Goal: Task Accomplishment & Management: Complete application form

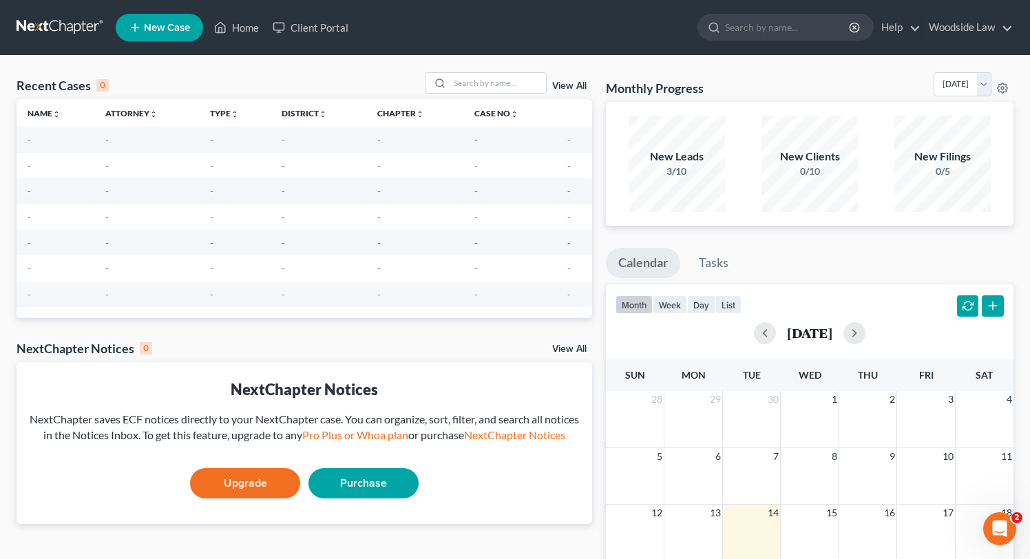
click at [178, 32] on span "New Case" at bounding box center [167, 28] width 46 height 10
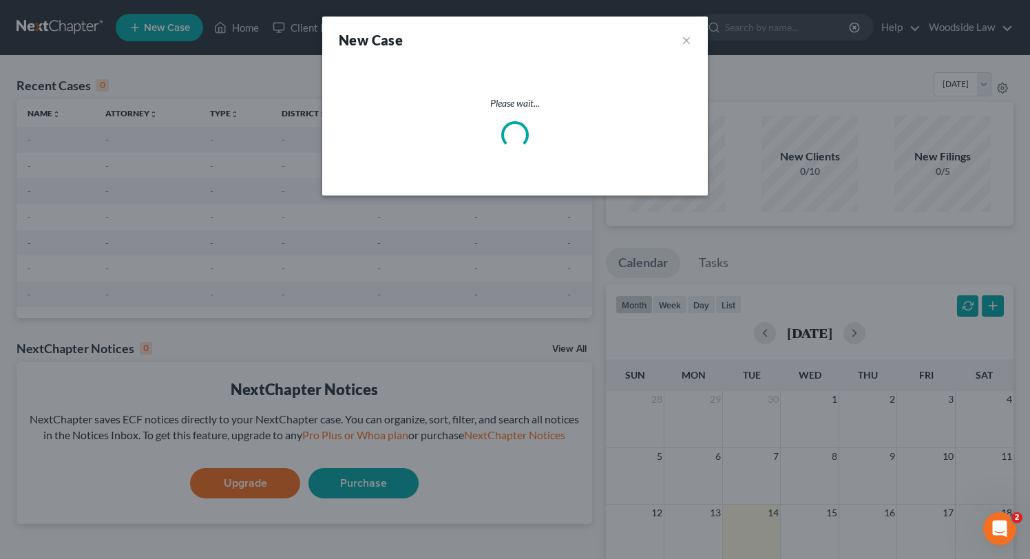
select select "74"
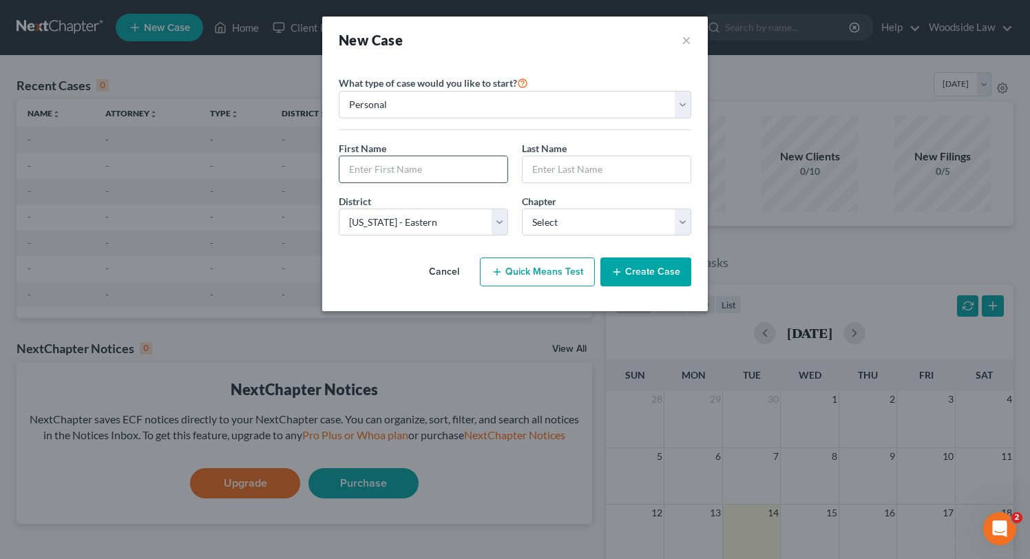
click at [416, 162] on input "text" at bounding box center [423, 169] width 168 height 26
click at [416, 171] on input "text" at bounding box center [423, 169] width 168 height 26
type input "[PERSON_NAME]"
type input "d"
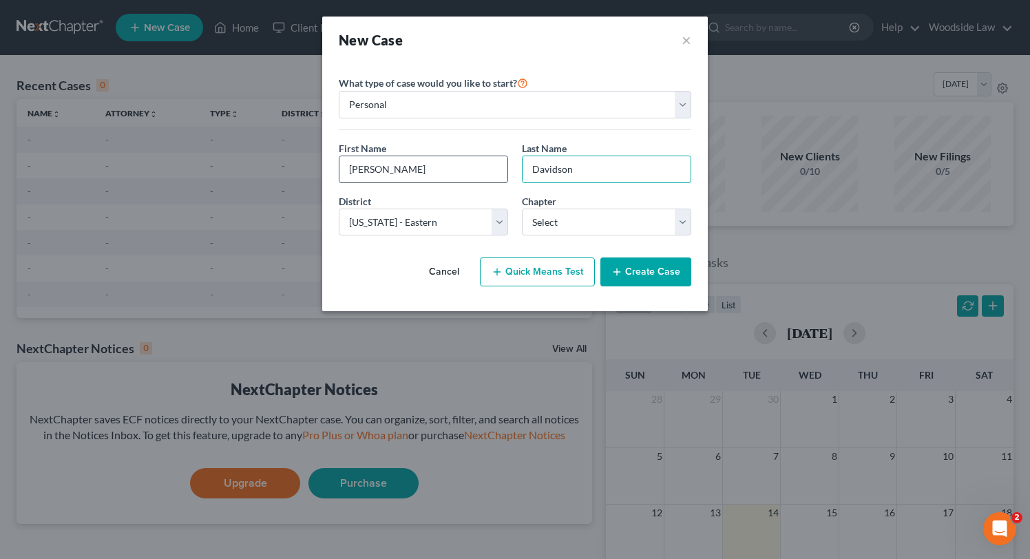
type input "Davidson"
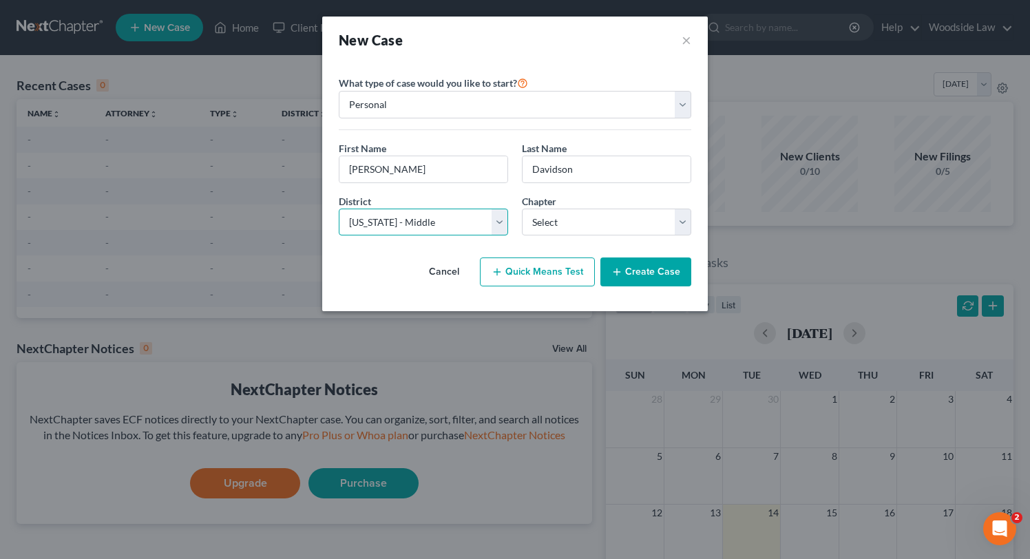
click at [452, 227] on select "Select [US_STATE] - [GEOGRAPHIC_DATA] [US_STATE] - [GEOGRAPHIC_DATA][US_STATE] …" at bounding box center [423, 223] width 169 height 28
select select "74"
click at [339, 209] on select "Select [US_STATE] - [GEOGRAPHIC_DATA] [US_STATE] - [GEOGRAPHIC_DATA][US_STATE] …" at bounding box center [423, 223] width 169 height 28
click at [602, 222] on select "Select 7 11 12 13" at bounding box center [606, 223] width 169 height 28
select select "0"
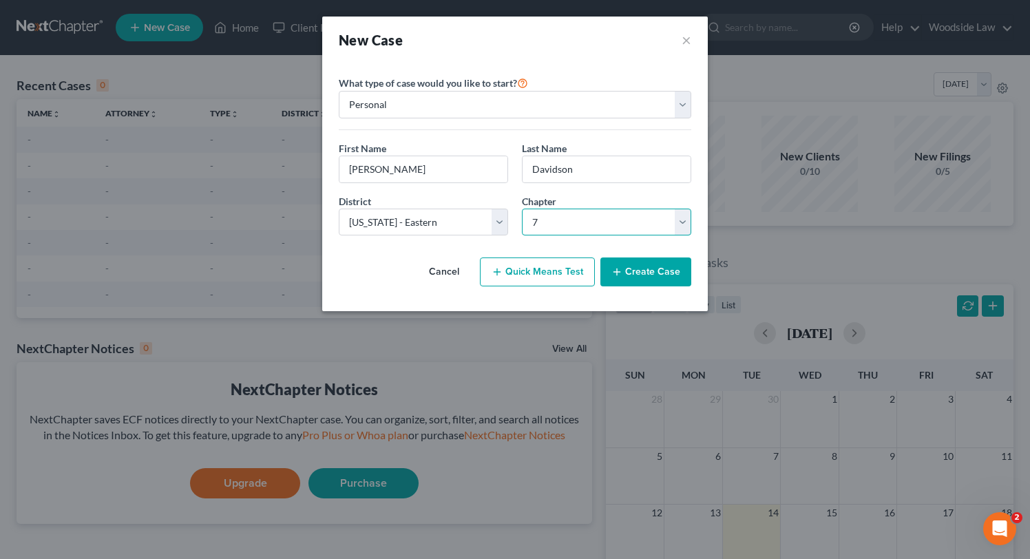
click at [522, 209] on select "Select 7 11 12 13" at bounding box center [606, 223] width 169 height 28
click at [666, 274] on button "Create Case" at bounding box center [645, 272] width 91 height 29
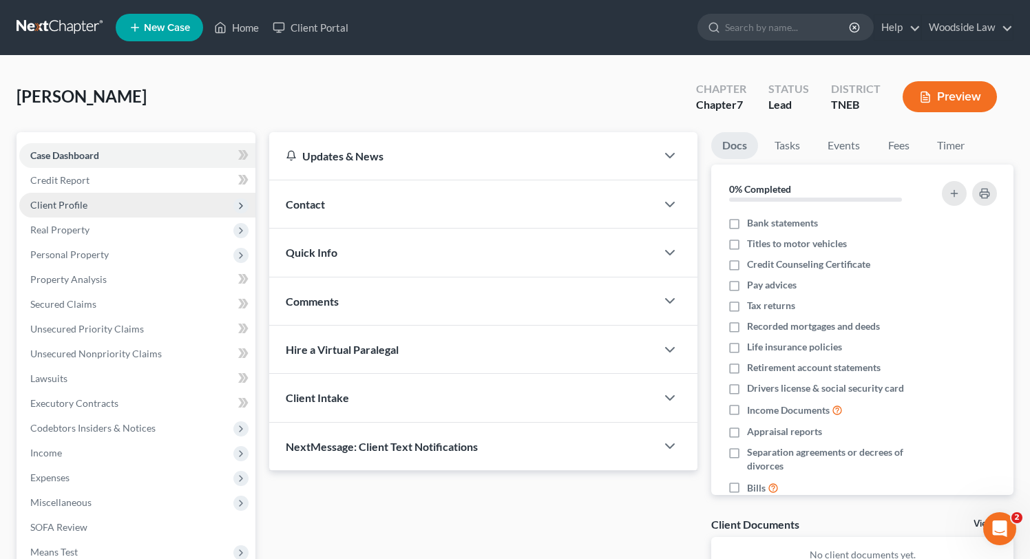
click at [73, 207] on span "Client Profile" at bounding box center [58, 205] width 57 height 12
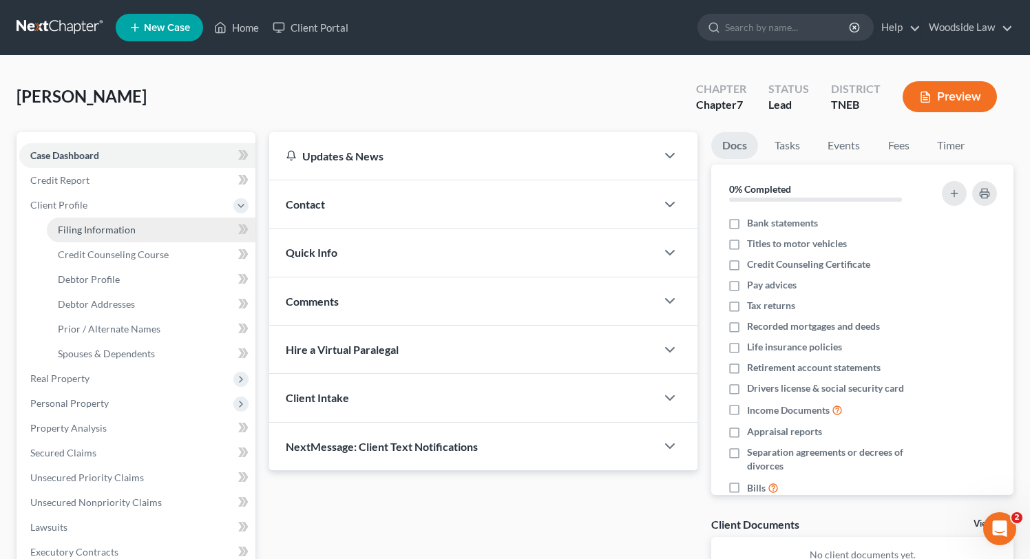
click at [85, 228] on span "Filing Information" at bounding box center [97, 230] width 78 height 12
select select "1"
select select "0"
select select "74"
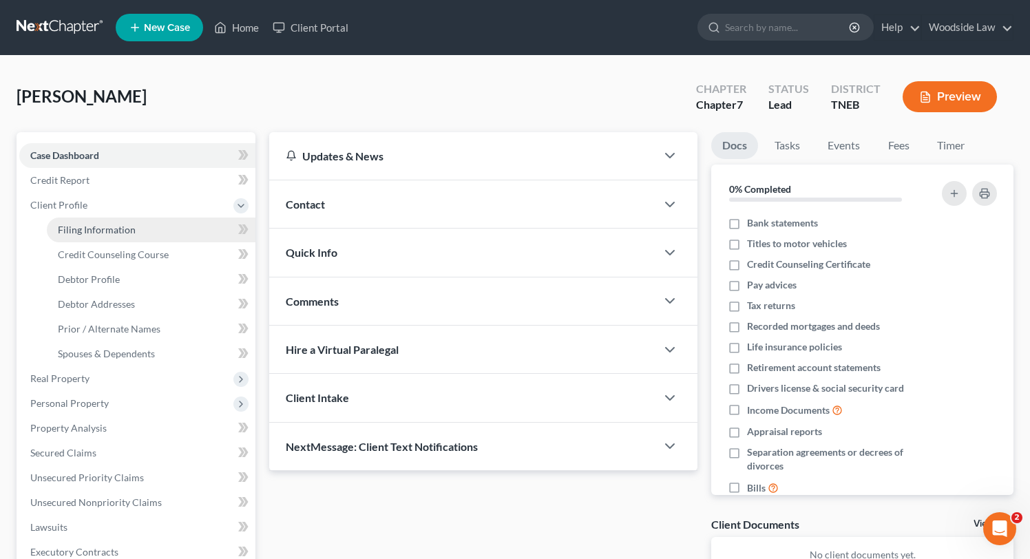
select select "0"
select select "44"
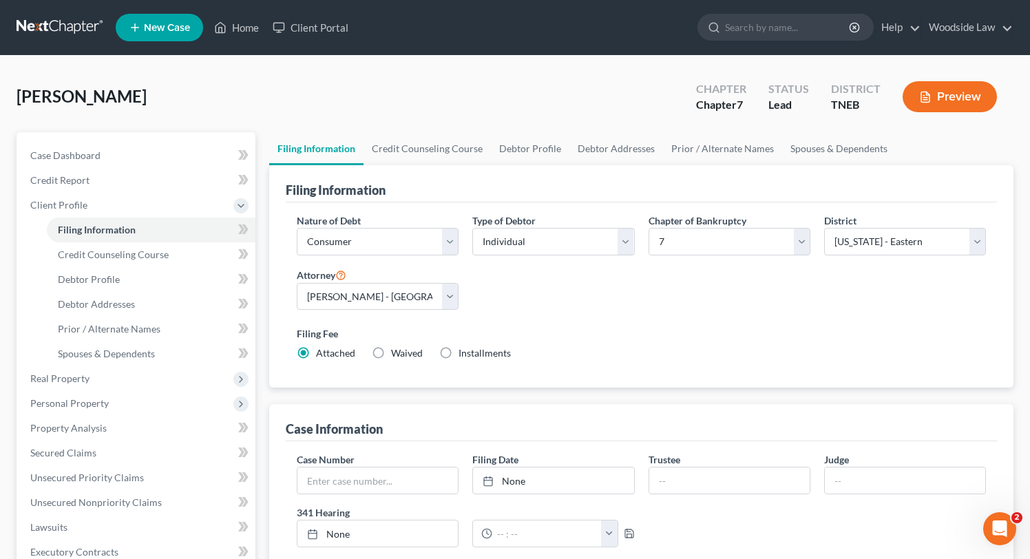
click at [459, 351] on label "Installments Installments" at bounding box center [485, 353] width 52 height 14
click at [464, 351] on input "Installments Installments" at bounding box center [468, 350] width 9 height 9
radio input "true"
radio input "false"
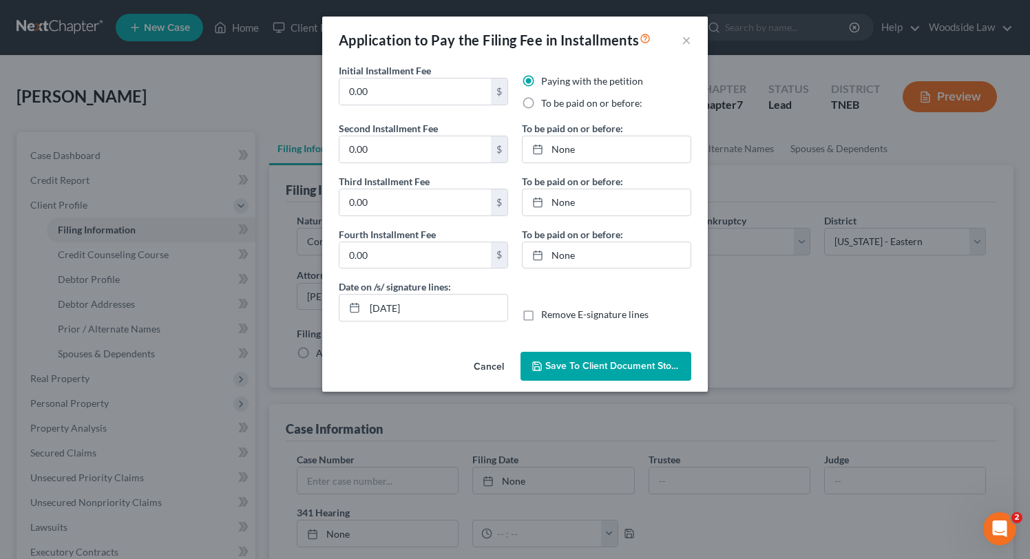
click at [479, 370] on button "Cancel" at bounding box center [489, 367] width 52 height 28
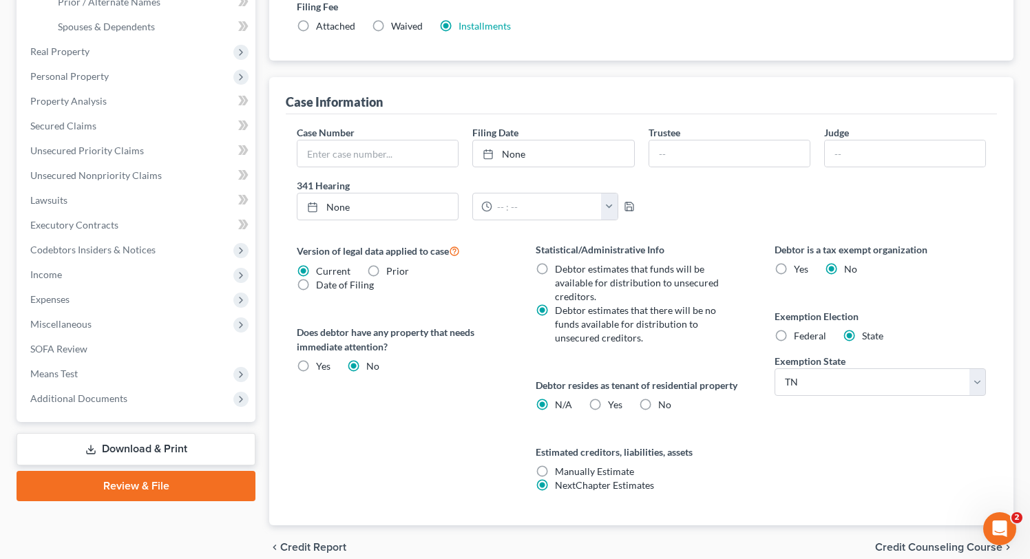
scroll to position [389, 0]
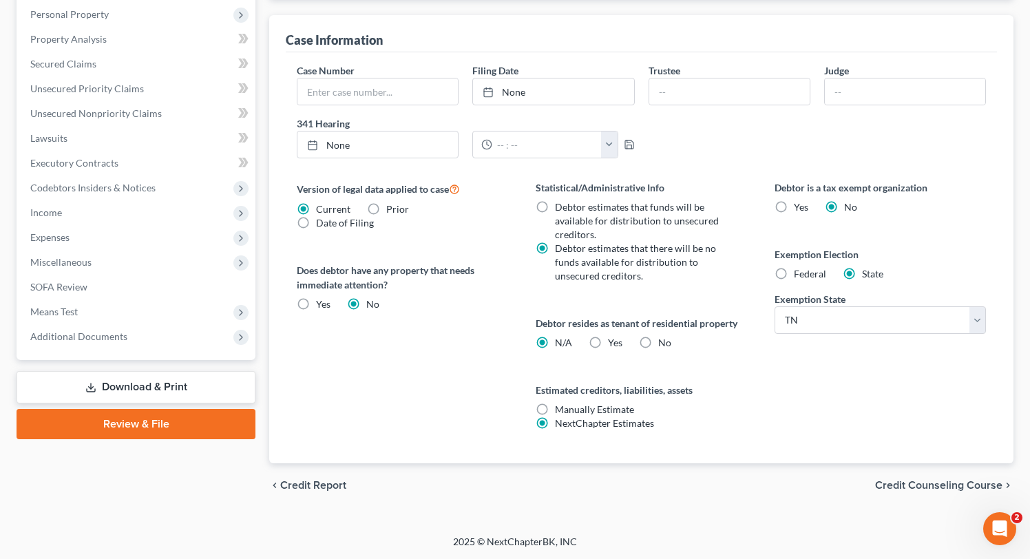
click at [658, 342] on label "No" at bounding box center [664, 343] width 13 height 14
click at [664, 342] on input "No" at bounding box center [668, 340] width 9 height 9
radio input "true"
radio input "false"
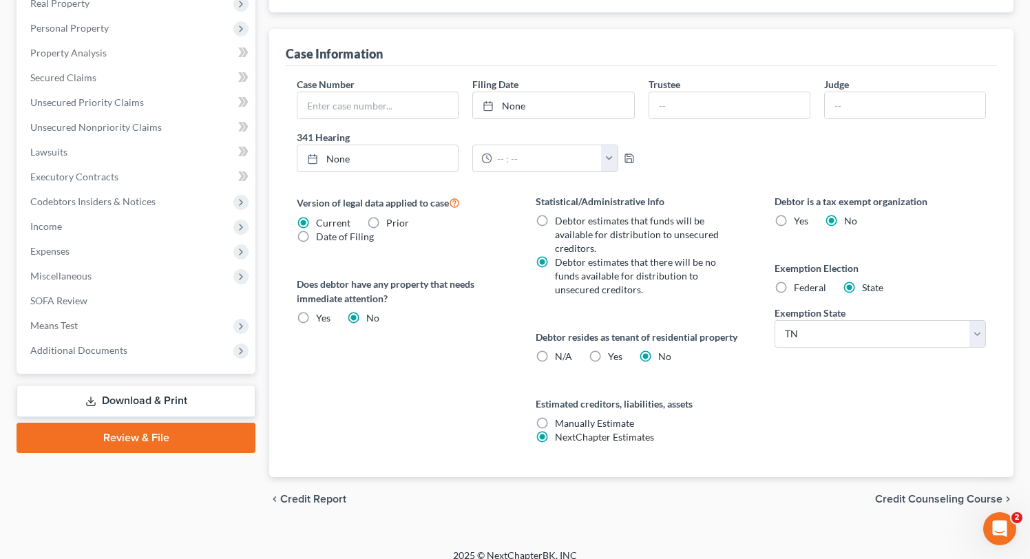
click at [910, 500] on span "Credit Counseling Course" at bounding box center [938, 499] width 127 height 11
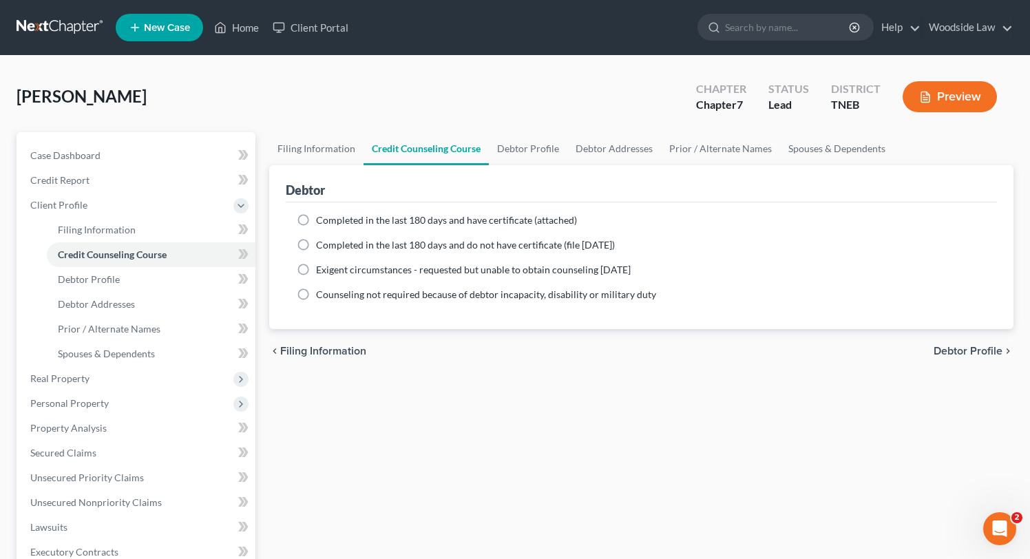
click at [974, 355] on span "Debtor Profile" at bounding box center [968, 351] width 69 height 11
select select "0"
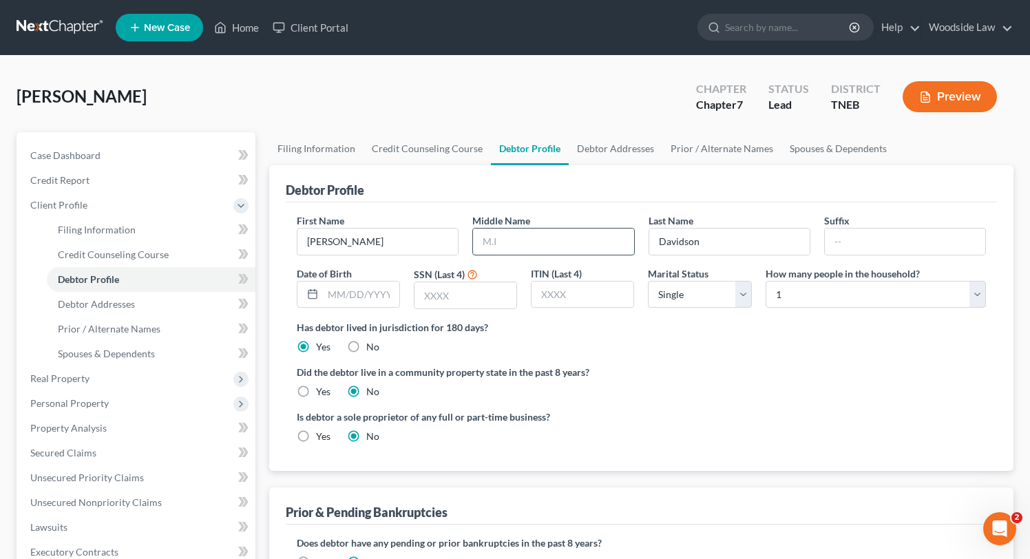
click at [586, 233] on input "text" at bounding box center [553, 242] width 160 height 26
click at [536, 244] on input "text" at bounding box center [553, 242] width 160 height 26
type input "Rose"
click at [705, 298] on select "Select Single Married Separated Divorced Widowed" at bounding box center [699, 295] width 103 height 28
select select "1"
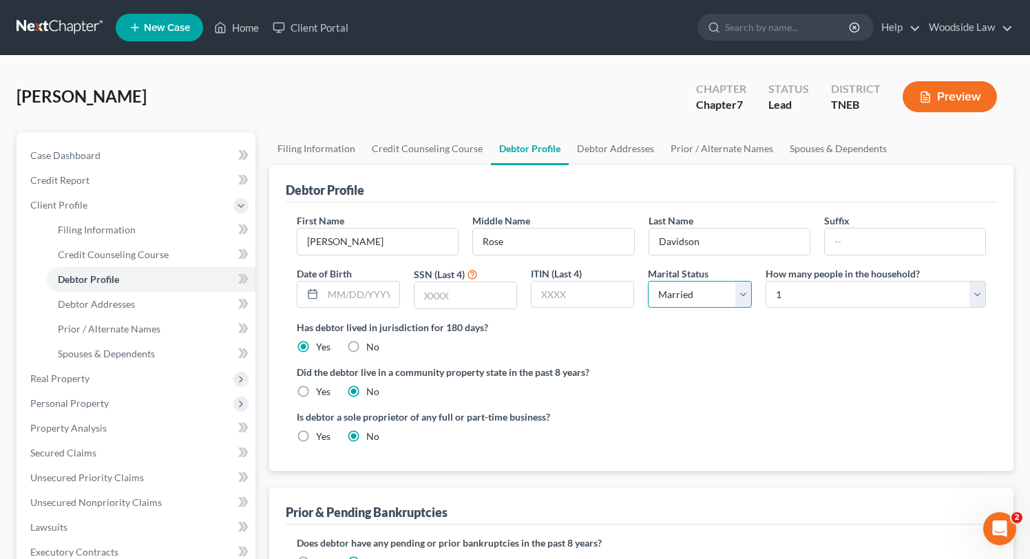
click at [648, 281] on select "Select Single Married Separated Divorced Widowed" at bounding box center [699, 295] width 103 height 28
click at [912, 293] on select "Select 1 2 3 4 5 6 7 8 9 10 11 12 13 14 15 16 17 18 19 20" at bounding box center [876, 295] width 220 height 28
click at [766, 281] on select "Select 1 2 3 4 5 6 7 8 9 10 11 12 13 14 15 16 17 18 19 20" at bounding box center [876, 295] width 220 height 28
click at [740, 436] on div "Is debtor a sole proprietor of any full or part-time business? Yes No" at bounding box center [641, 432] width 703 height 45
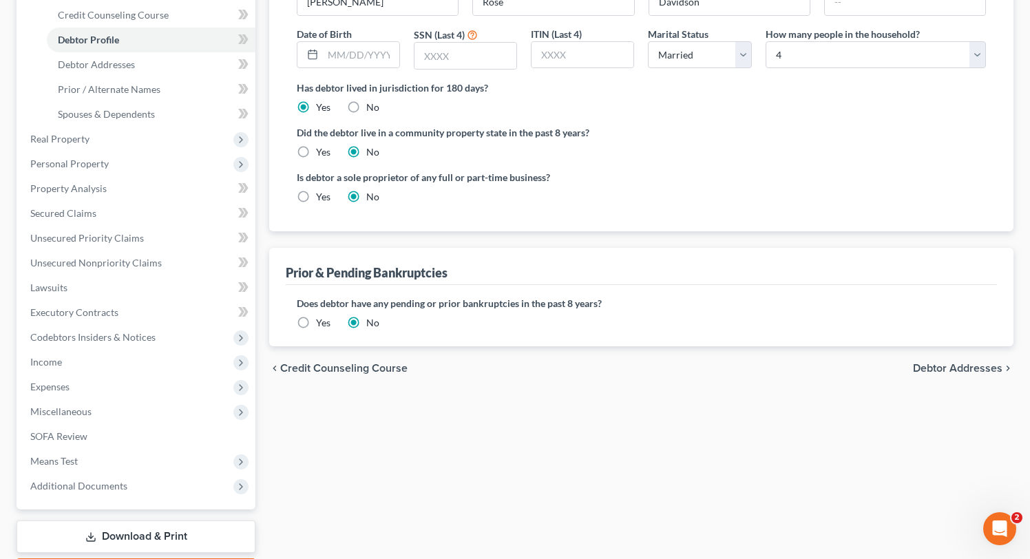
scroll to position [240, 0]
click at [810, 353] on div "chevron_left Credit Counseling Course Debtor Addresses chevron_right" at bounding box center [641, 368] width 744 height 44
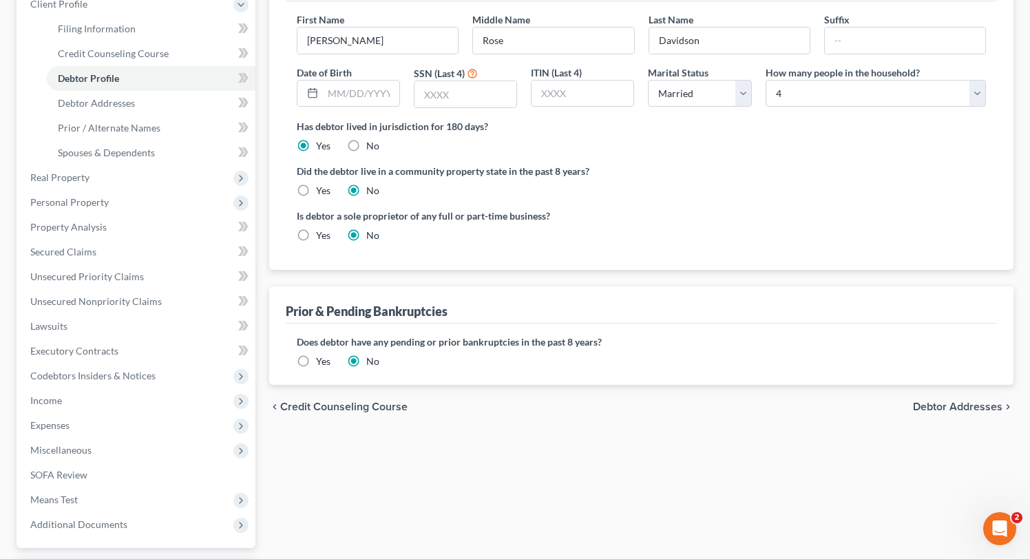
scroll to position [184, 0]
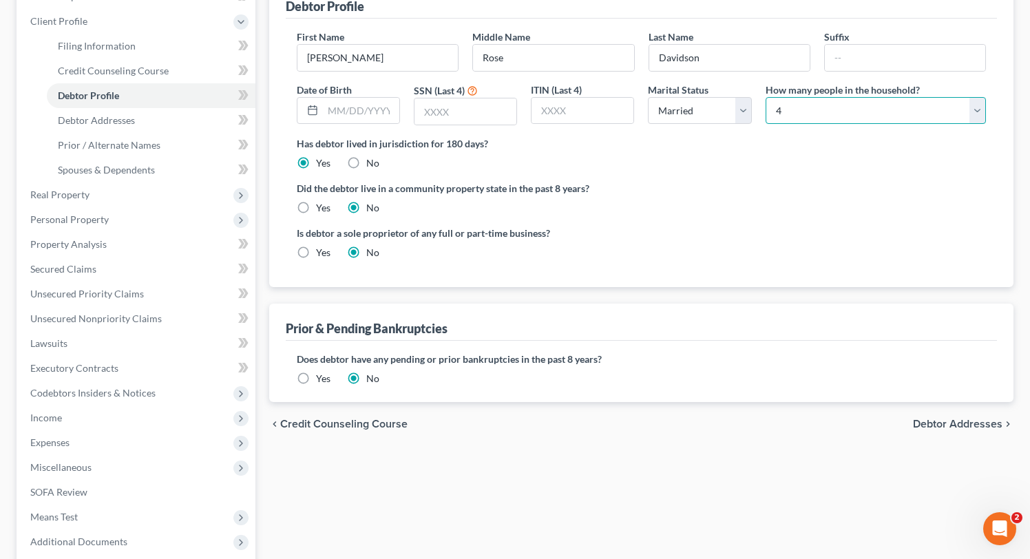
click at [917, 107] on select "Select 1 2 3 4 5 6 7 8 9 10 11 12 13 14 15 16 17 18 19 20" at bounding box center [876, 111] width 220 height 28
select select "4"
click at [766, 97] on select "Select 1 2 3 4 5 6 7 8 9 10 11 12 13 14 15 16 17 18 19 20" at bounding box center [876, 111] width 220 height 28
click at [957, 106] on select "Select 1 2 3 4 5 6 7 8 9 10 11 12 13 14 15 16 17 18 19 20" at bounding box center [876, 111] width 220 height 28
click at [766, 97] on select "Select 1 2 3 4 5 6 7 8 9 10 11 12 13 14 15 16 17 18 19 20" at bounding box center [876, 111] width 220 height 28
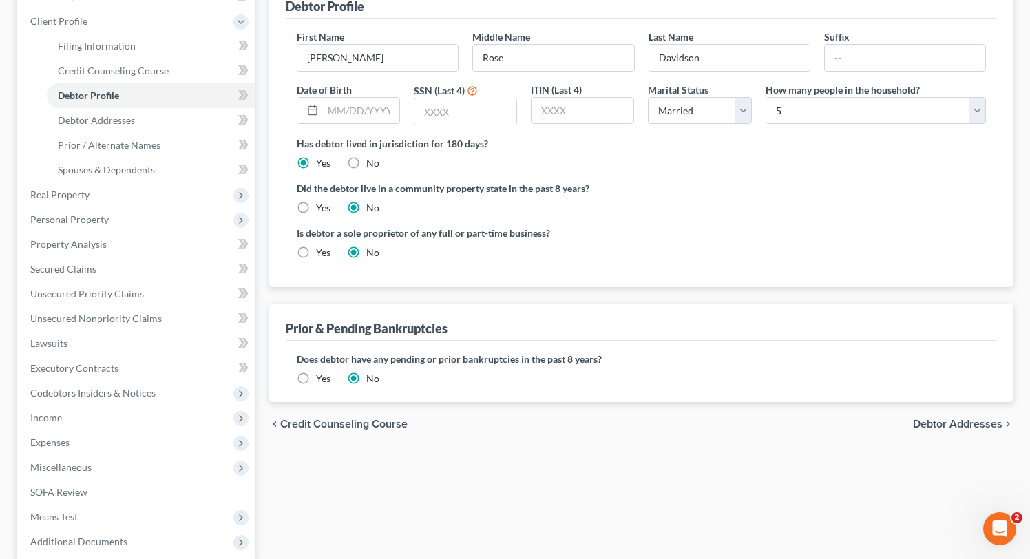
click at [806, 246] on div "Is debtor a sole proprietor of any full or part-time business? Yes No" at bounding box center [641, 248] width 703 height 45
click at [966, 421] on span "Debtor Addresses" at bounding box center [958, 424] width 90 height 11
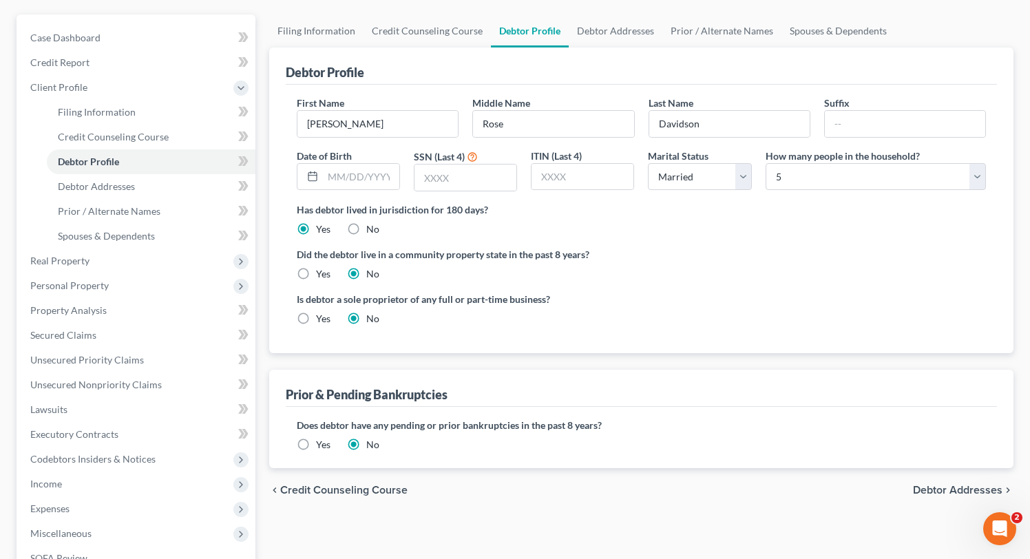
select select "0"
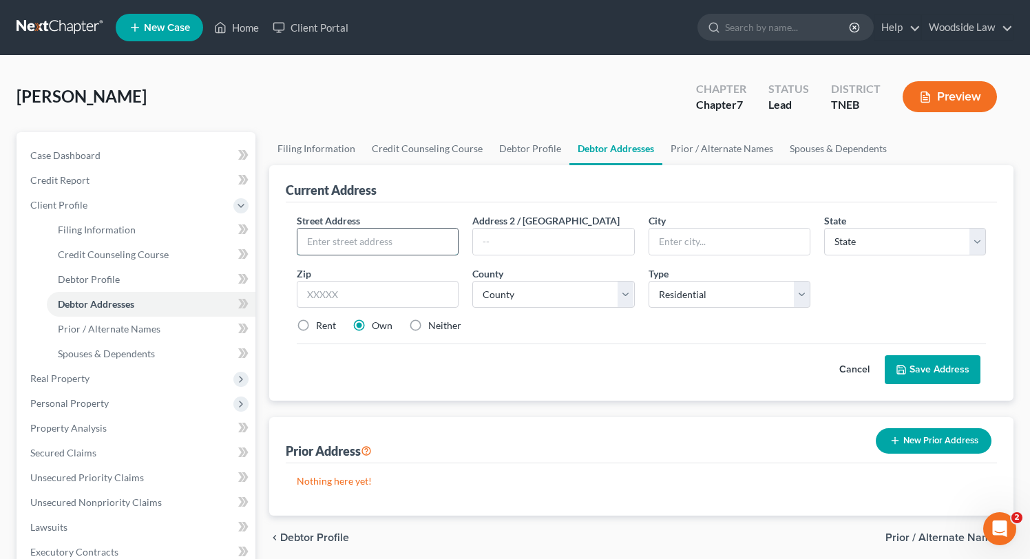
click at [404, 243] on input "text" at bounding box center [377, 242] width 160 height 26
type input "[STREET_ADDRESS]"
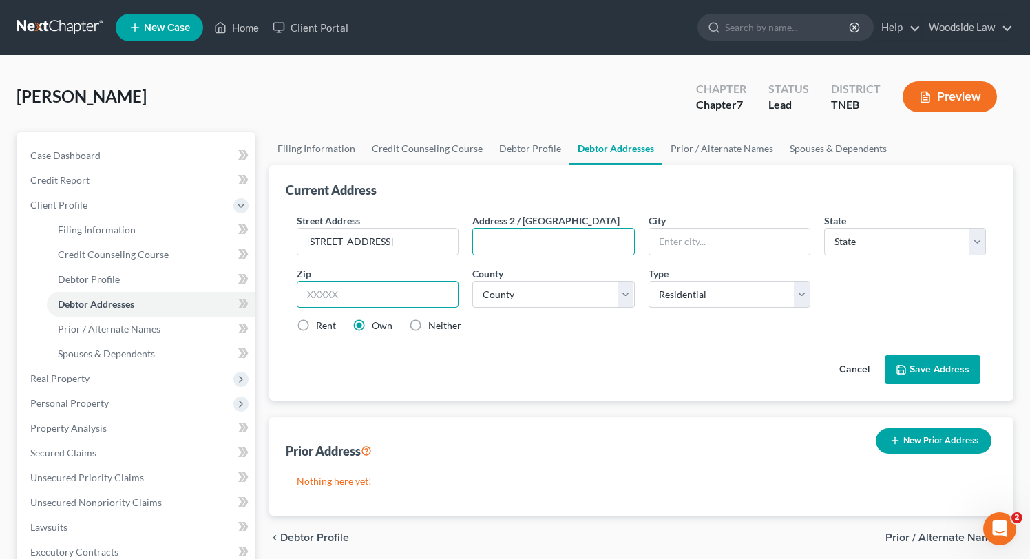
click at [380, 288] on input "text" at bounding box center [378, 295] width 162 height 28
type input "37931"
type input "[GEOGRAPHIC_DATA]"
select select "44"
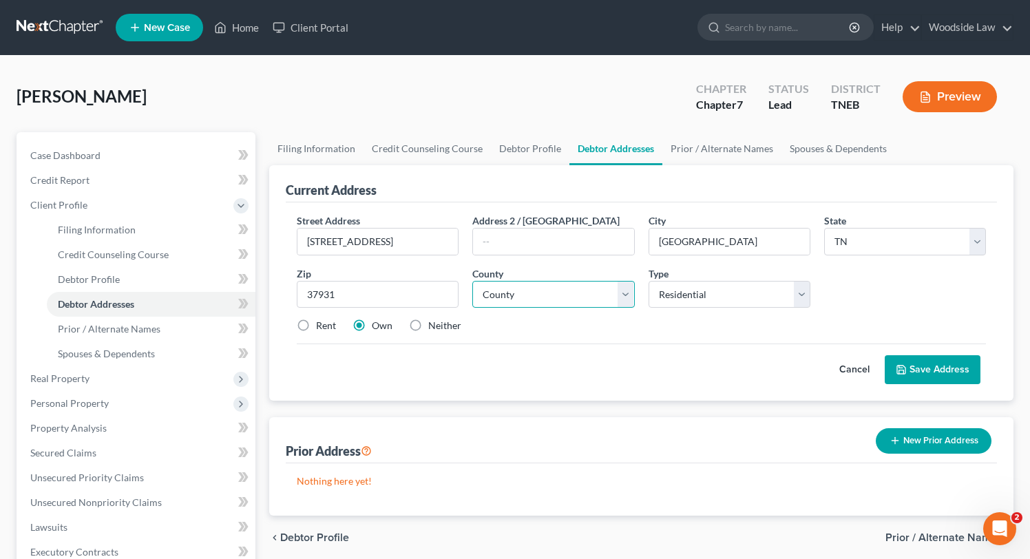
select select "46"
click at [942, 367] on button "Save Address" at bounding box center [933, 369] width 96 height 29
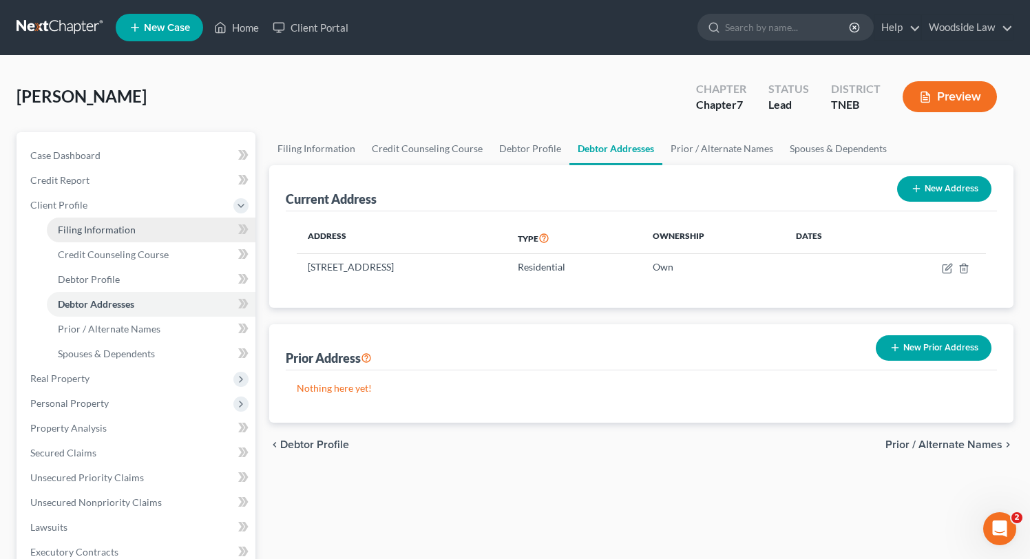
click at [107, 233] on span "Filing Information" at bounding box center [97, 230] width 78 height 12
select select "1"
select select "0"
select select "74"
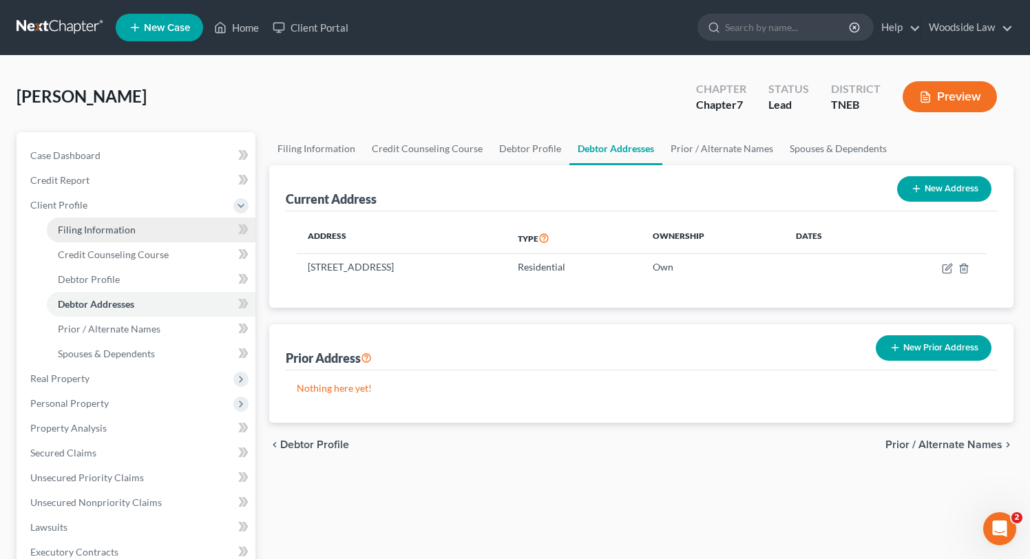
select select "0"
select select "44"
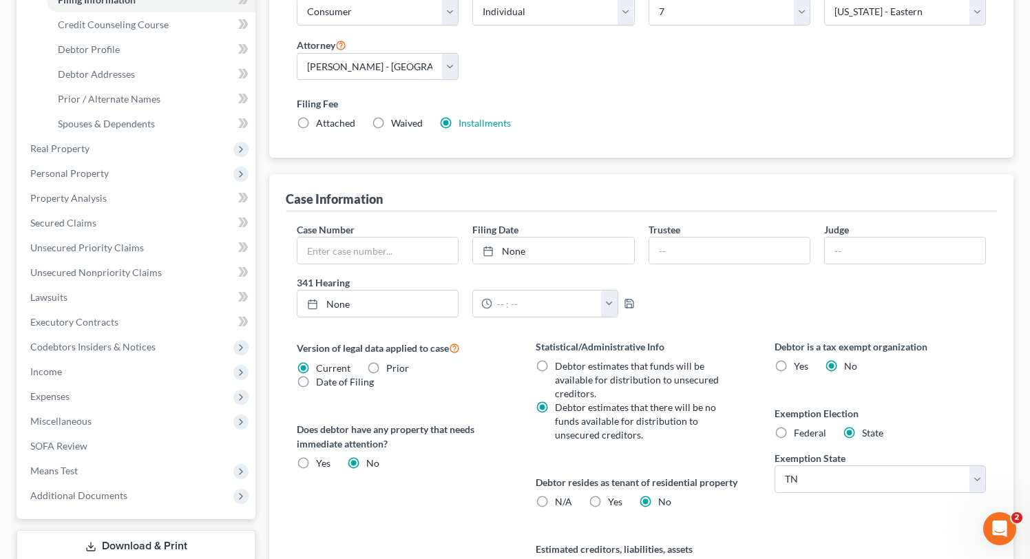
scroll to position [389, 0]
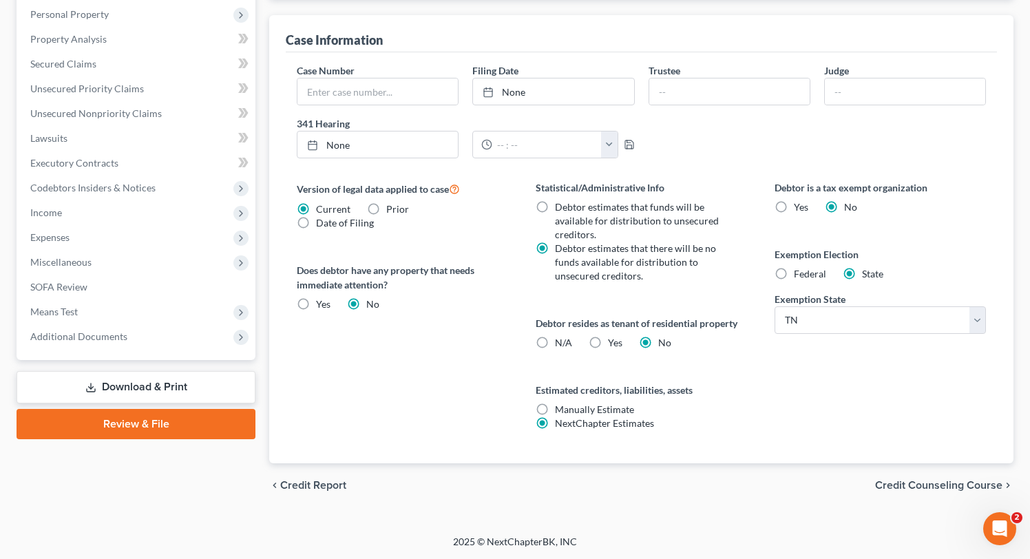
click at [967, 485] on span "Credit Counseling Course" at bounding box center [938, 485] width 127 height 11
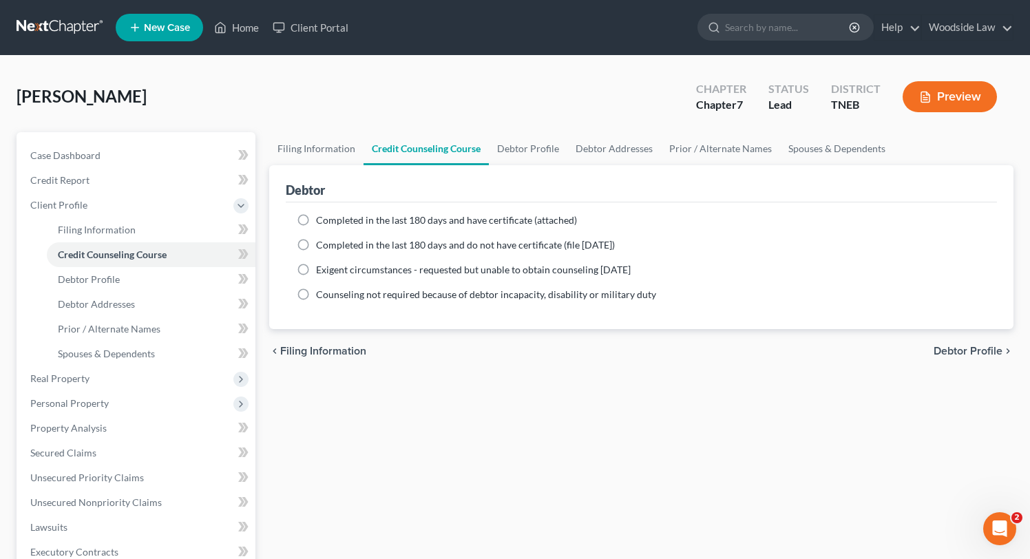
click at [991, 347] on span "Debtor Profile" at bounding box center [968, 351] width 69 height 11
select select "1"
select select "4"
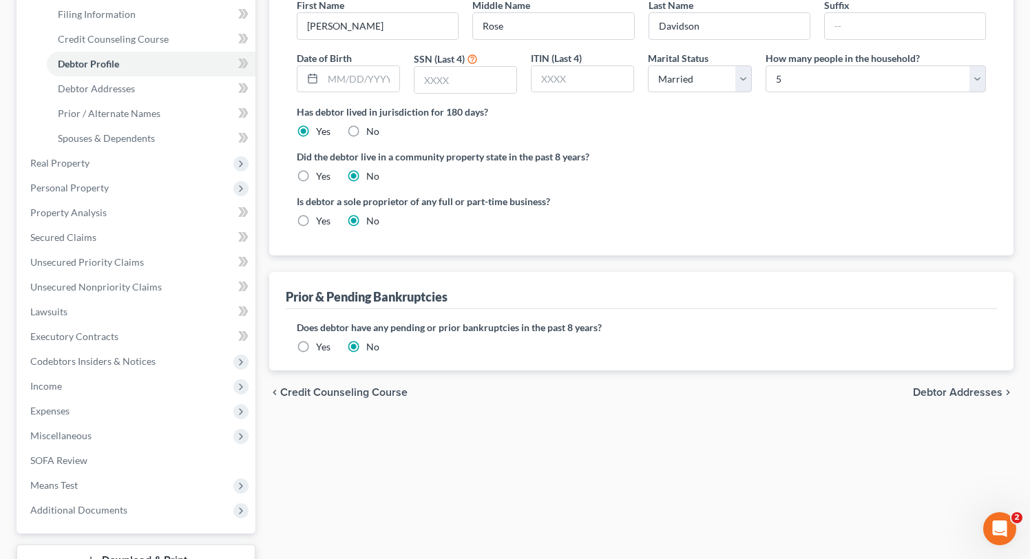
scroll to position [320, 0]
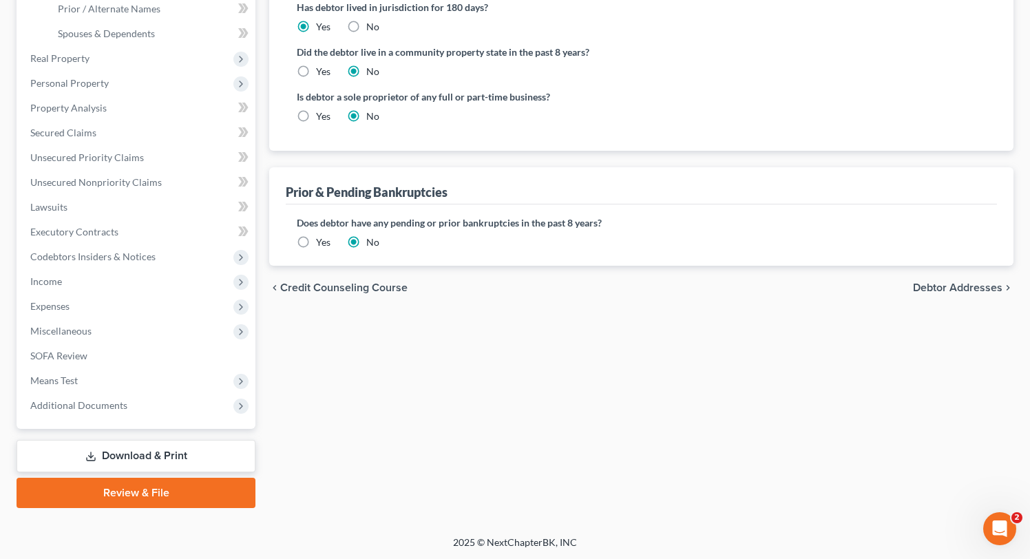
click at [940, 287] on span "Debtor Addresses" at bounding box center [958, 287] width 90 height 11
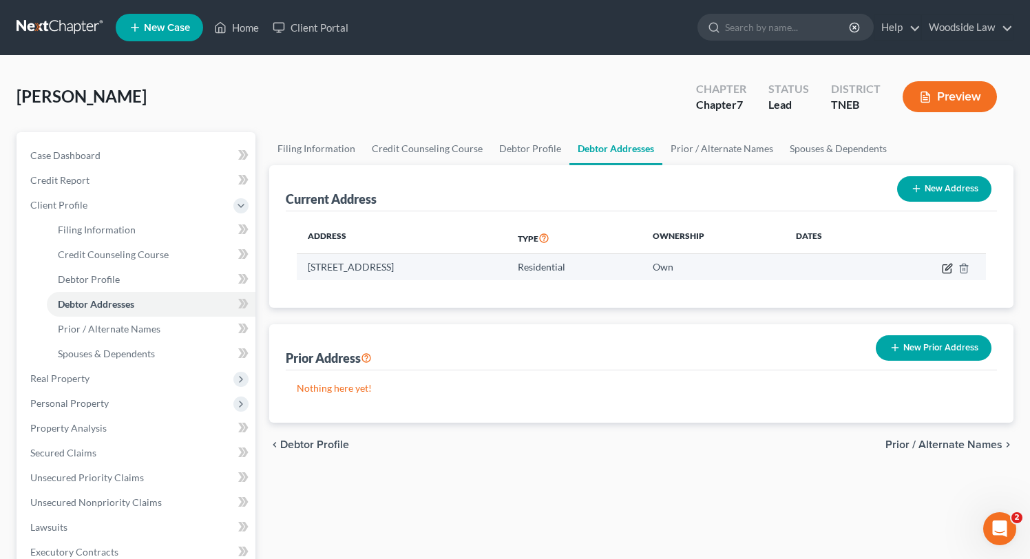
click at [948, 271] on icon "button" at bounding box center [947, 268] width 11 height 11
select select "44"
select select "46"
select select "0"
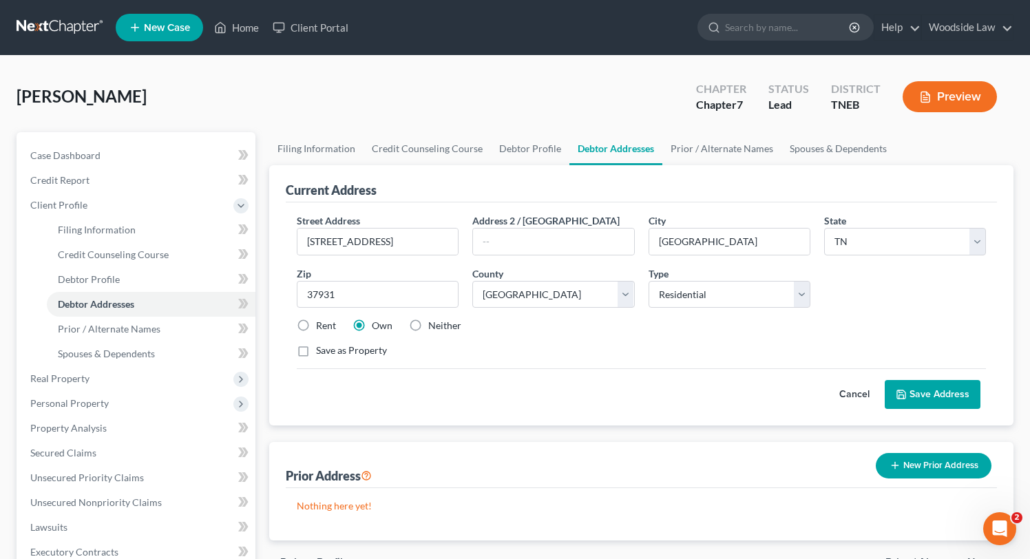
click at [428, 322] on label "Neither" at bounding box center [444, 326] width 33 height 14
click at [434, 322] on input "Neither" at bounding box center [438, 323] width 9 height 9
radio input "true"
click at [959, 380] on button "Save Address" at bounding box center [933, 394] width 96 height 29
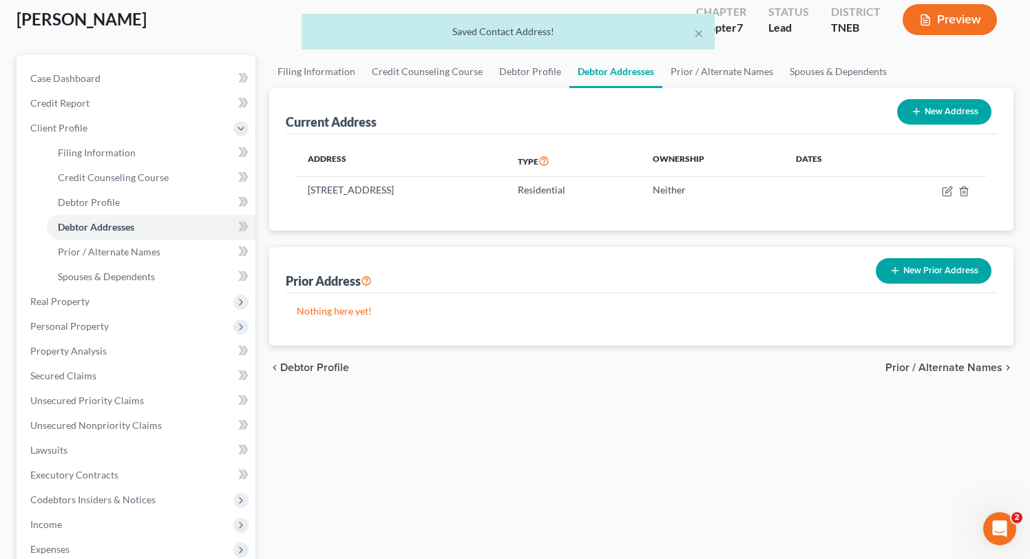
click at [961, 362] on span "Prior / Alternate Names" at bounding box center [943, 367] width 117 height 11
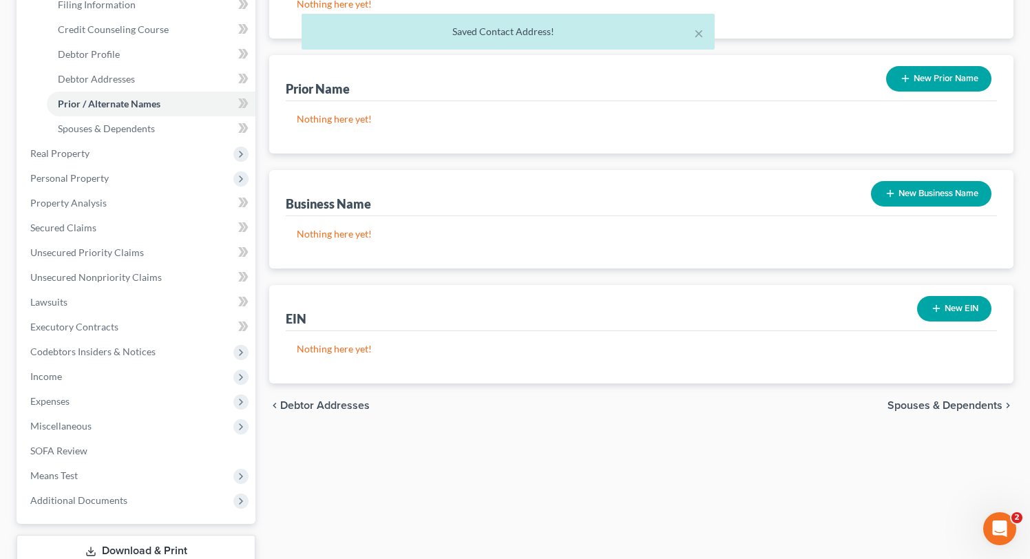
scroll to position [242, 0]
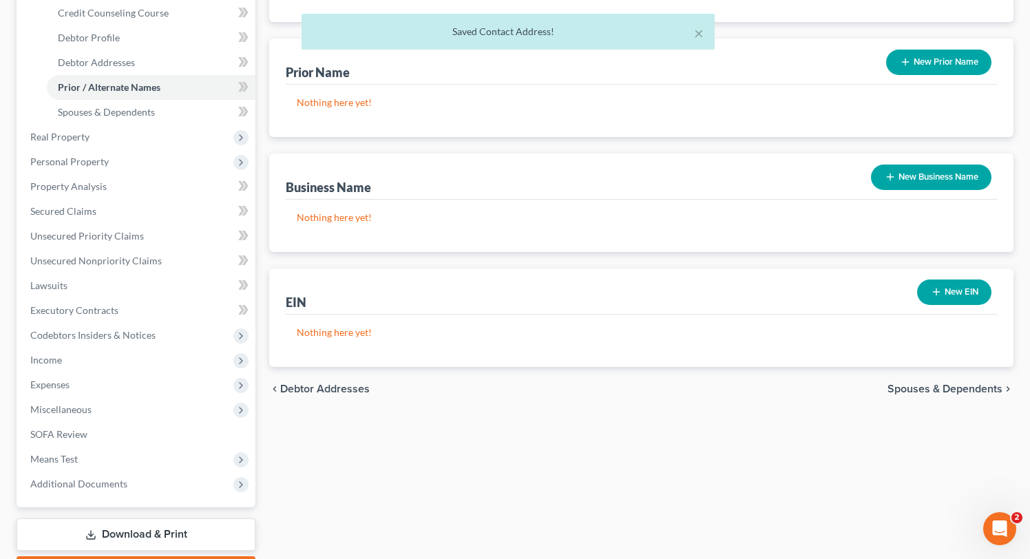
click at [963, 384] on span "Spouses & Dependents" at bounding box center [945, 389] width 115 height 11
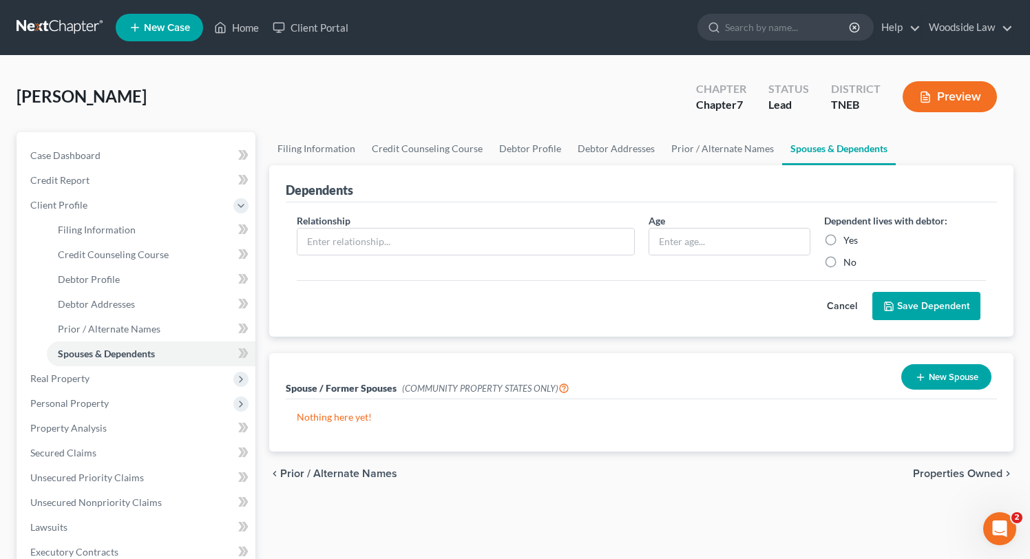
click at [536, 255] on div "Relationship *" at bounding box center [466, 241] width 352 height 56
click at [532, 239] on input "text" at bounding box center [465, 242] width 337 height 26
type input "Child"
click at [709, 242] on input "text" at bounding box center [729, 242] width 160 height 26
type input "8"
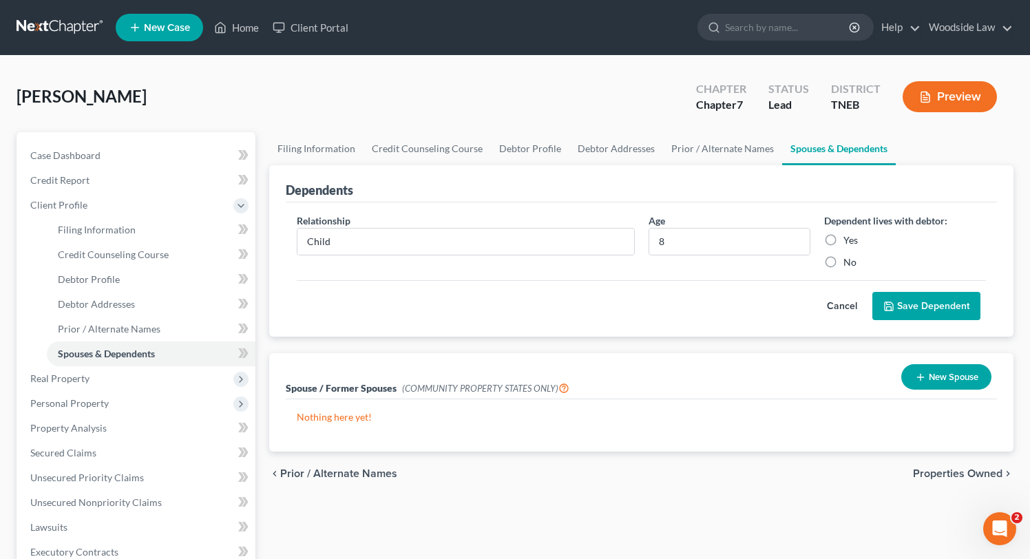
click at [843, 238] on label "Yes" at bounding box center [850, 240] width 14 height 14
click at [849, 238] on input "Yes" at bounding box center [853, 237] width 9 height 9
radio input "true"
click at [932, 302] on button "Save Dependent" at bounding box center [926, 306] width 108 height 29
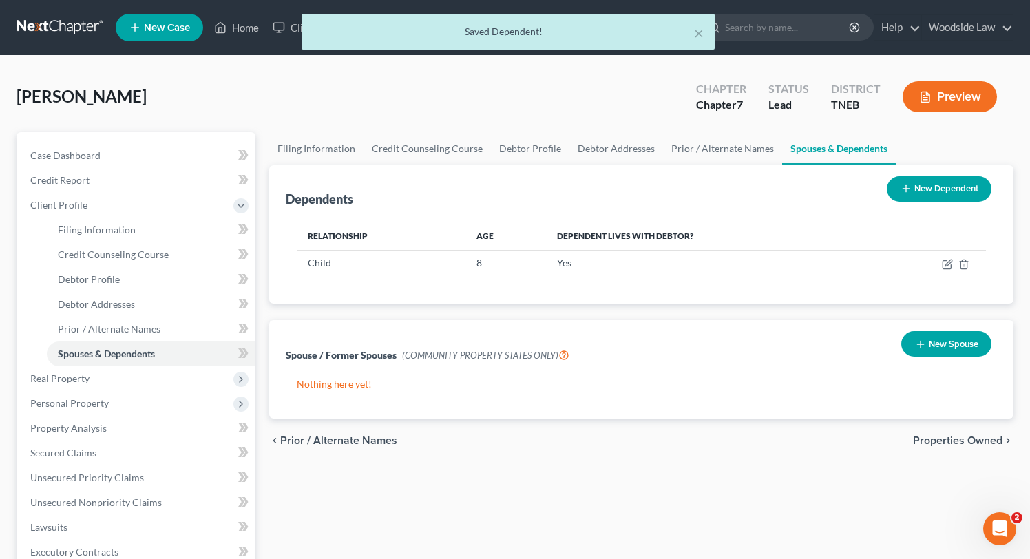
click at [953, 176] on button "New Dependent" at bounding box center [939, 188] width 105 height 25
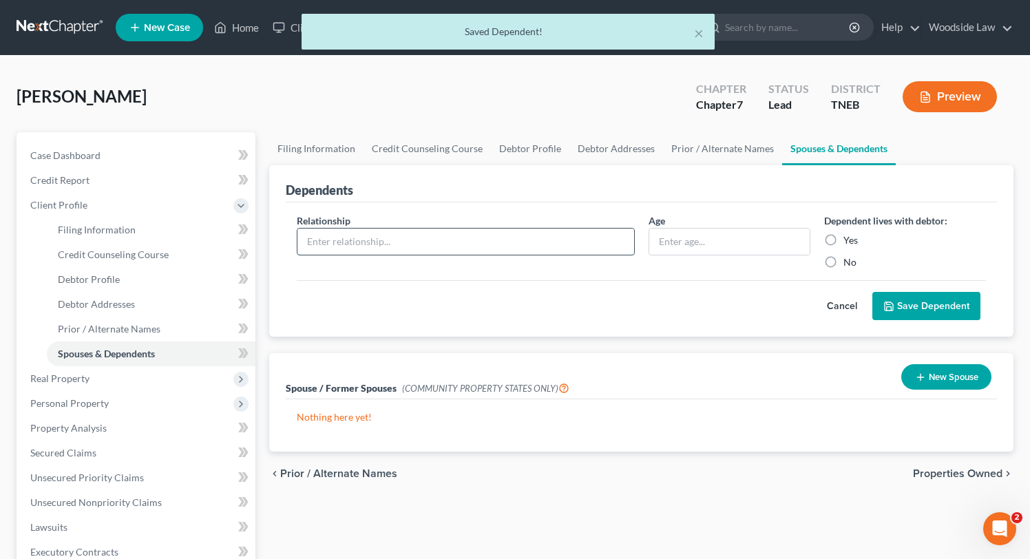
click at [513, 240] on input "text" at bounding box center [465, 242] width 337 height 26
type input "Child"
click at [734, 244] on input "text" at bounding box center [729, 242] width 160 height 26
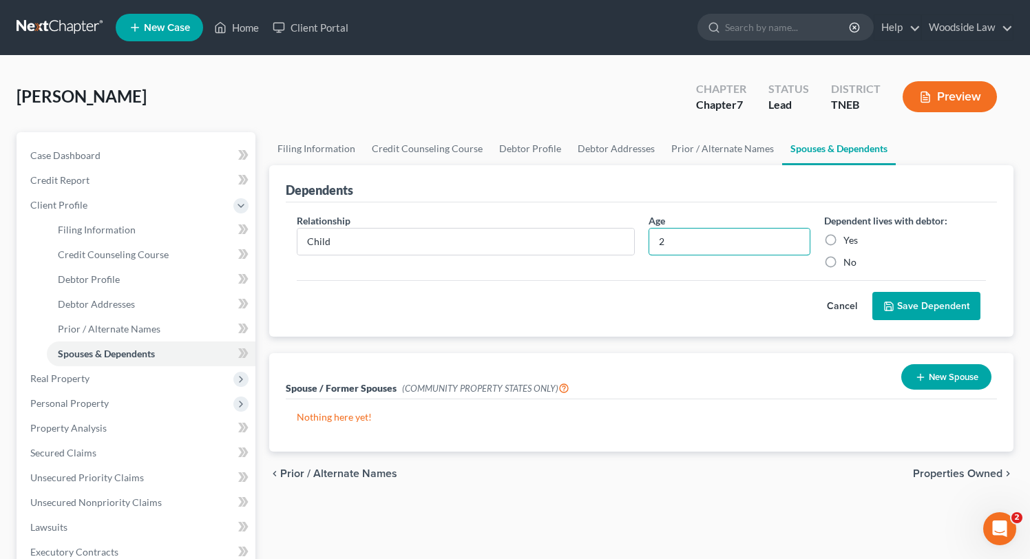
type input "2"
click at [843, 240] on label "Yes" at bounding box center [850, 240] width 14 height 14
click at [849, 240] on input "Yes" at bounding box center [853, 237] width 9 height 9
radio input "true"
click at [935, 305] on button "Save Dependent" at bounding box center [926, 306] width 108 height 29
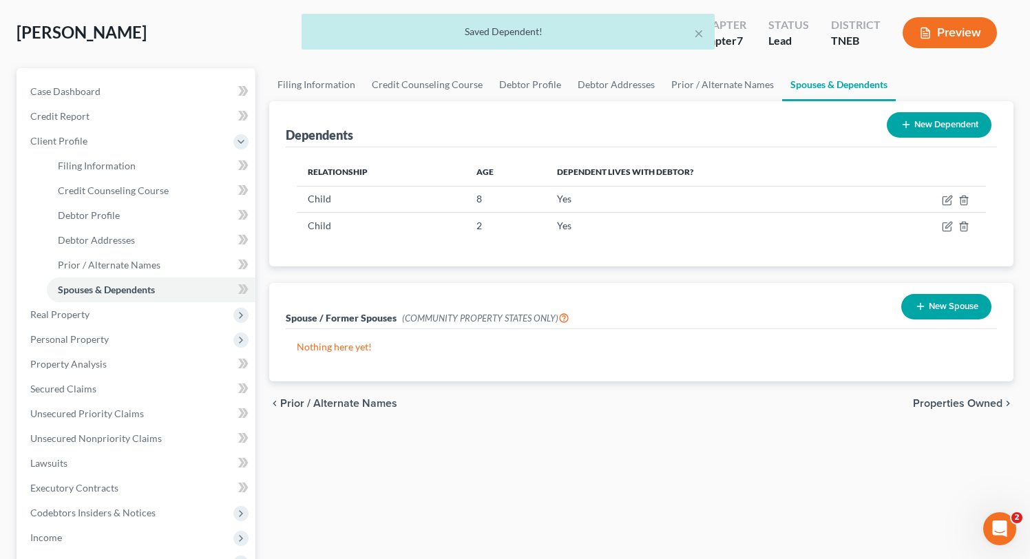
scroll to position [67, 0]
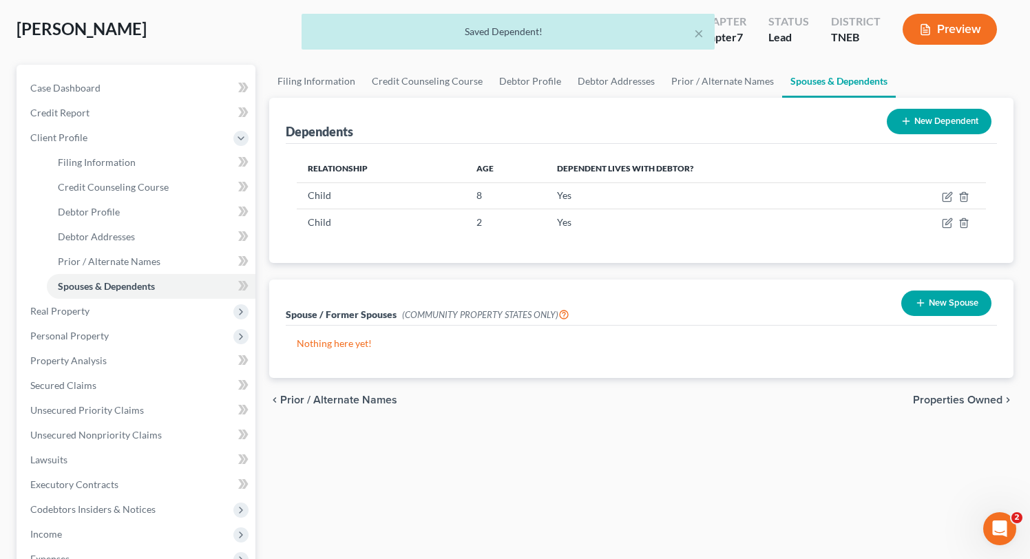
click at [945, 401] on span "Properties Owned" at bounding box center [958, 400] width 90 height 11
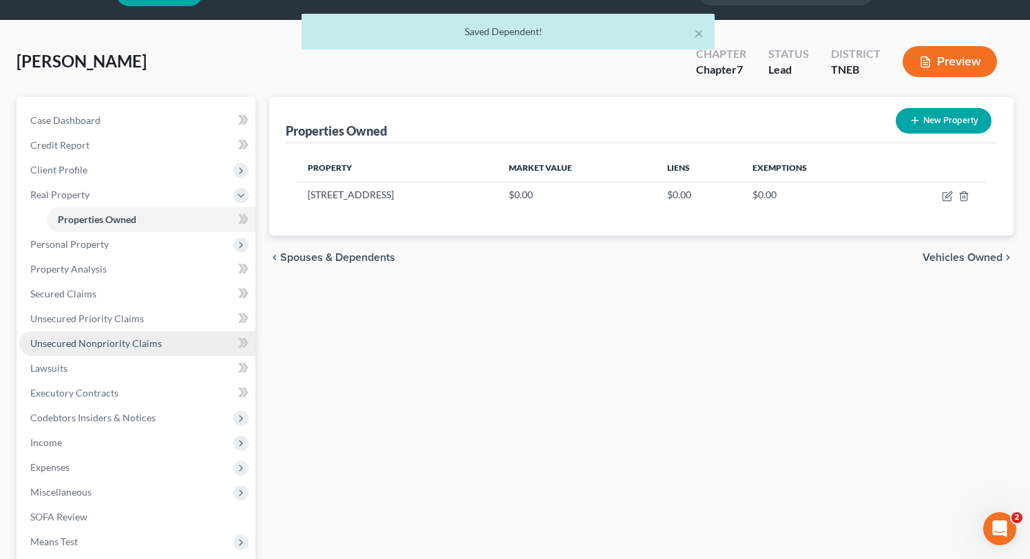
scroll to position [33, 0]
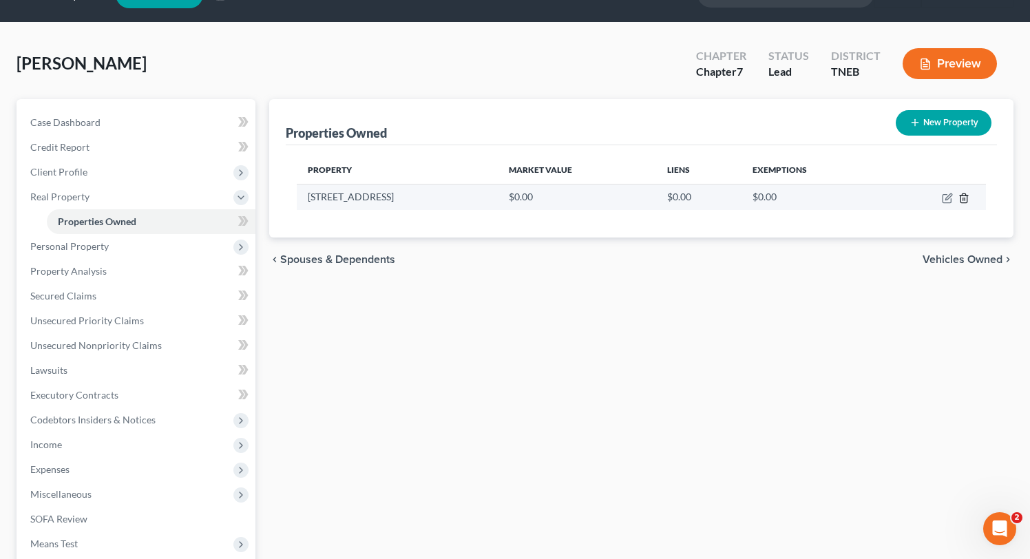
click at [966, 196] on icon "button" at bounding box center [963, 198] width 11 height 11
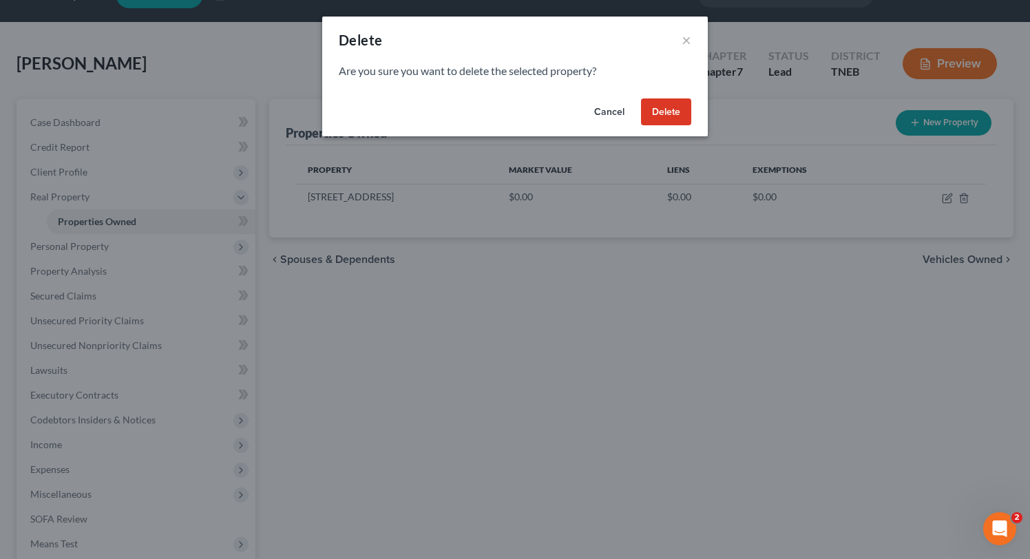
click at [656, 123] on button "Delete" at bounding box center [666, 112] width 50 height 28
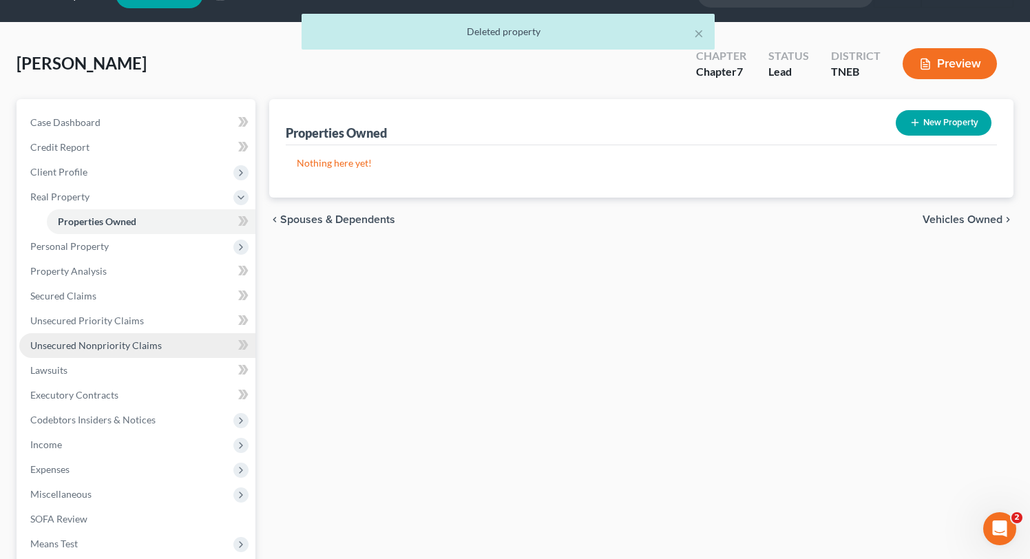
scroll to position [48, 0]
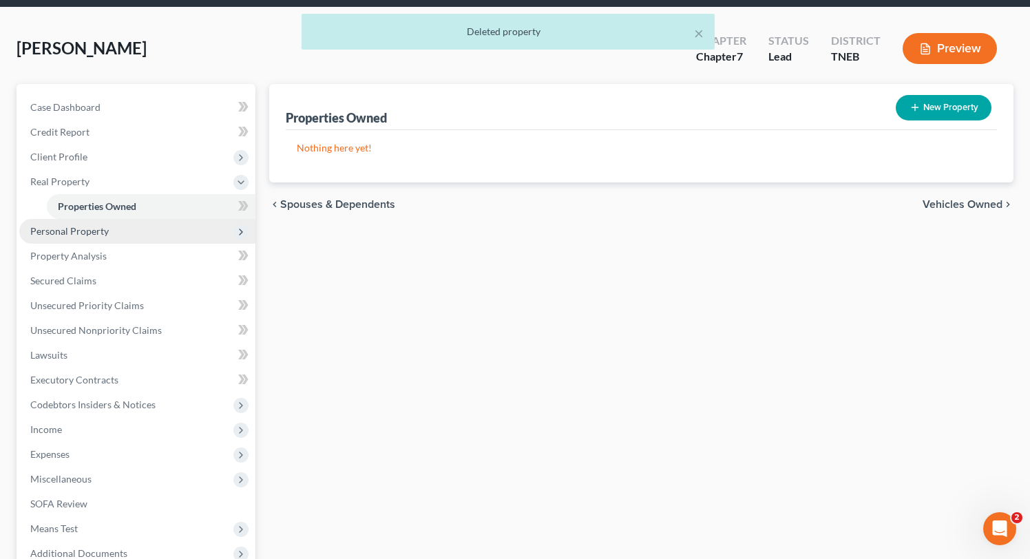
click at [112, 225] on span "Personal Property" at bounding box center [137, 231] width 236 height 25
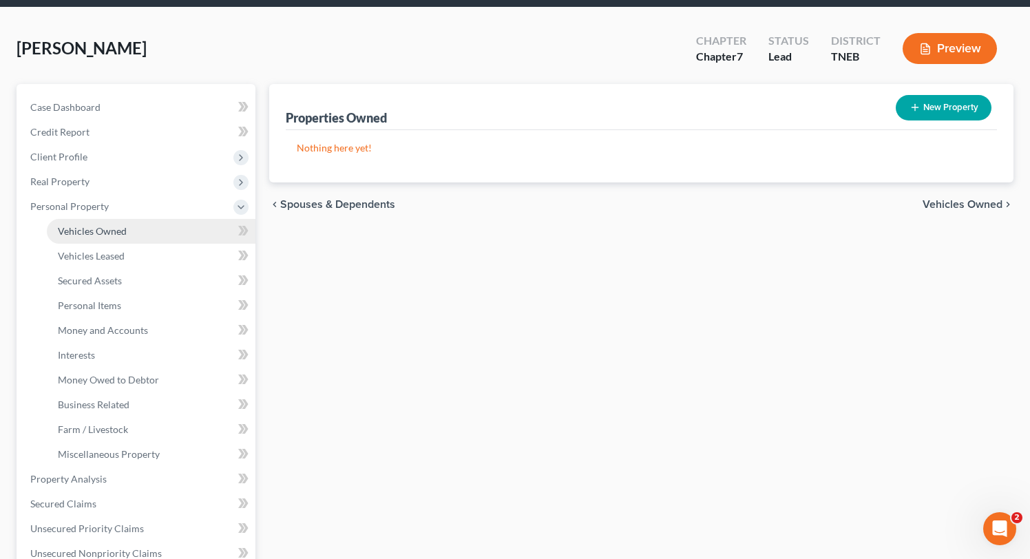
click at [119, 231] on span "Vehicles Owned" at bounding box center [92, 231] width 69 height 12
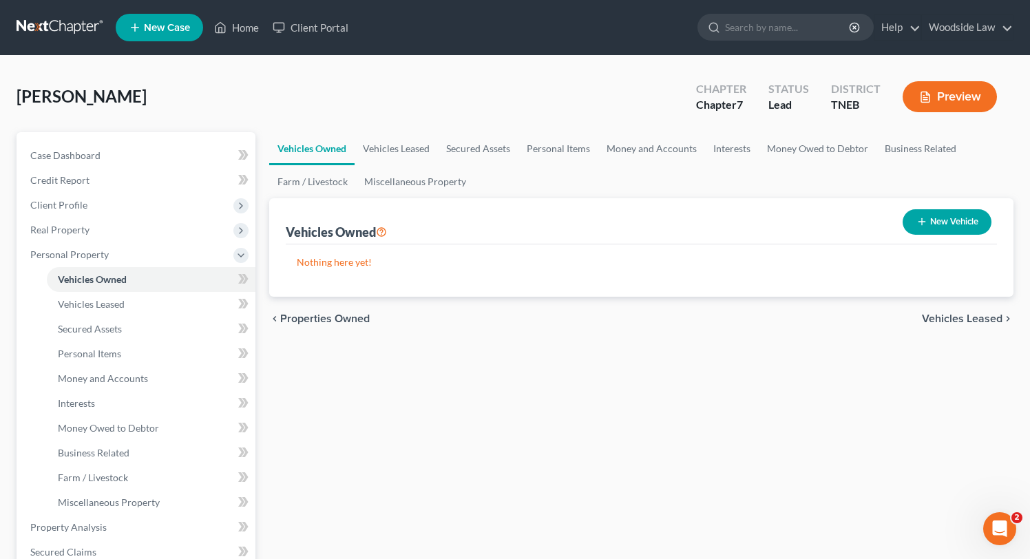
click at [930, 229] on button "New Vehicle" at bounding box center [947, 221] width 89 height 25
select select "0"
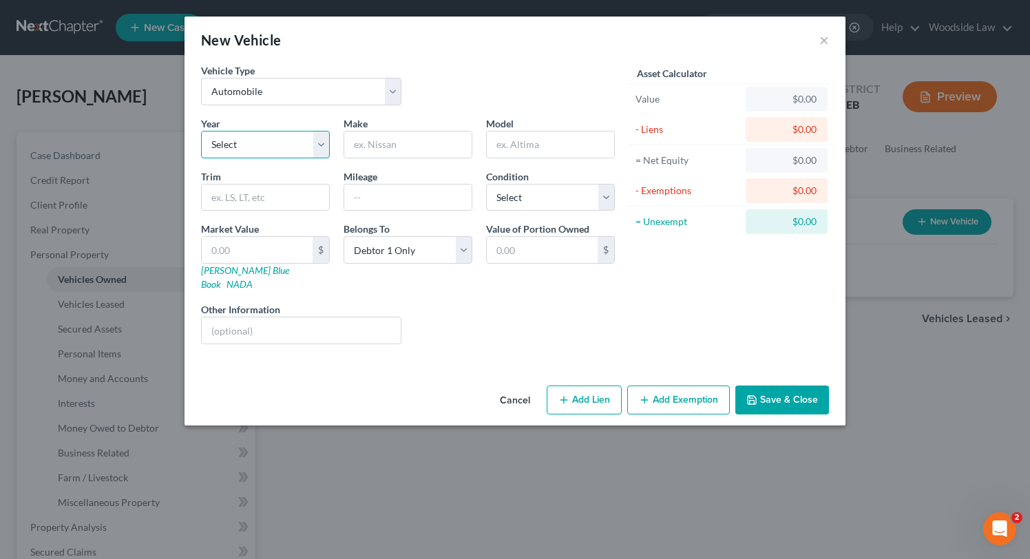
click at [258, 145] on select "Select 2026 2025 2024 2023 2022 2021 2020 2019 2018 2017 2016 2015 2014 2013 20…" at bounding box center [265, 145] width 129 height 28
select select "11"
click at [201, 131] on select "Select 2026 2025 2024 2023 2022 2021 2020 2019 2018 2017 2016 2015 2014 2013 20…" at bounding box center [265, 145] width 129 height 28
click at [419, 139] on input "text" at bounding box center [407, 145] width 127 height 26
type input "Ford"
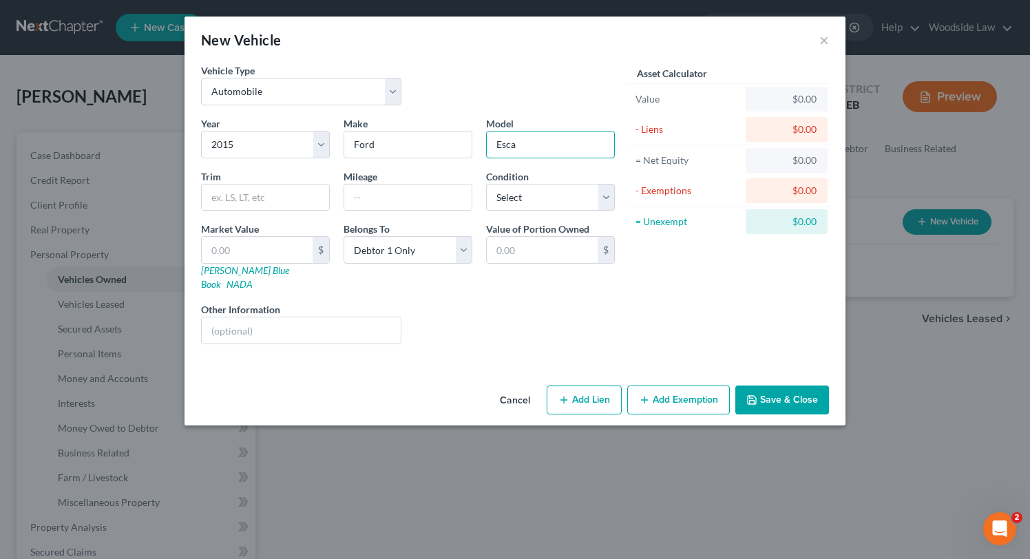
type input "Escape"
click at [394, 193] on input "text" at bounding box center [407, 198] width 127 height 26
type input "158,000"
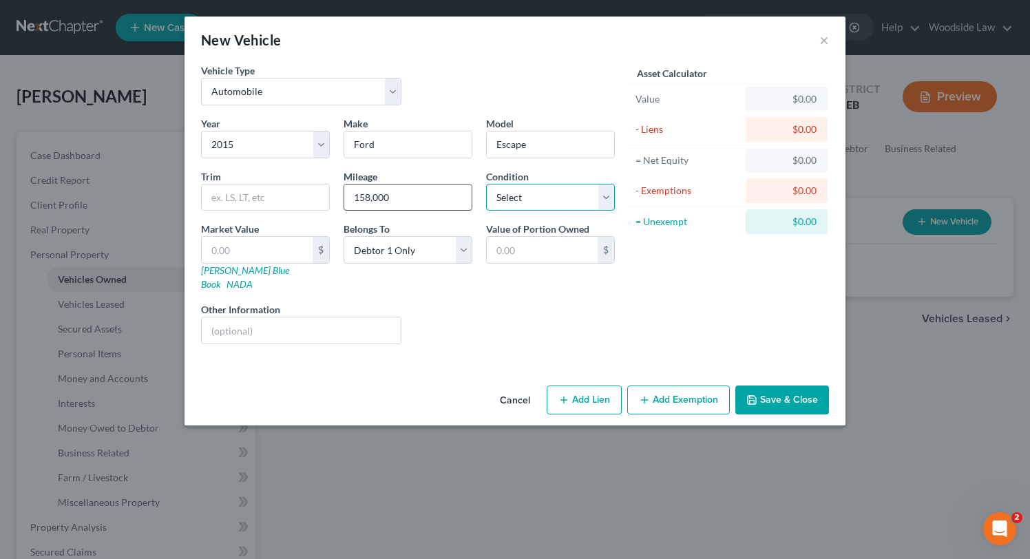
select select "2"
type input "4"
type input "4.00"
type input "40"
type input "40.00"
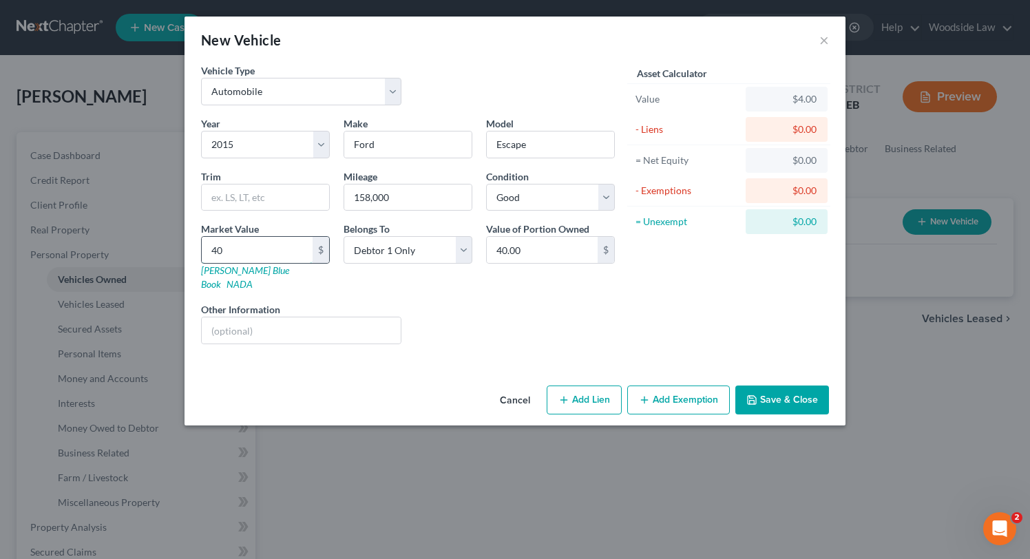
type input "400"
type input "400.00"
type input "4000"
type input "4,000.00"
click at [271, 249] on input "4,000.00" at bounding box center [257, 250] width 111 height 26
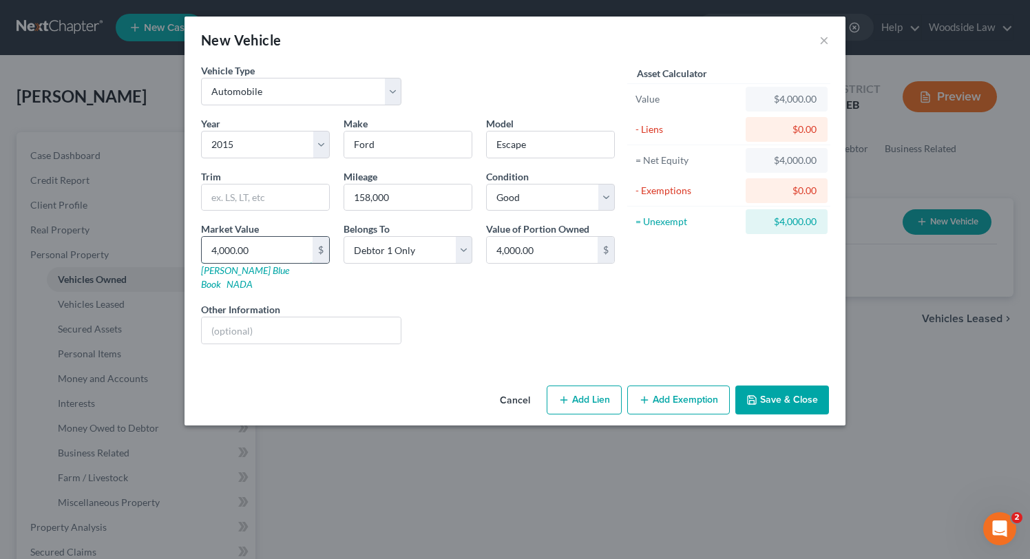
click at [271, 249] on input "4,000.00" at bounding box center [257, 250] width 111 height 26
type input "2"
type input "2.00"
type input "20"
type input "20.00"
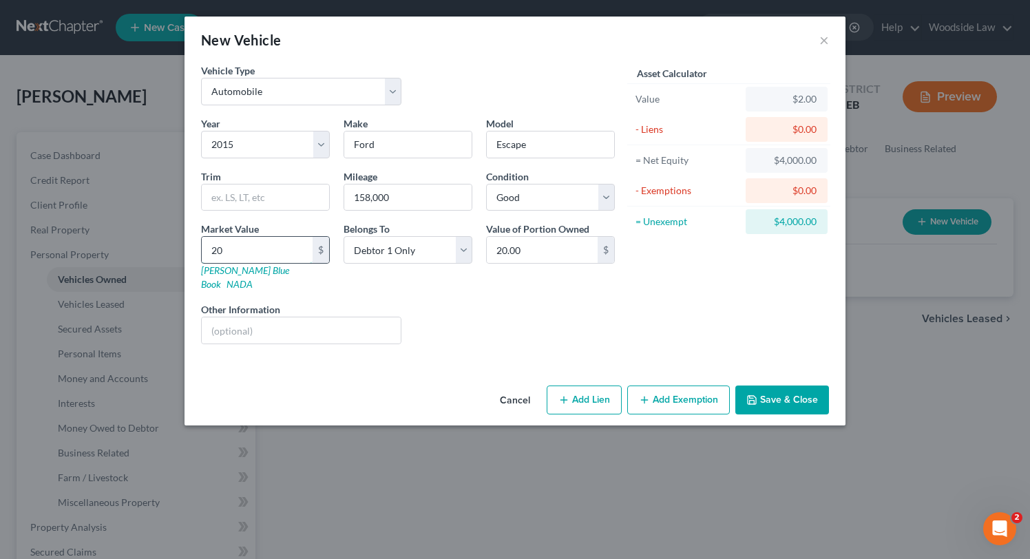
type input "200"
type input "200.00"
type input "2000"
type input "2,000.00"
type input "2,000"
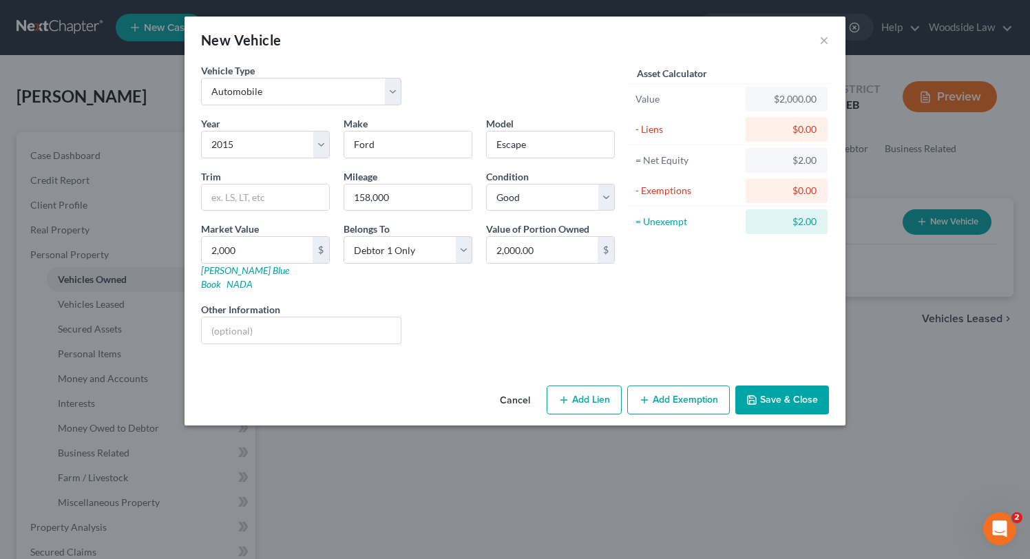
click at [664, 386] on button "Add Exemption" at bounding box center [678, 400] width 103 height 29
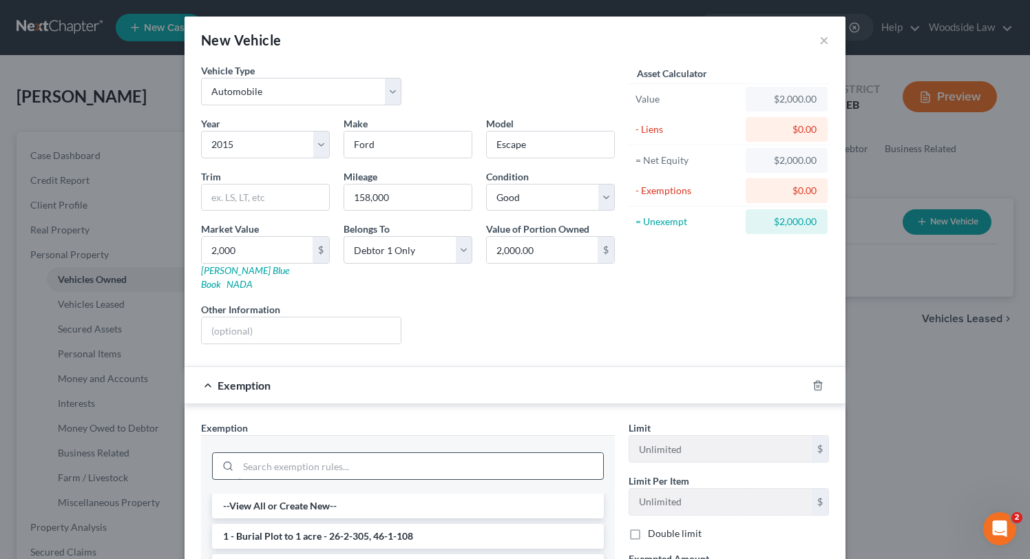
click at [375, 453] on input "search" at bounding box center [420, 466] width 365 height 26
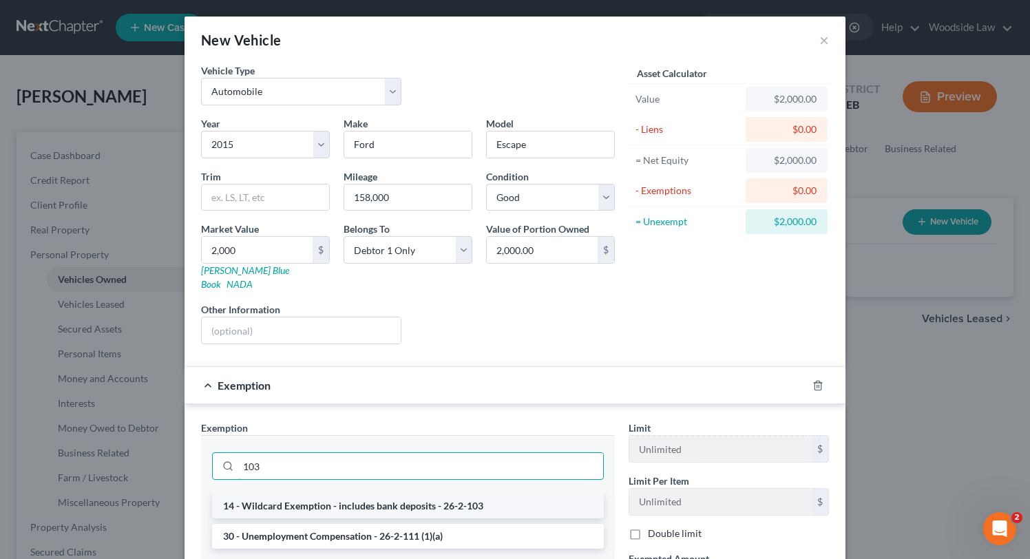
type input "103"
click at [430, 499] on li "14 - Wildcard Exemption - includes bank deposits - 26-2-103" at bounding box center [408, 506] width 392 height 25
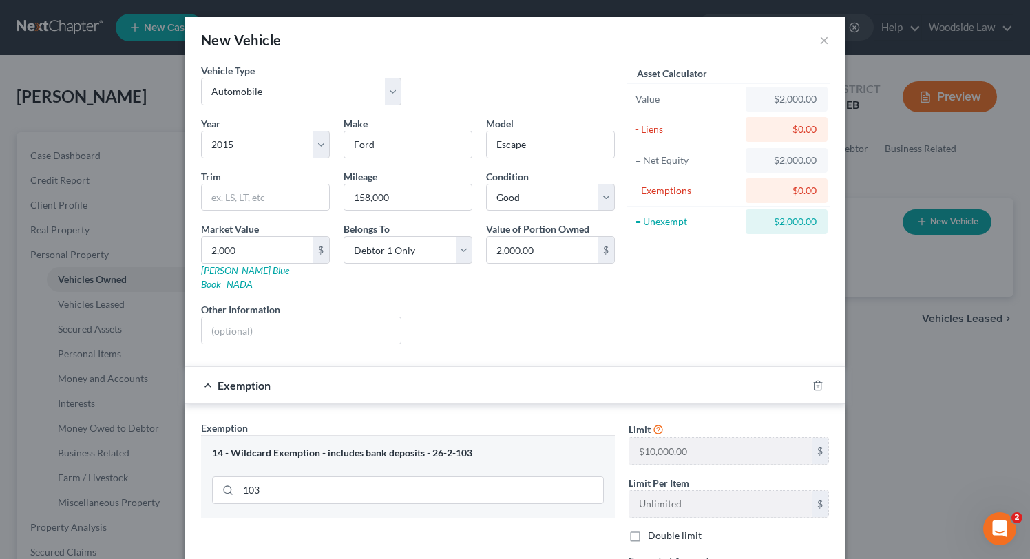
scroll to position [174, 0]
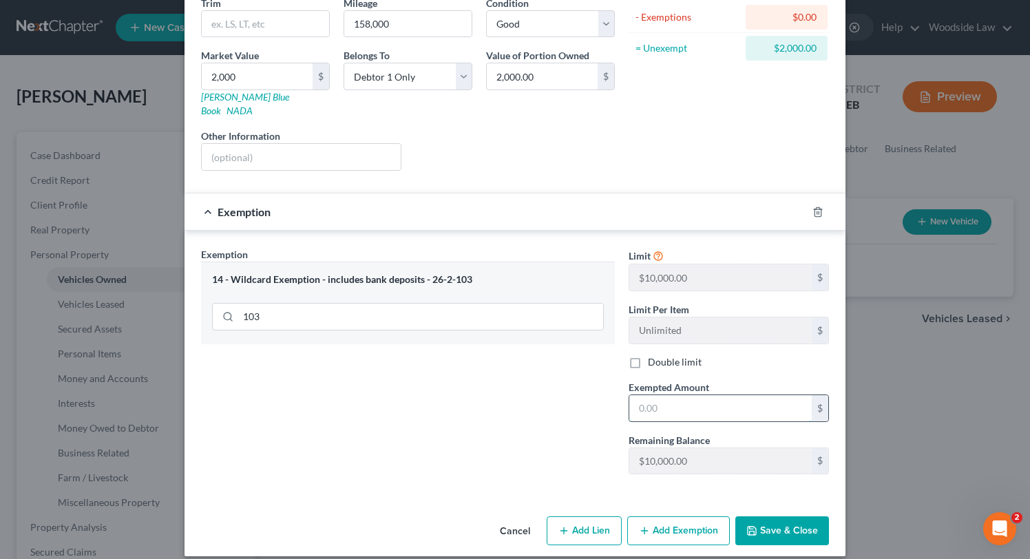
click at [669, 395] on input "text" at bounding box center [720, 408] width 182 height 26
type input "2,000"
click at [553, 371] on div "Exemption Set must be selected for CA. Exemption * 14 - Wildcard Exemption - in…" at bounding box center [408, 366] width 428 height 238
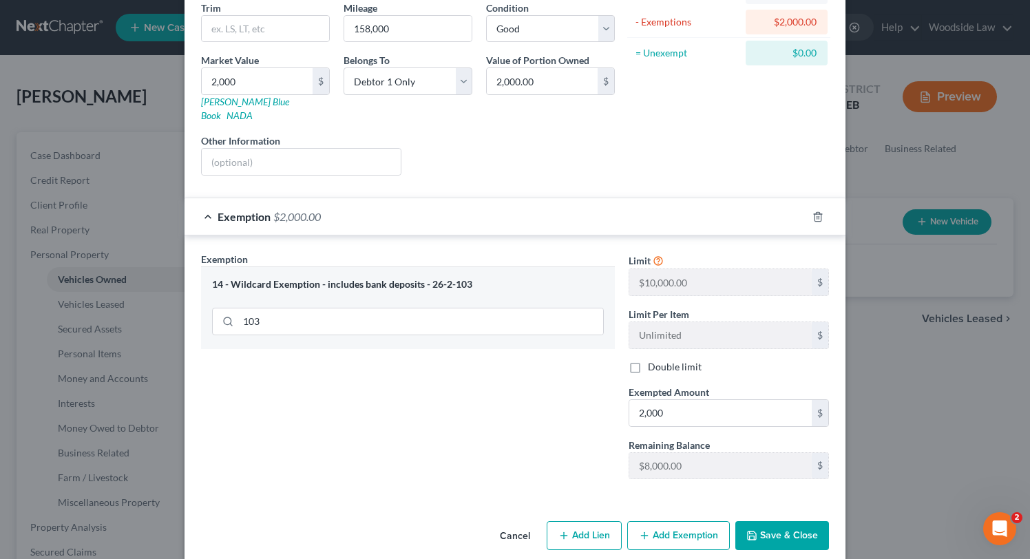
scroll to position [170, 0]
click at [770, 520] on button "Save & Close" at bounding box center [782, 534] width 94 height 29
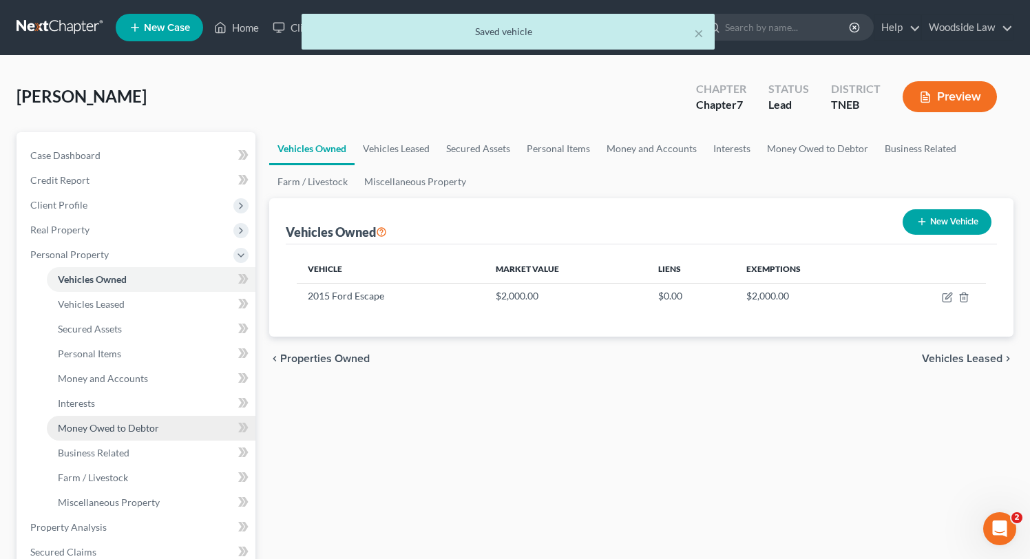
click at [140, 434] on link "Money Owed to Debtor" at bounding box center [151, 428] width 209 height 25
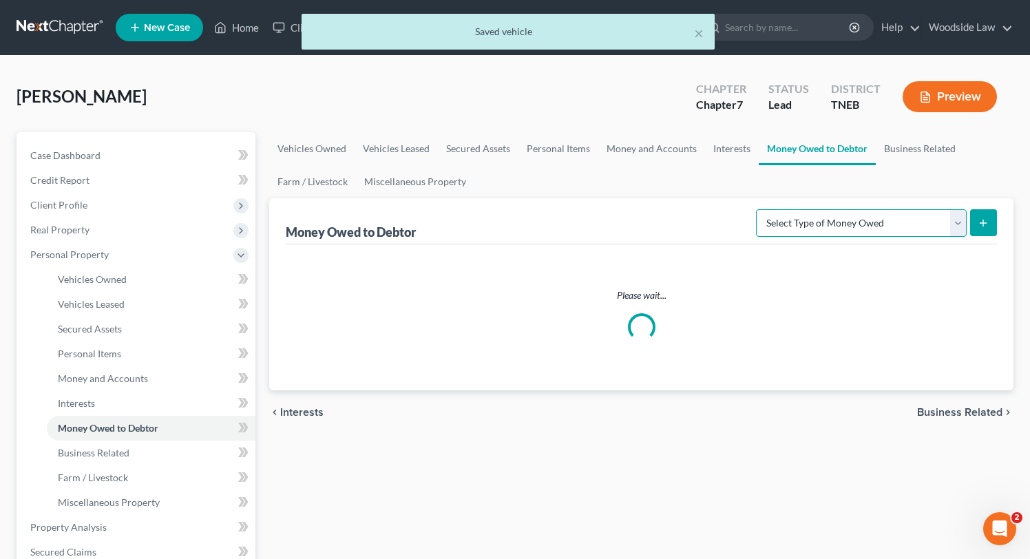
click at [933, 216] on select "Select Type of Money Owed Accounts Receivable Alimony Child Support Claims Agai…" at bounding box center [861, 223] width 211 height 28
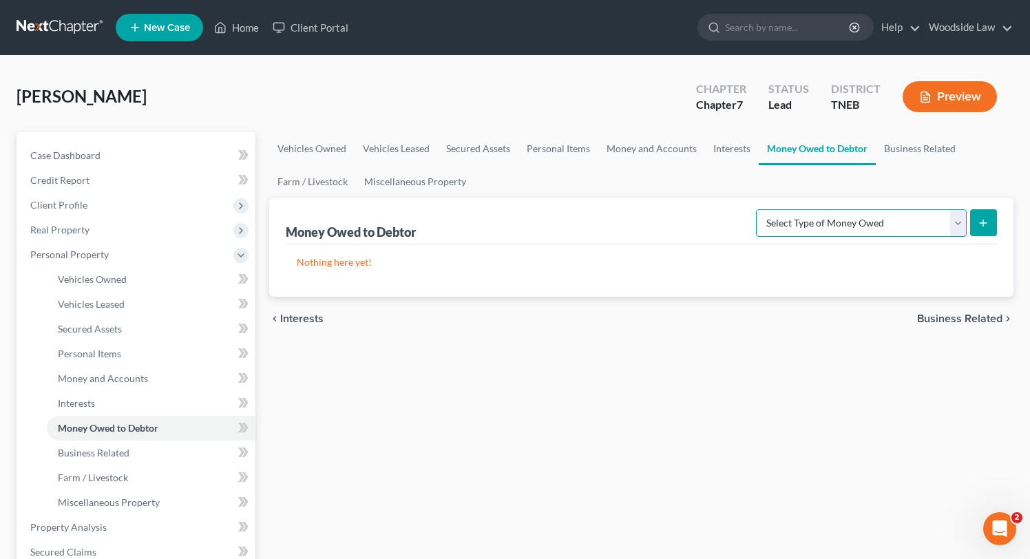
select select "expected_tax_refund"
click at [759, 209] on select "Select Type of Money Owed Accounts Receivable Alimony Child Support Claims Agai…" at bounding box center [861, 223] width 211 height 28
click at [980, 226] on icon "submit" at bounding box center [983, 223] width 11 height 11
select select "0"
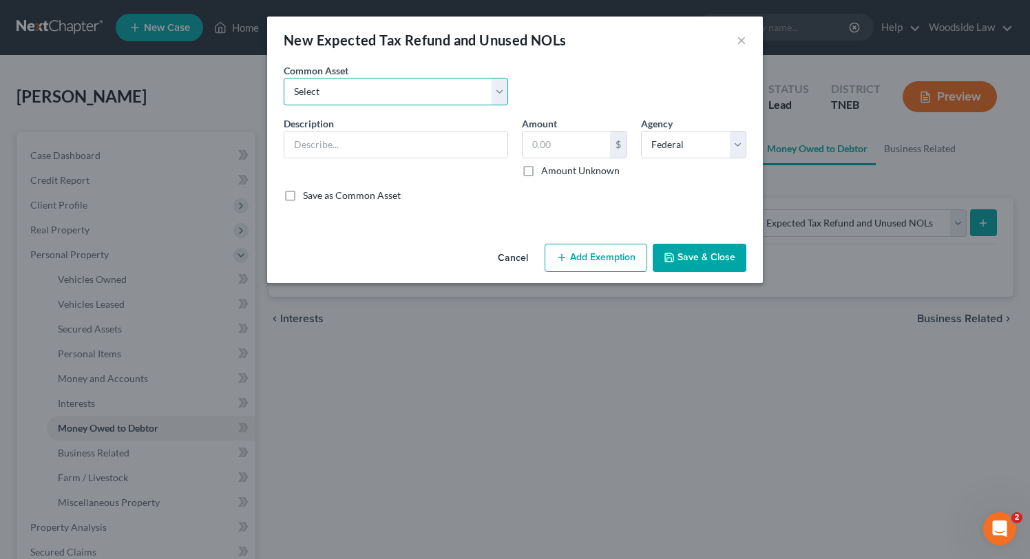
click at [437, 96] on select "Select 2025 federal income tax refund (Anticipated)" at bounding box center [396, 92] width 224 height 28
select select "0"
click at [284, 78] on select "Select 2025 federal income tax refund (Anticipated)" at bounding box center [396, 92] width 224 height 28
type input "2025 federal income tax refund (Anticipated)"
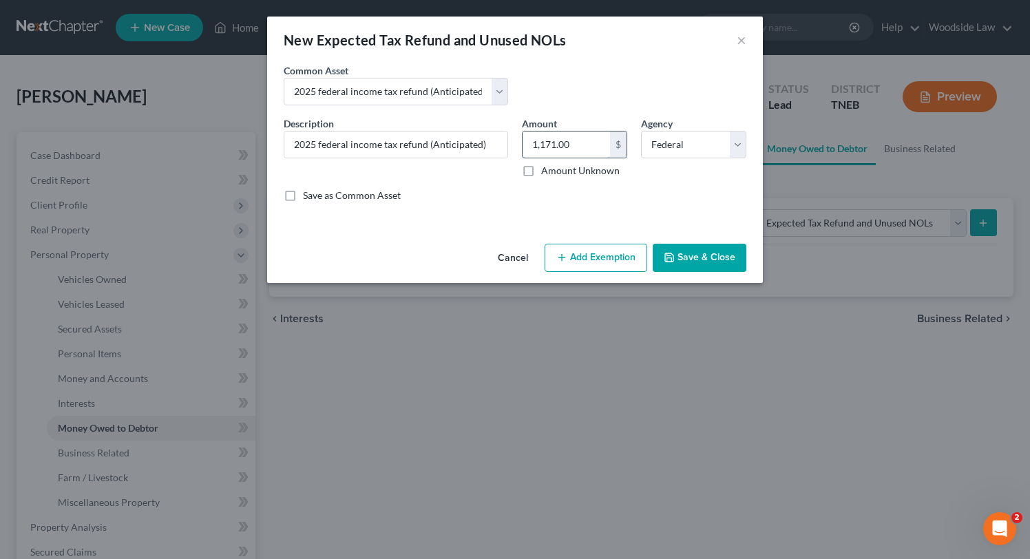
click at [576, 143] on input "1,171.00" at bounding box center [566, 145] width 87 height 26
type input "2,000"
click at [607, 250] on button "Add Exemption" at bounding box center [596, 258] width 103 height 29
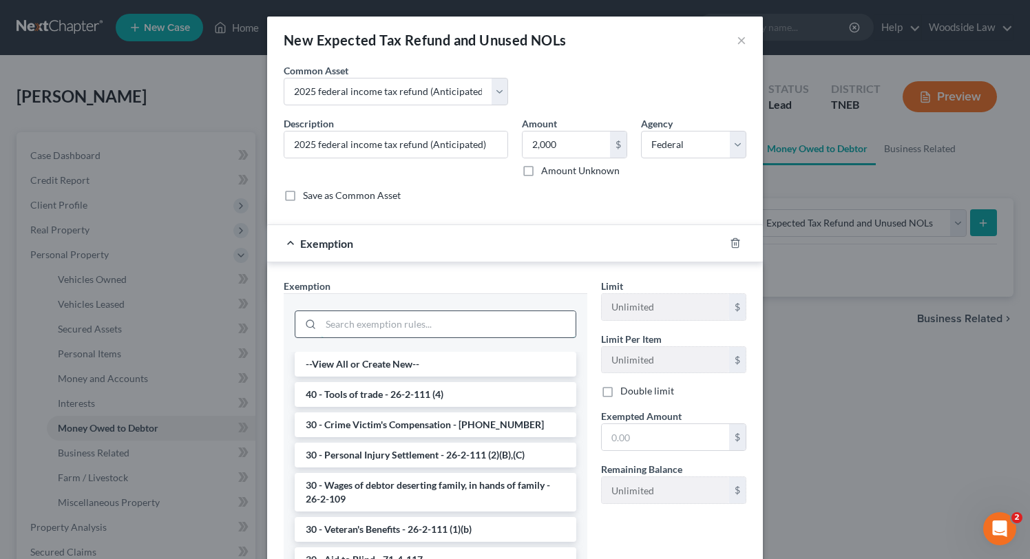
click at [391, 325] on input "search" at bounding box center [448, 324] width 255 height 26
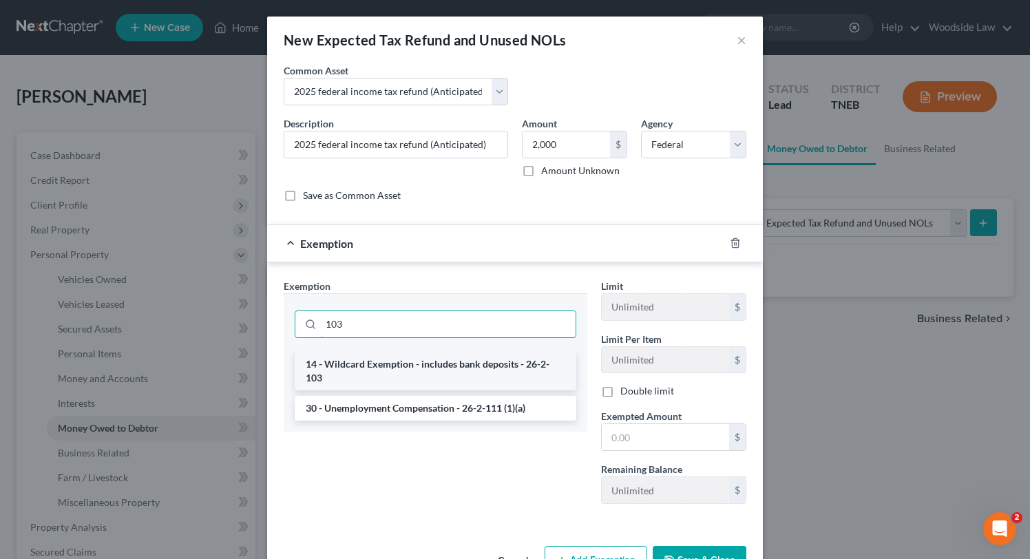
type input "103"
click at [410, 366] on li "14 - Wildcard Exemption - includes bank deposits - 26-2-103" at bounding box center [436, 371] width 282 height 39
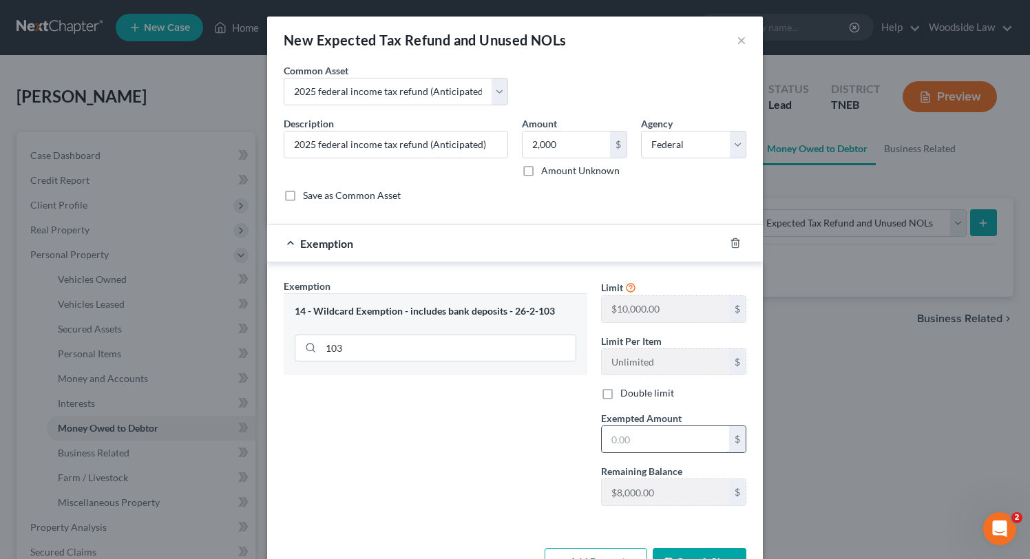
click at [653, 432] on input "text" at bounding box center [665, 439] width 127 height 26
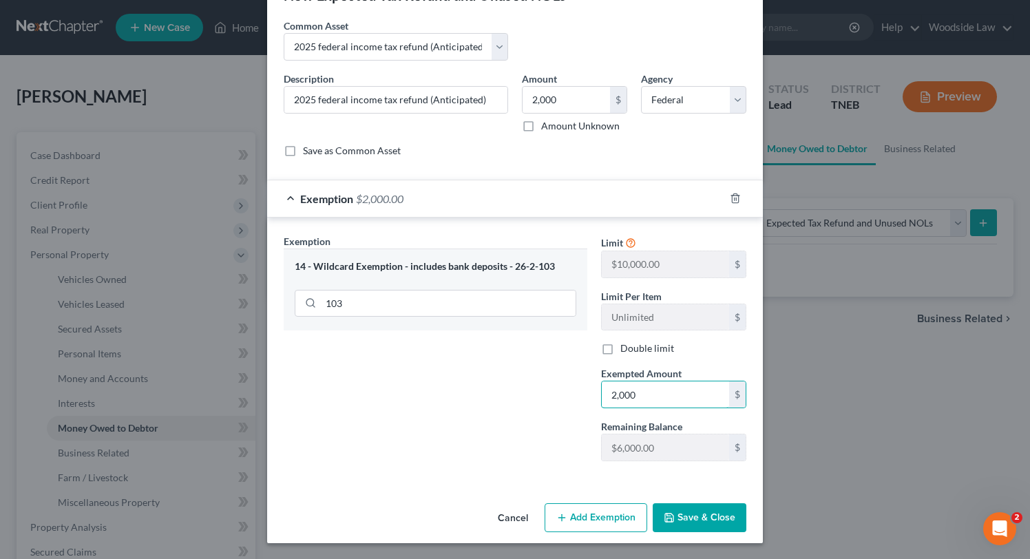
type input "2,000"
click at [708, 517] on button "Save & Close" at bounding box center [700, 517] width 94 height 29
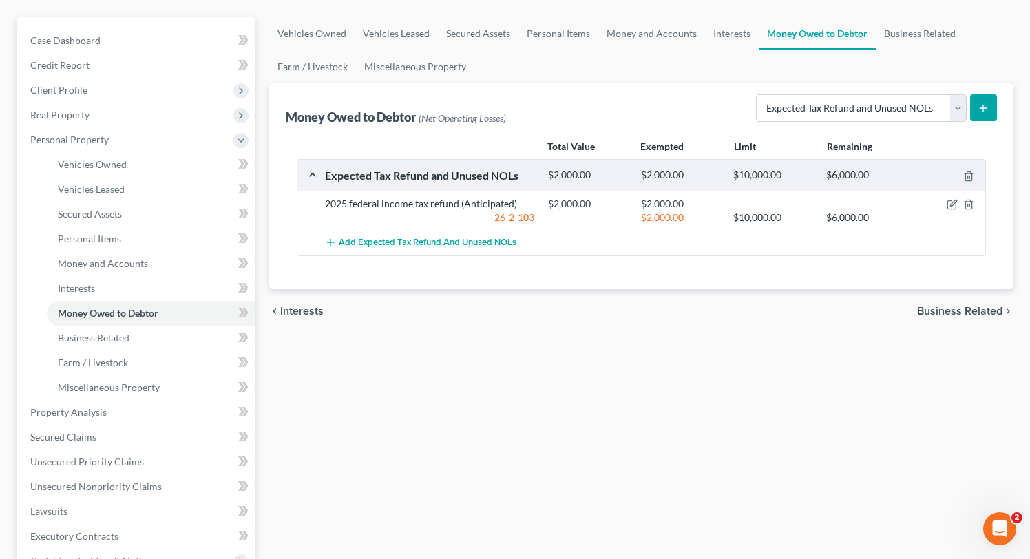
scroll to position [116, 0]
click at [118, 165] on span "Vehicles Owned" at bounding box center [92, 164] width 69 height 12
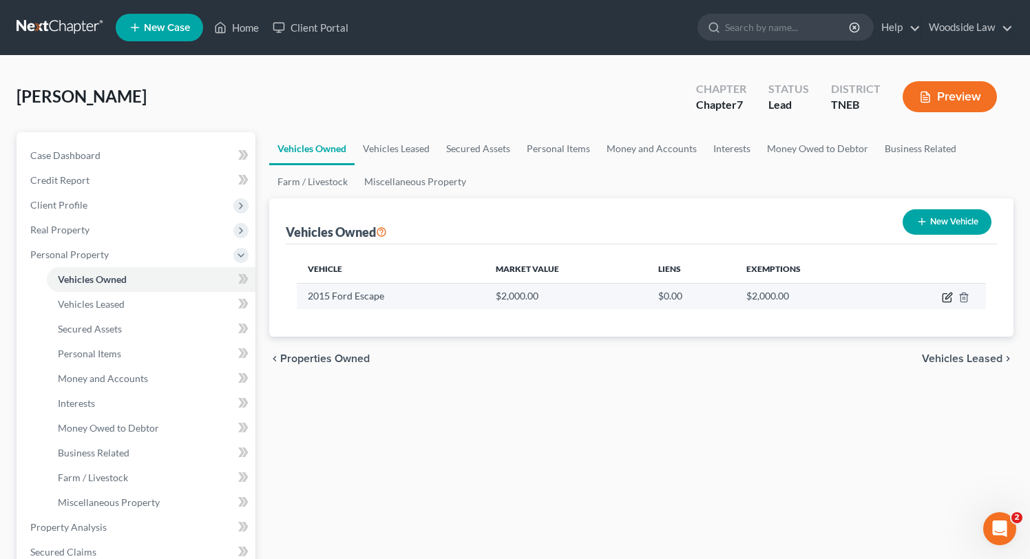
click at [945, 296] on icon "button" at bounding box center [947, 297] width 11 height 11
select select "0"
select select "11"
select select "2"
select select "0"
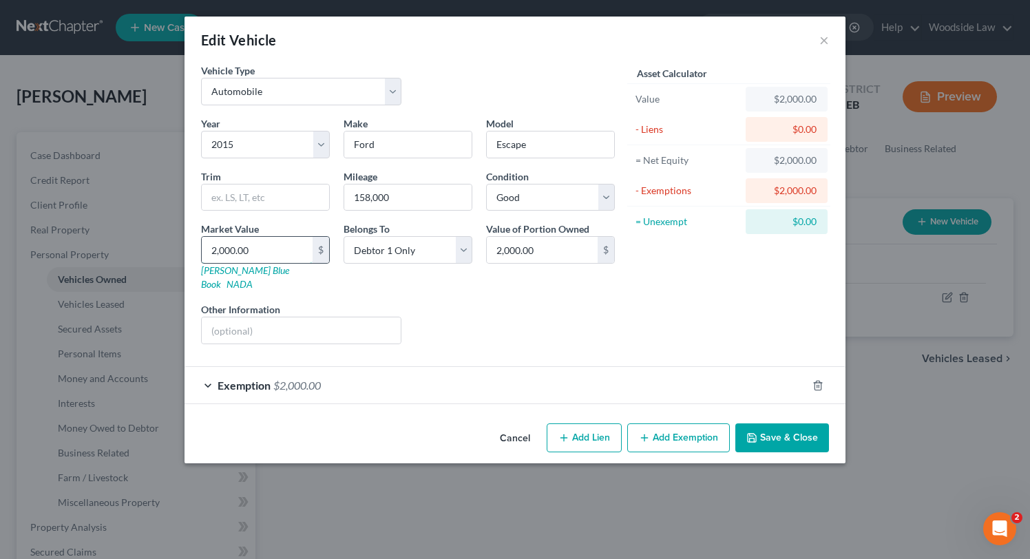
click at [291, 252] on input "2,000.00" at bounding box center [257, 250] width 111 height 26
type input "4"
type input "4.00"
type input "42"
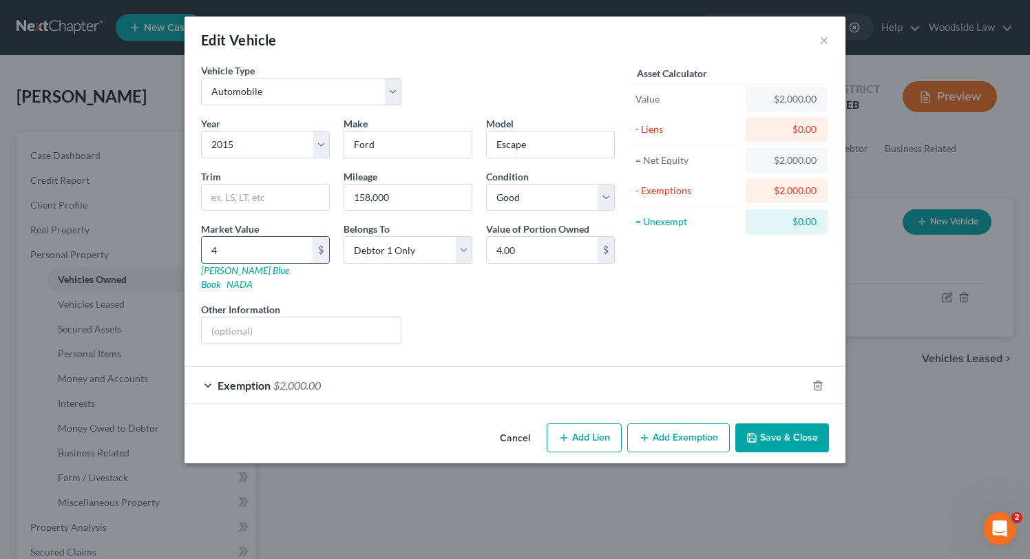
type input "42.00"
type input "420"
type input "420.00"
type input "4200"
type input "4,200.00"
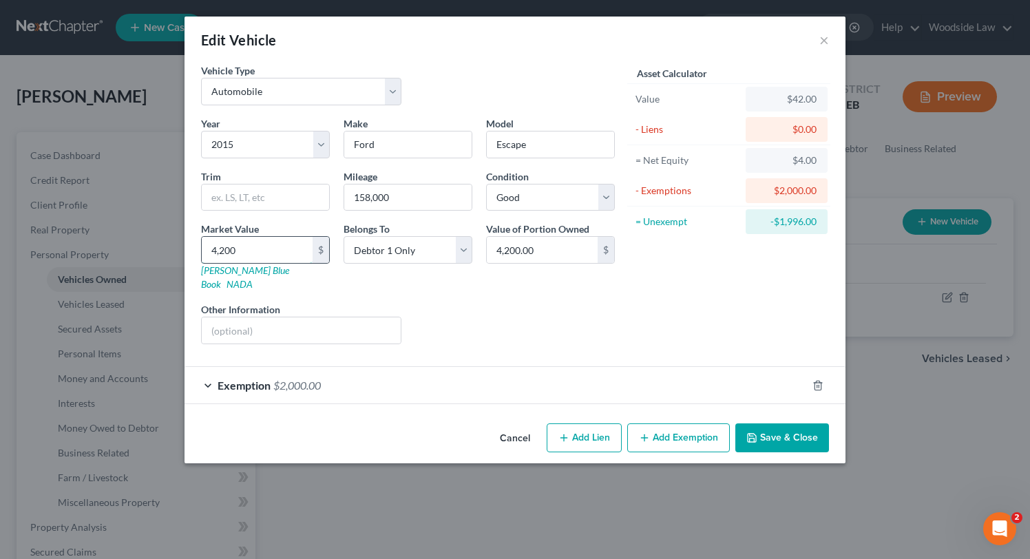
type input "4,200"
click at [335, 367] on div "Exemption $2,000.00" at bounding box center [496, 385] width 622 height 36
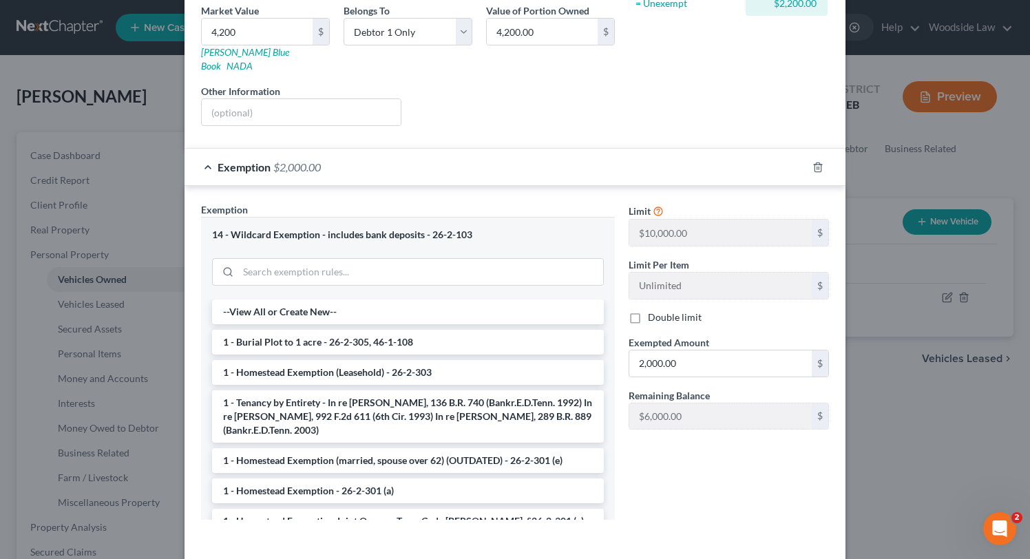
scroll to position [230, 0]
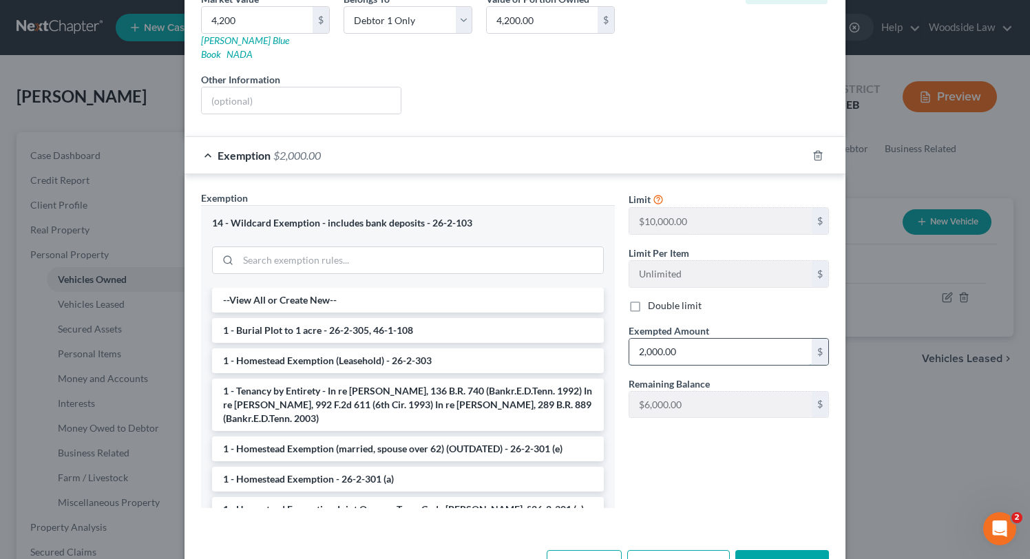
click at [706, 339] on input "2,000.00" at bounding box center [720, 352] width 182 height 26
type input "4,200"
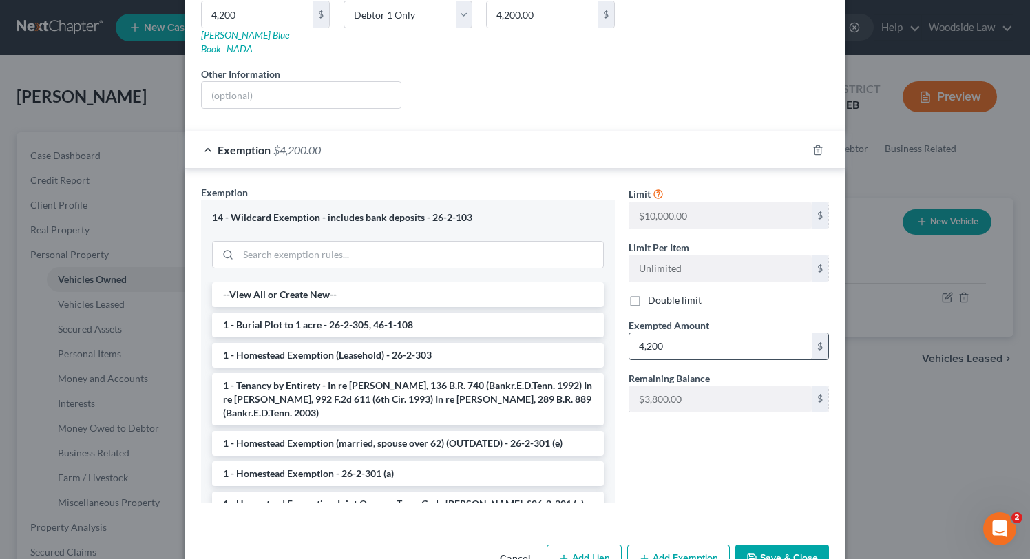
scroll to position [263, 0]
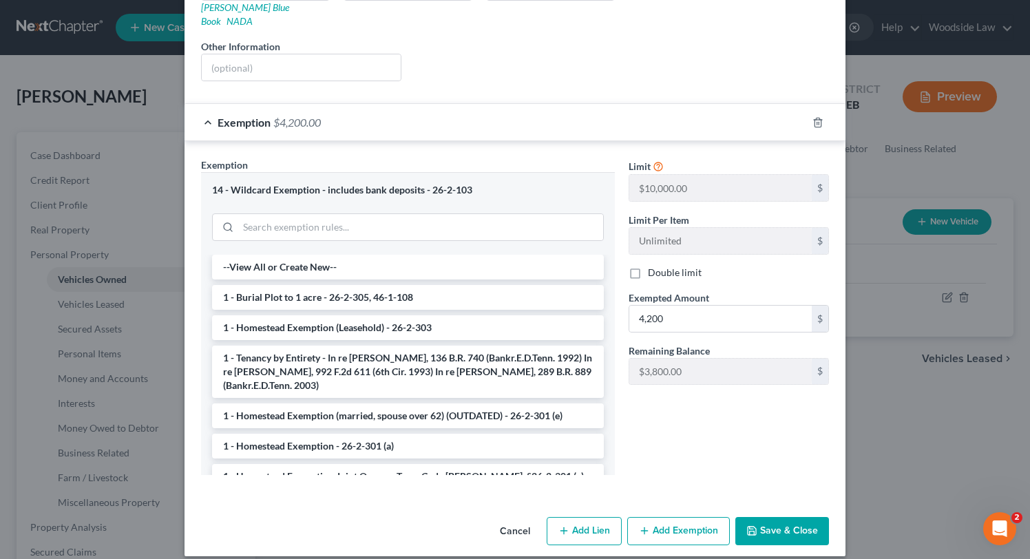
click at [778, 522] on button "Save & Close" at bounding box center [782, 531] width 94 height 29
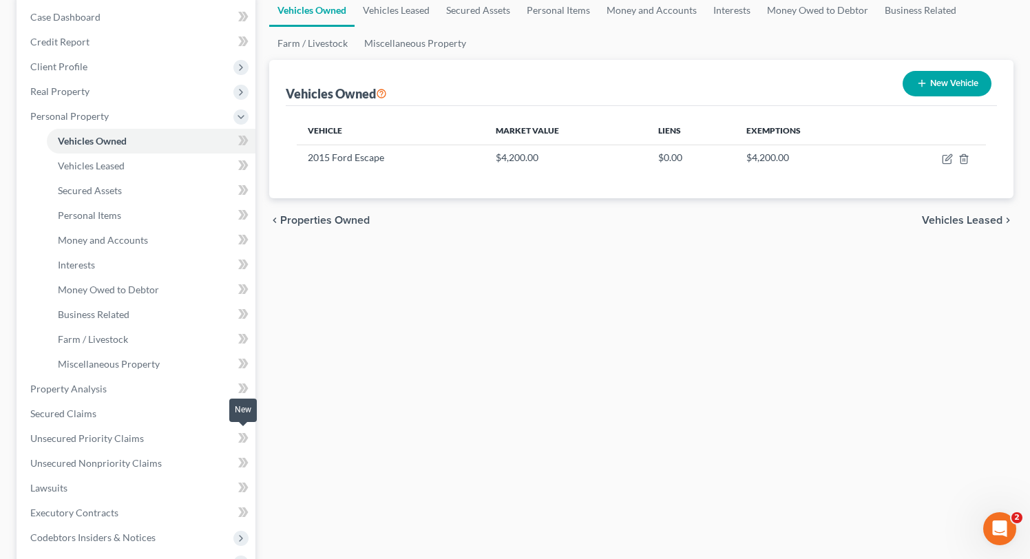
scroll to position [323, 0]
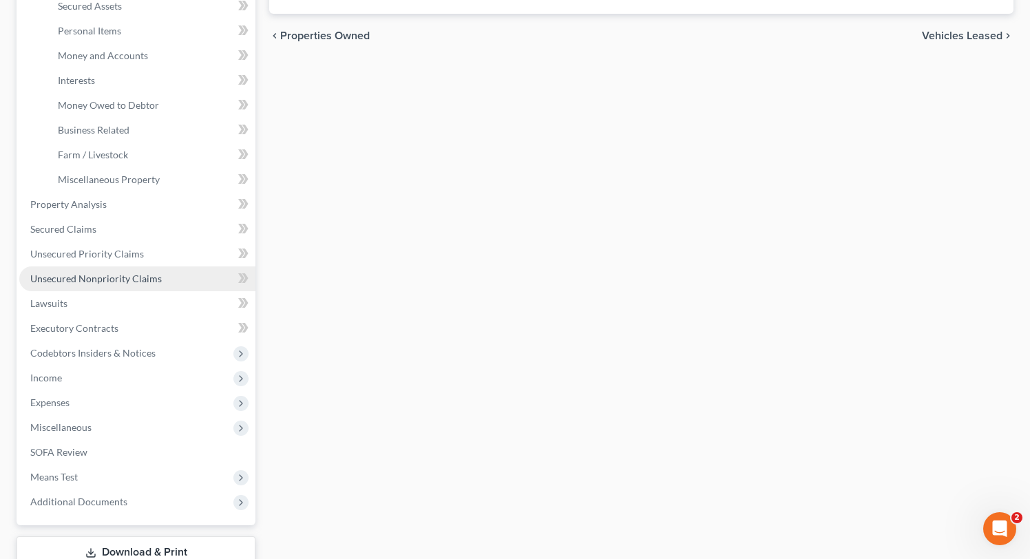
click at [122, 277] on span "Unsecured Nonpriority Claims" at bounding box center [96, 279] width 132 height 12
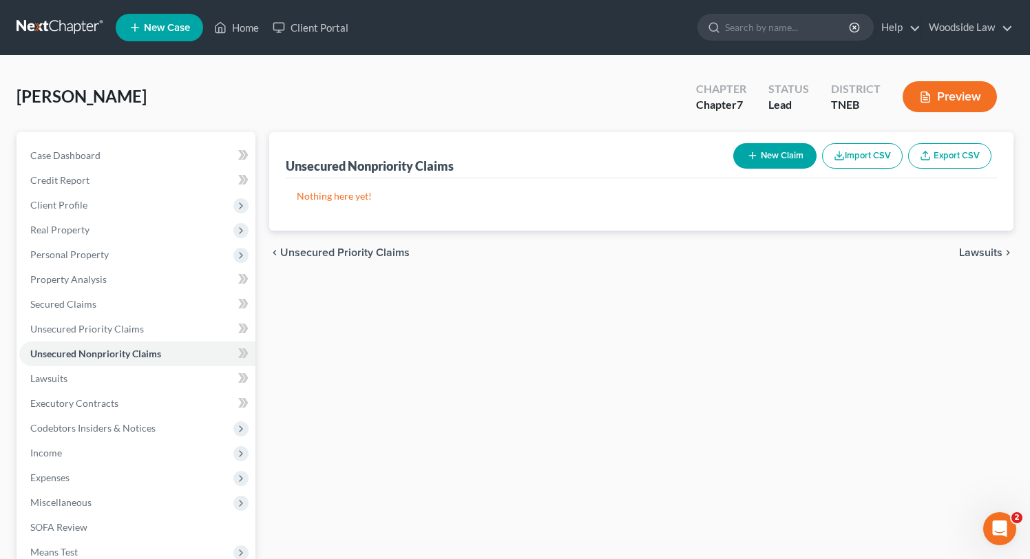
click at [770, 158] on button "New Claim" at bounding box center [774, 155] width 83 height 25
select select "0"
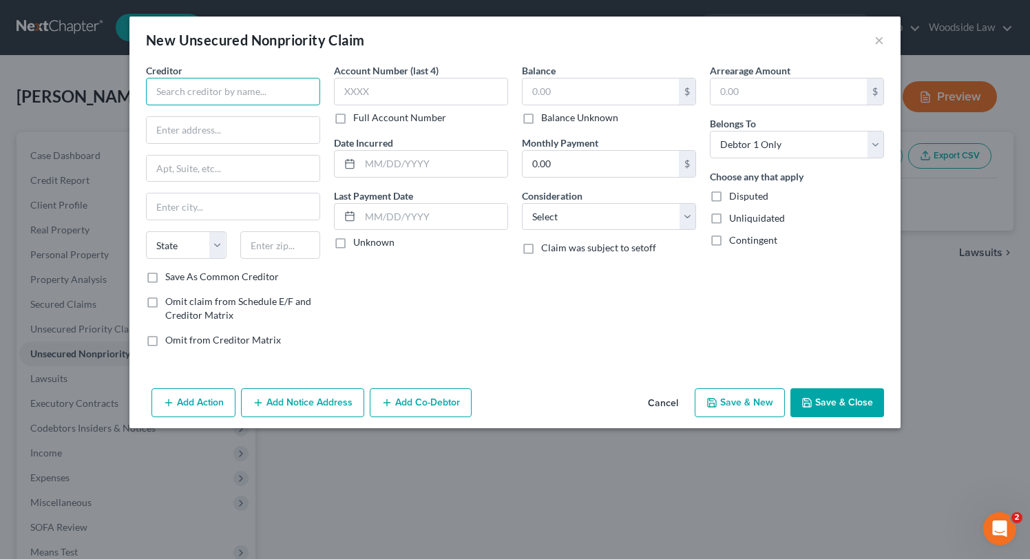
click at [251, 94] on input "text" at bounding box center [233, 92] width 174 height 28
type input "Credit Cards"
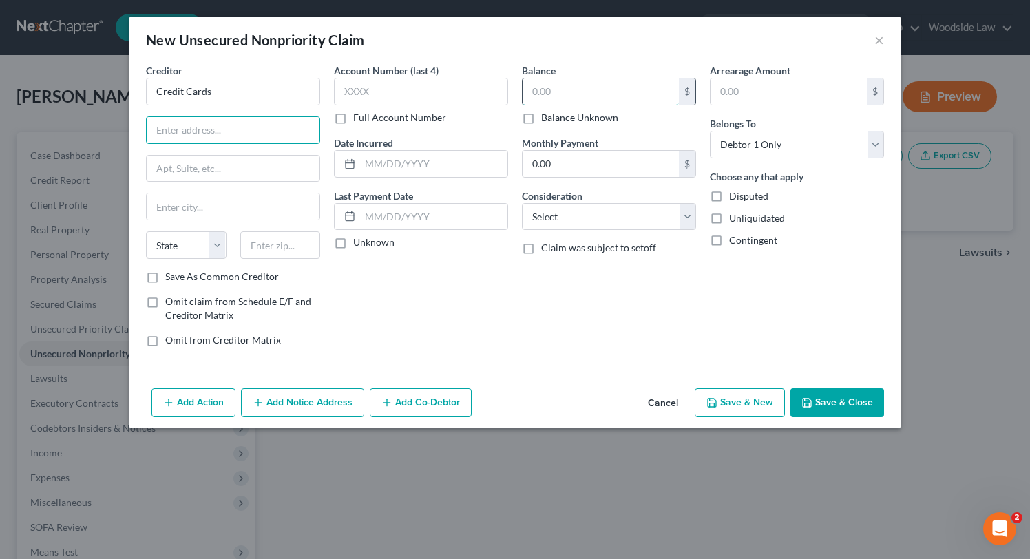
click at [569, 92] on input "text" at bounding box center [601, 91] width 156 height 26
type input "17,000"
click at [675, 218] on select "Select Cable / Satellite Services Collection Agency Credit Card Debt Debt Couns…" at bounding box center [609, 217] width 174 height 28
select select "2"
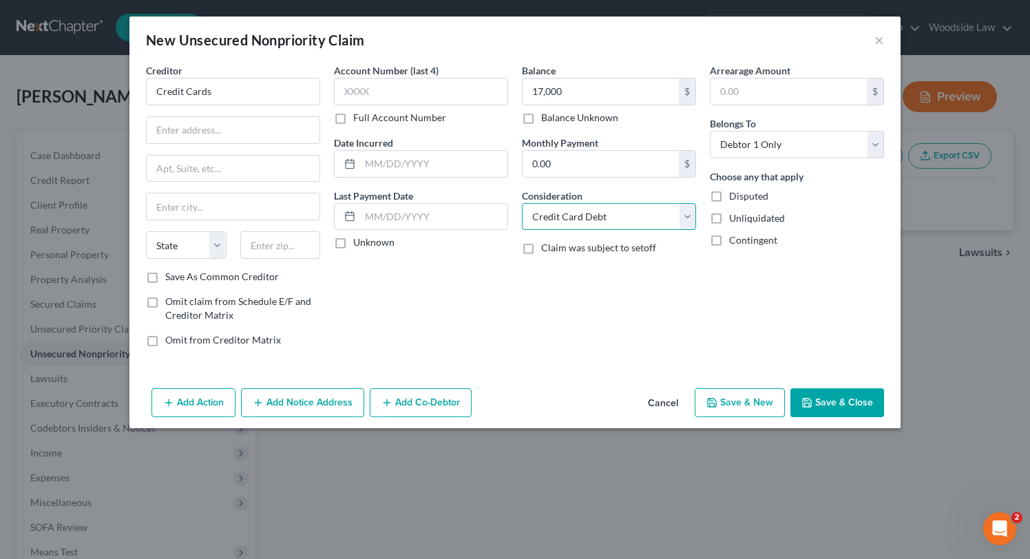
click at [522, 203] on select "Select Cable / Satellite Services Collection Agency Credit Card Debt Debt Couns…" at bounding box center [609, 217] width 174 height 28
click at [819, 413] on button "Save & Close" at bounding box center [837, 402] width 94 height 29
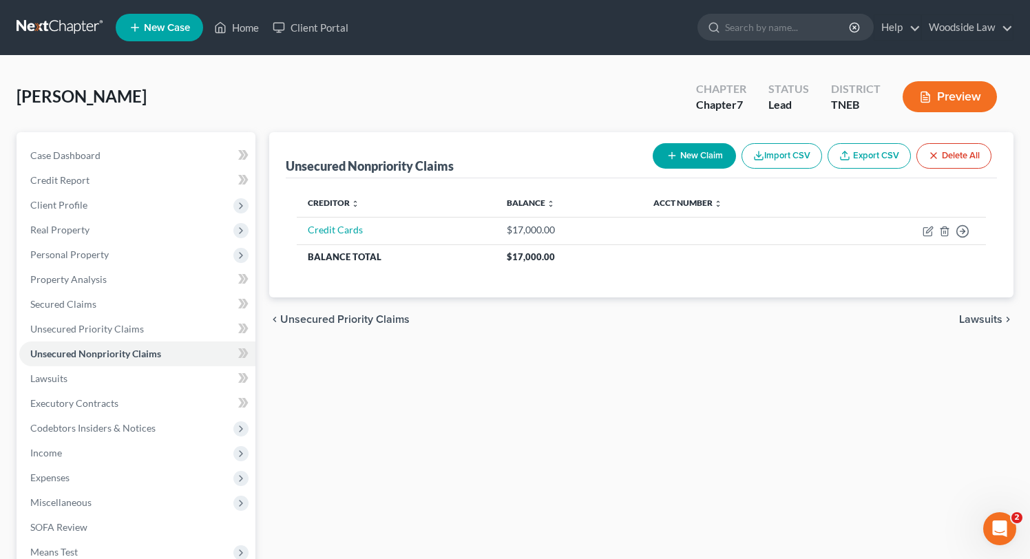
click at [686, 151] on button "New Claim" at bounding box center [694, 155] width 83 height 25
select select "0"
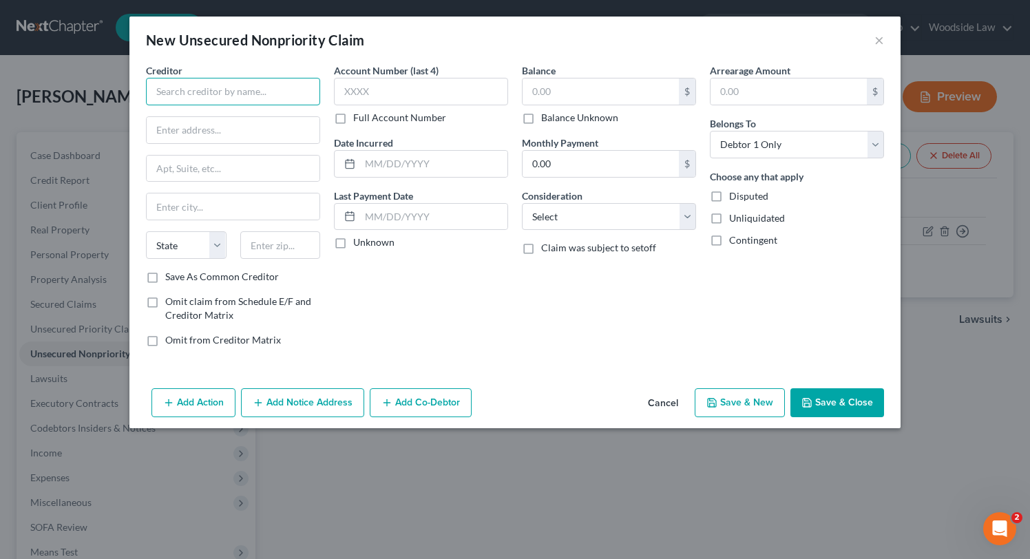
click at [229, 78] on input "text" at bounding box center [233, 92] width 174 height 28
type input "Student loans"
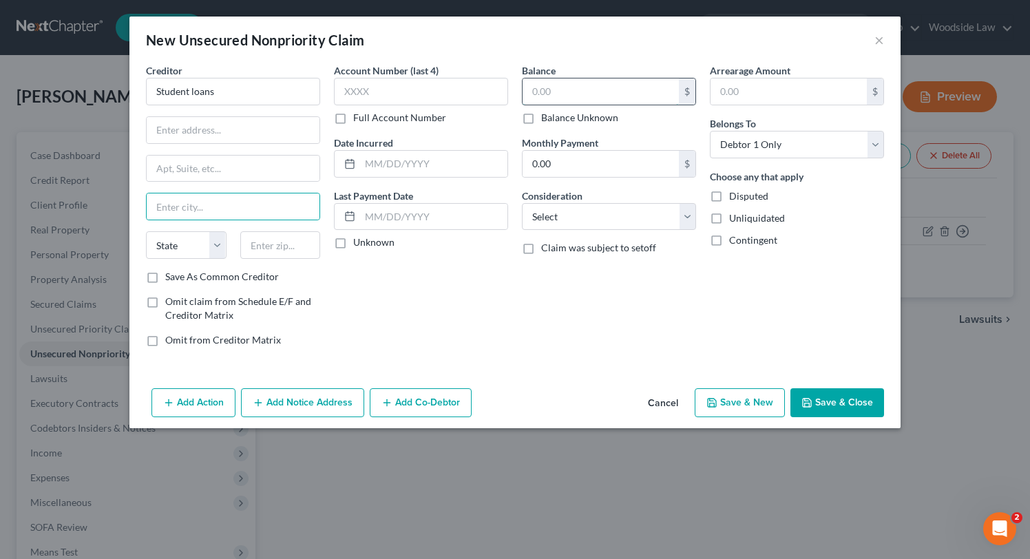
click at [598, 94] on input "text" at bounding box center [601, 91] width 156 height 26
type input "57,000"
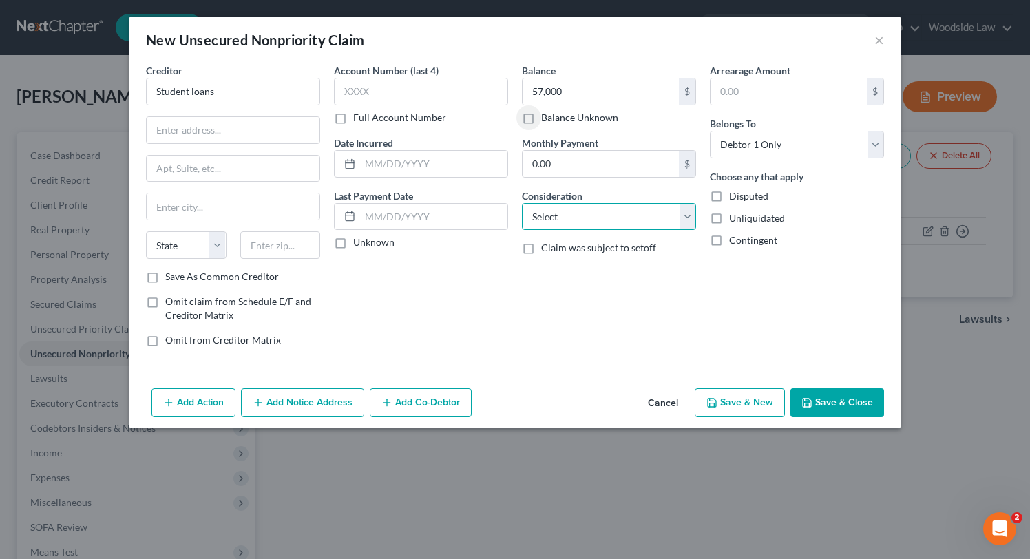
click at [648, 218] on select "Select Cable / Satellite Services Collection Agency Credit Card Debt Debt Couns…" at bounding box center [609, 217] width 174 height 28
select select "17"
click at [522, 203] on select "Select Cable / Satellite Services Collection Agency Credit Card Debt Debt Couns…" at bounding box center [609, 217] width 174 height 28
click at [828, 406] on button "Save & Close" at bounding box center [837, 402] width 94 height 29
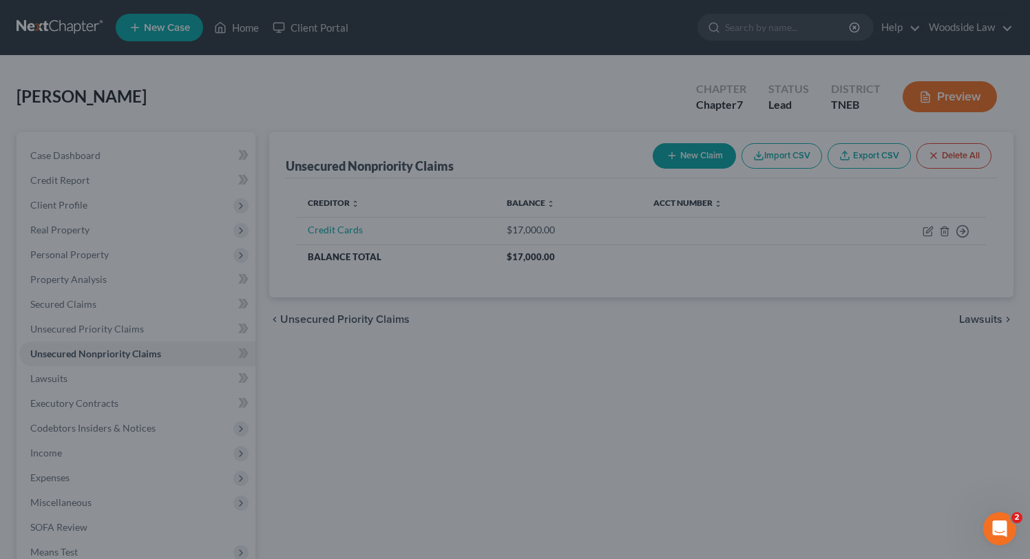
type input "57,000.00"
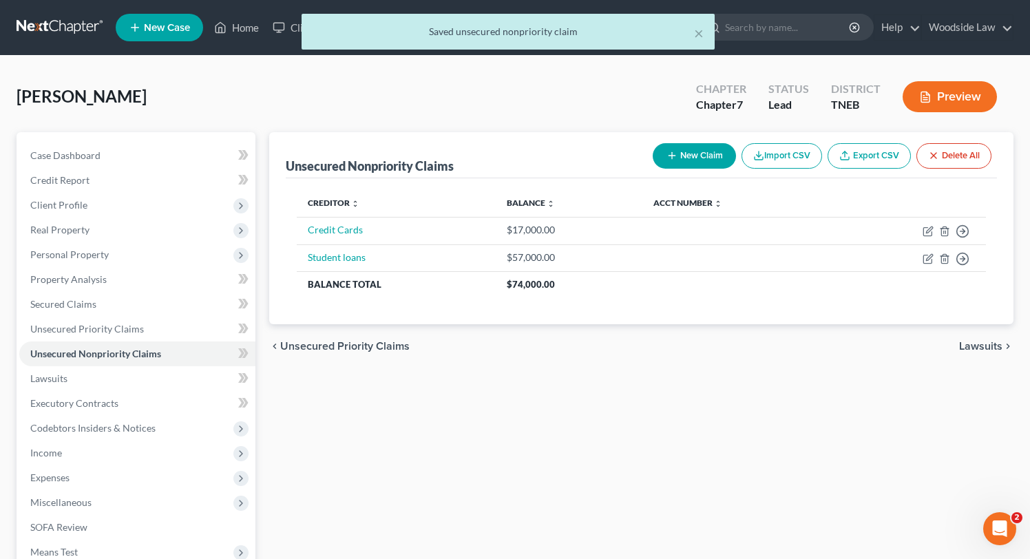
scroll to position [171, 0]
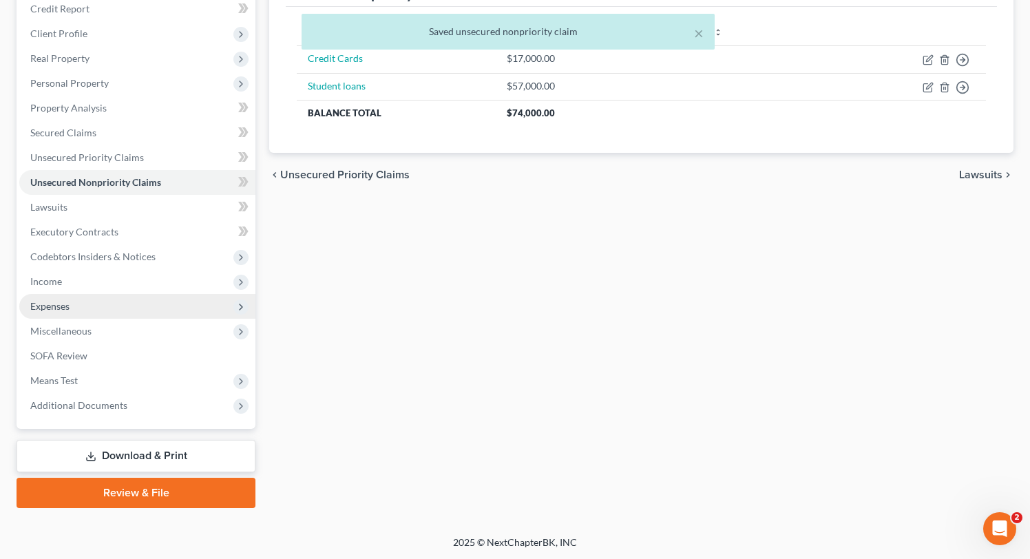
click at [65, 305] on span "Expenses" at bounding box center [49, 306] width 39 height 12
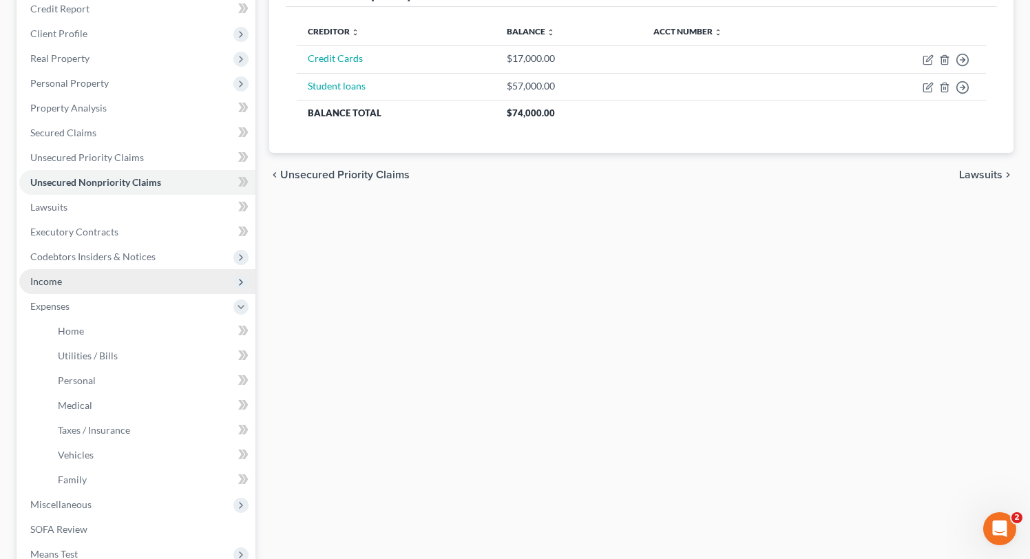
click at [51, 276] on span "Income" at bounding box center [46, 281] width 32 height 12
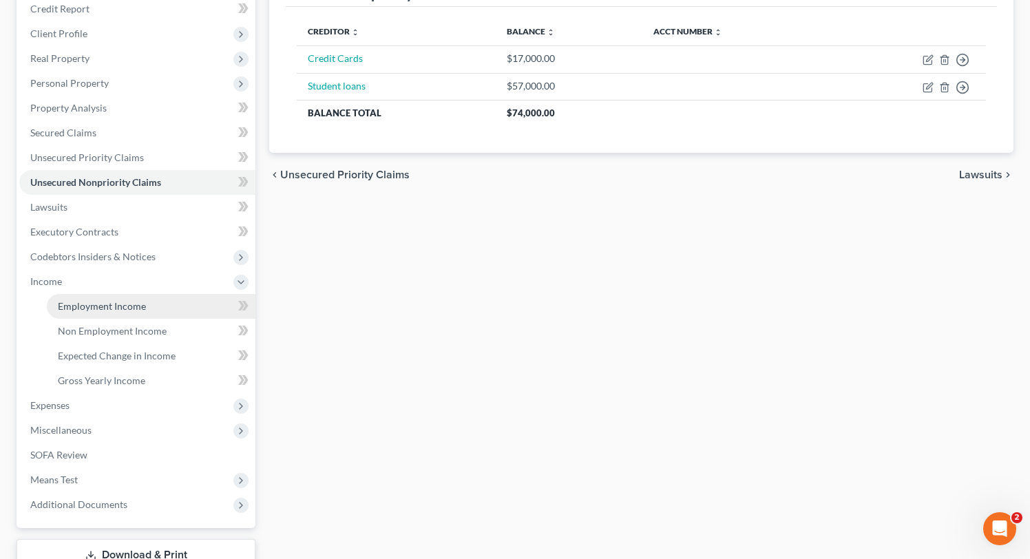
click at [134, 297] on link "Employment Income" at bounding box center [151, 306] width 209 height 25
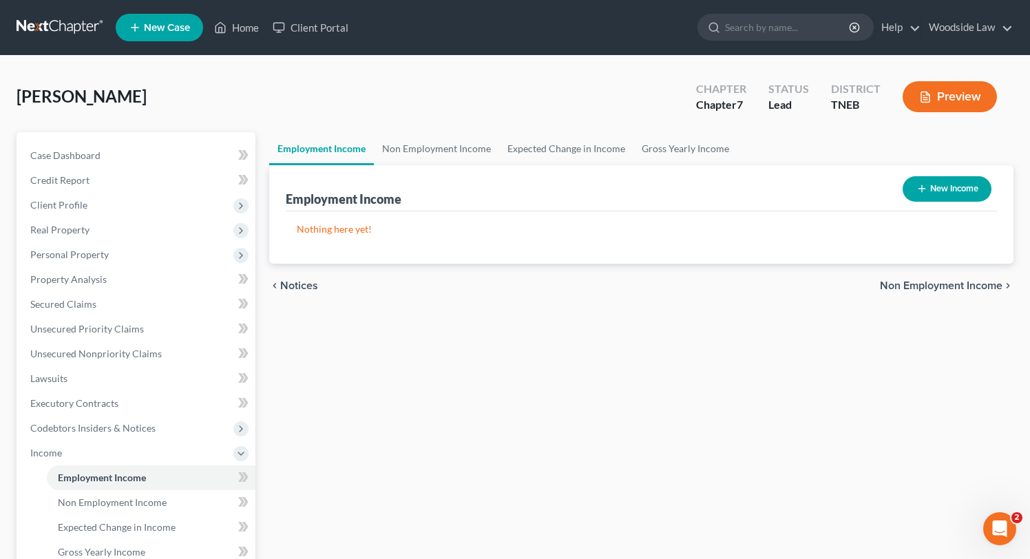
click at [905, 183] on button "New Income" at bounding box center [947, 188] width 89 height 25
select select "0"
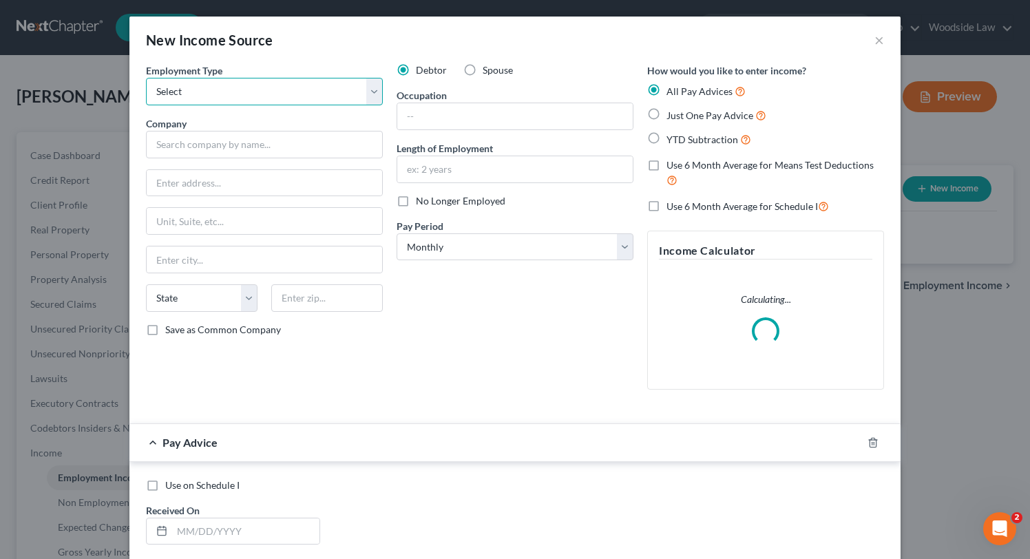
click at [293, 87] on select "Select Full or [DEMOGRAPHIC_DATA] Employment Self Employment" at bounding box center [264, 92] width 237 height 28
select select "0"
click at [146, 78] on select "Select Full or [DEMOGRAPHIC_DATA] Employment Self Employment" at bounding box center [264, 92] width 237 height 28
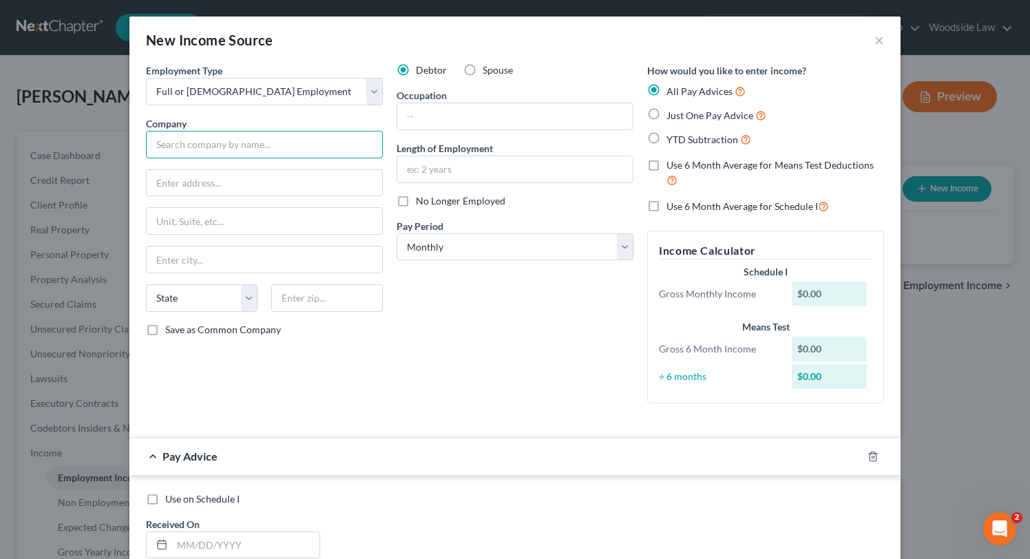
click at [249, 151] on input "text" at bounding box center [264, 145] width 237 height 28
type input "H"
type input "Job"
click at [416, 207] on label "No Longer Employed" at bounding box center [461, 201] width 90 height 14
click at [421, 203] on input "No Longer Employed" at bounding box center [425, 198] width 9 height 9
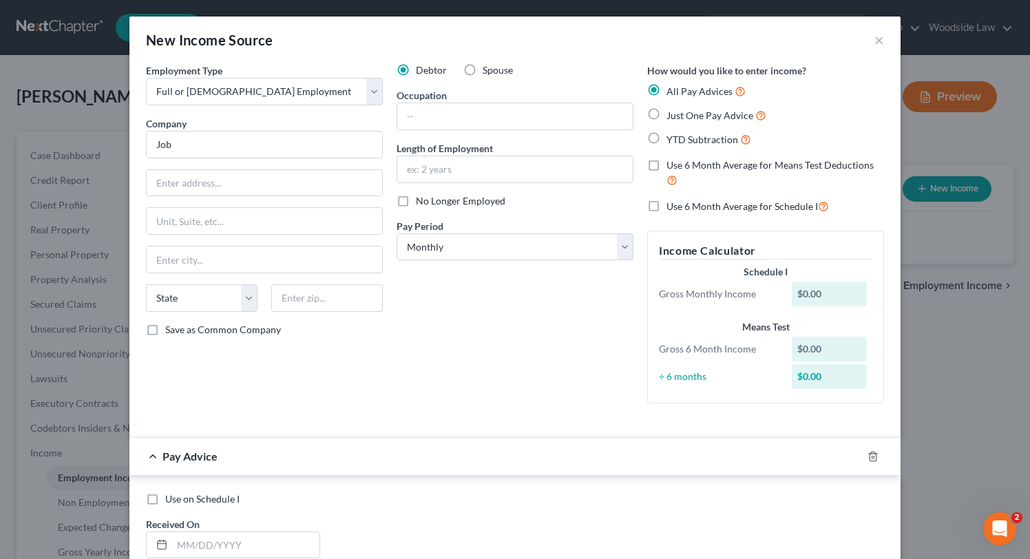
checkbox input "true"
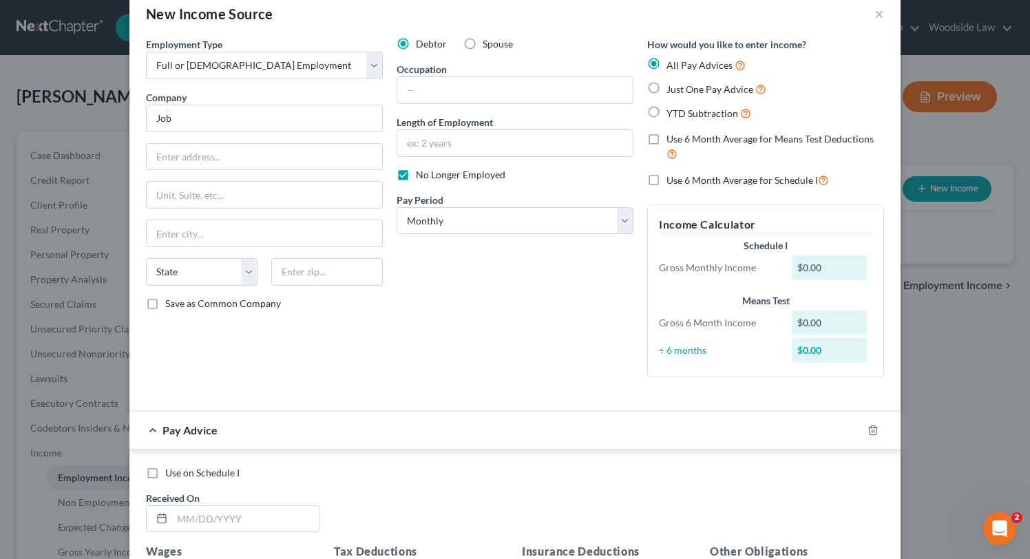
scroll to position [41, 0]
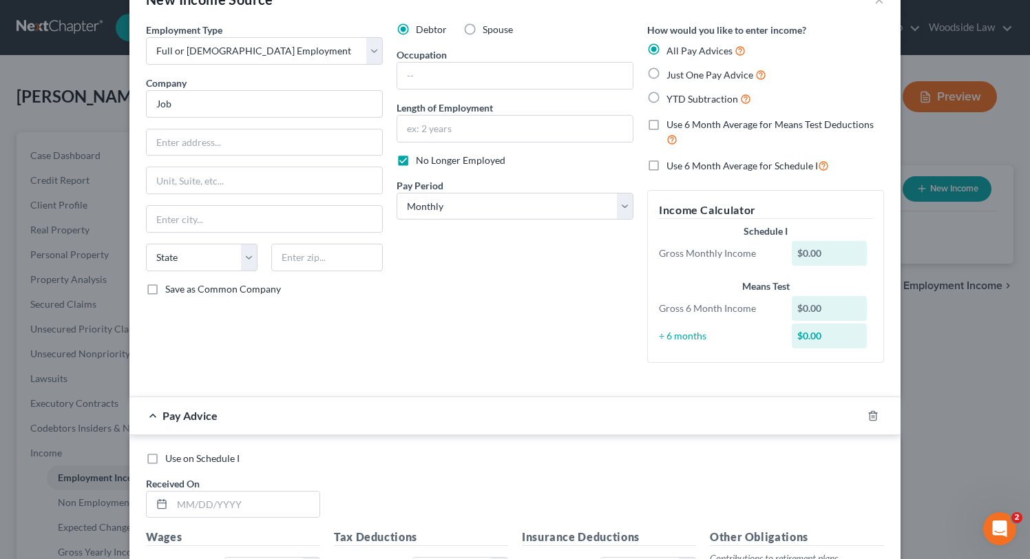
click at [667, 73] on label "Just One Pay Advice" at bounding box center [717, 75] width 100 height 16
click at [672, 73] on input "Just One Pay Advice" at bounding box center [676, 71] width 9 height 9
radio input "true"
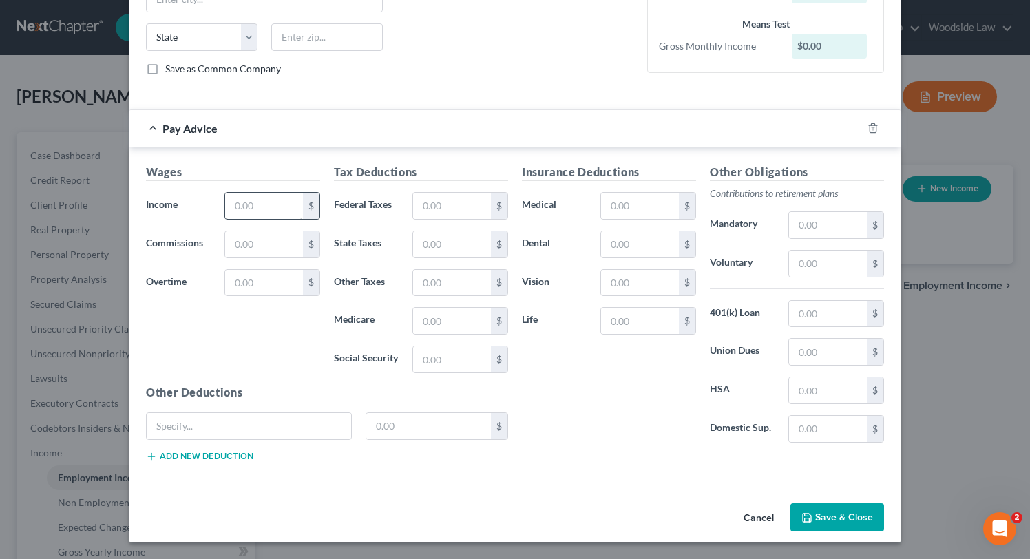
scroll to position [261, 0]
click at [253, 215] on input "text" at bounding box center [264, 206] width 78 height 26
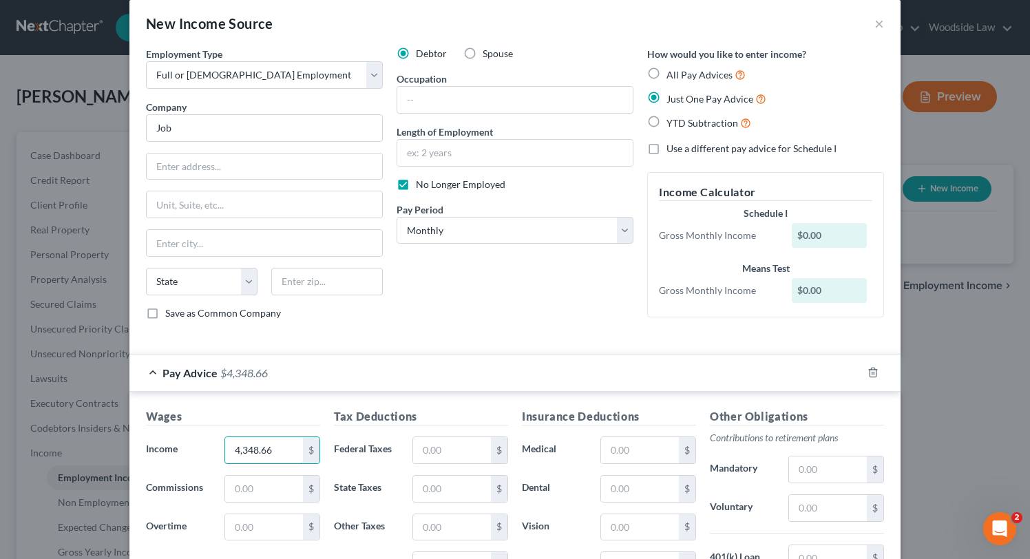
scroll to position [0, 0]
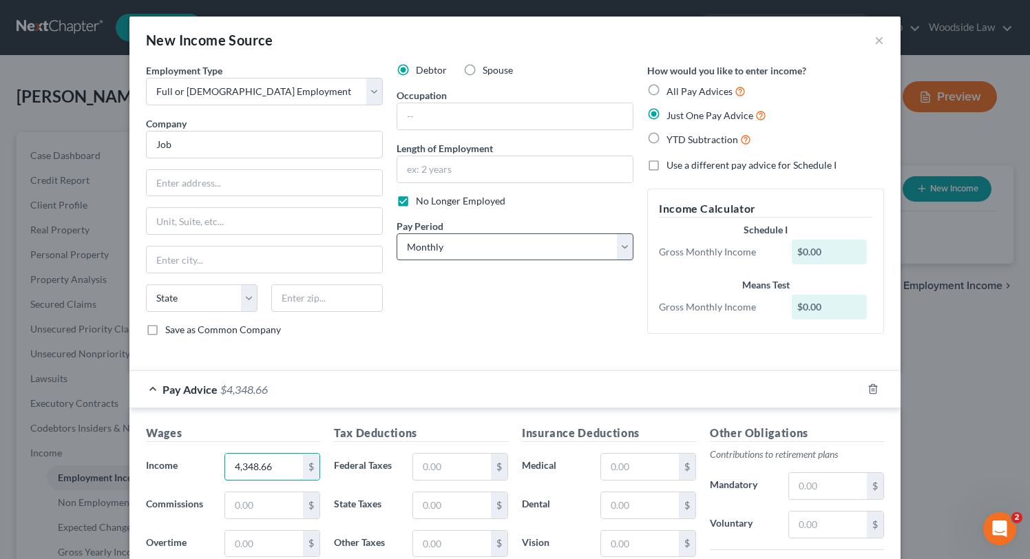
type input "4,348.66"
click at [537, 251] on select "Select Monthly Twice Monthly Every Other Week Weekly" at bounding box center [515, 247] width 237 height 28
select select "1"
click at [397, 233] on select "Select Monthly Twice Monthly Every Other Week Weekly" at bounding box center [515, 247] width 237 height 28
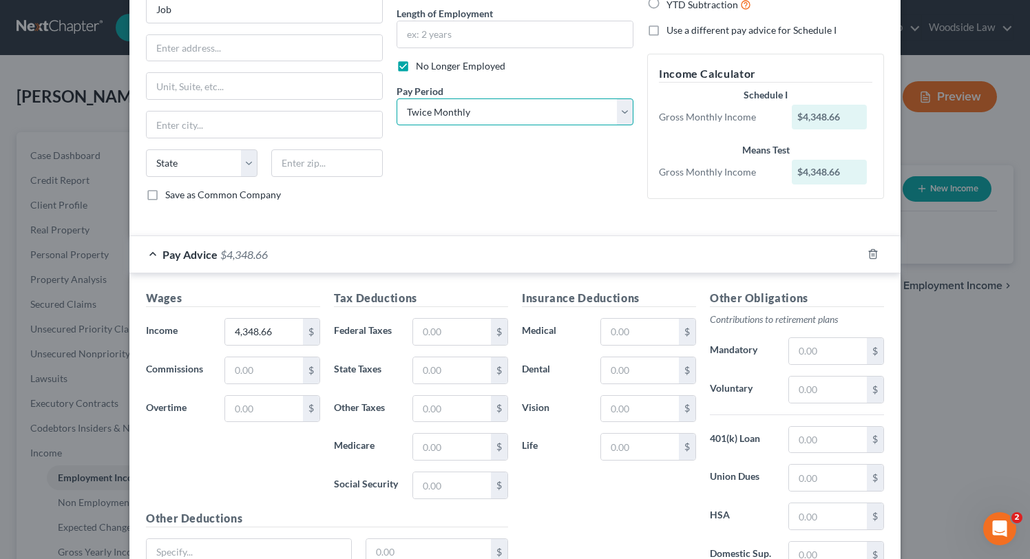
scroll to position [142, 0]
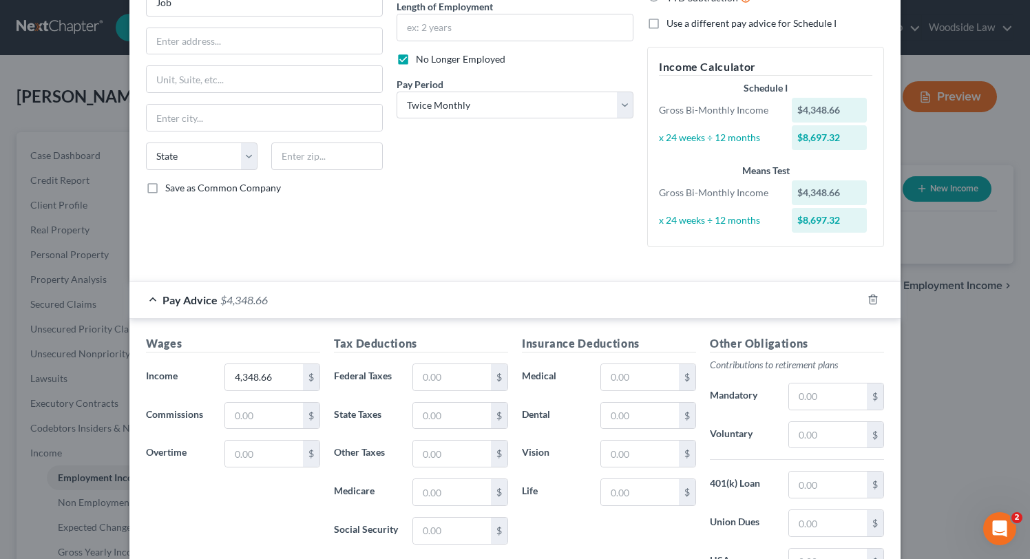
click at [269, 328] on div "Wages Income * 4,348.66 $ Commissions $ Overtime $ Tax Deductions Federal Taxes…" at bounding box center [514, 487] width 771 height 337
click at [273, 378] on input "4,348.66" at bounding box center [264, 377] width 78 height 26
type input "2,174.33"
click at [454, 377] on input "text" at bounding box center [452, 377] width 78 height 26
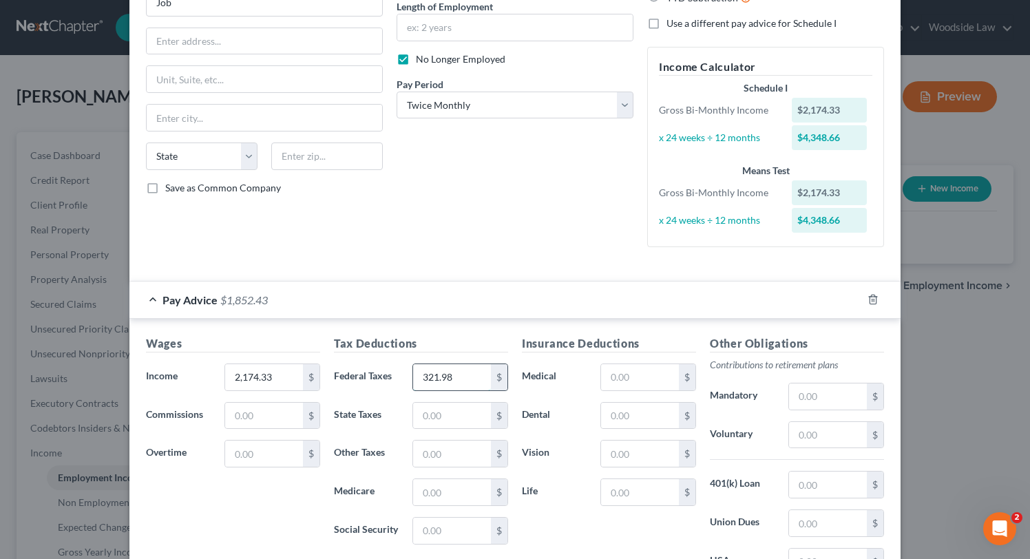
type input "321.98"
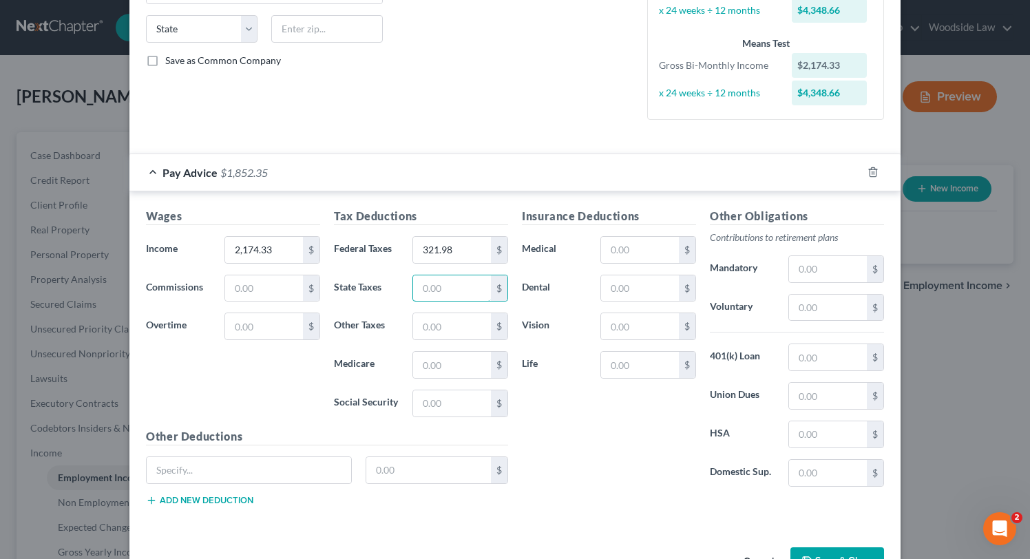
scroll to position [313, 0]
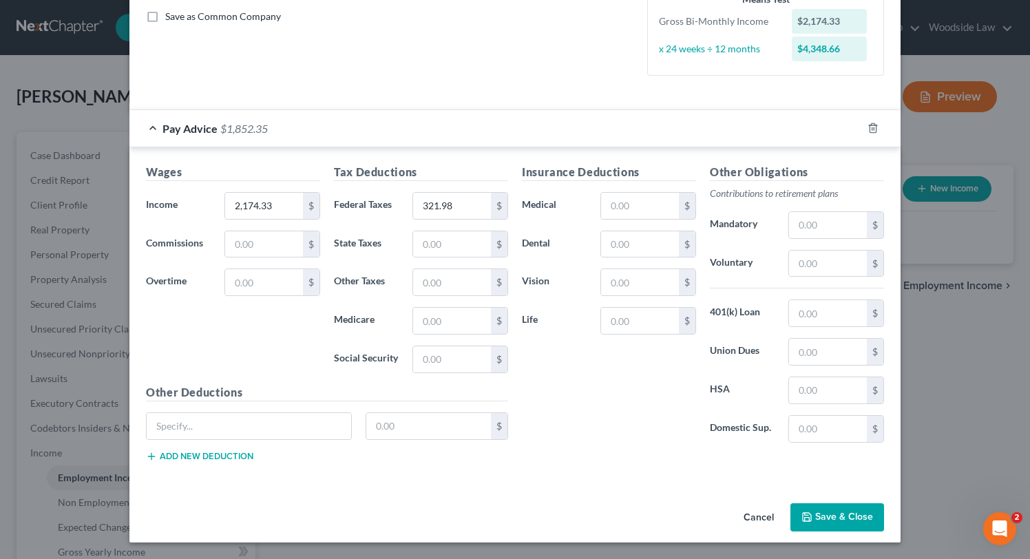
click at [815, 514] on button "Save & Close" at bounding box center [837, 517] width 94 height 29
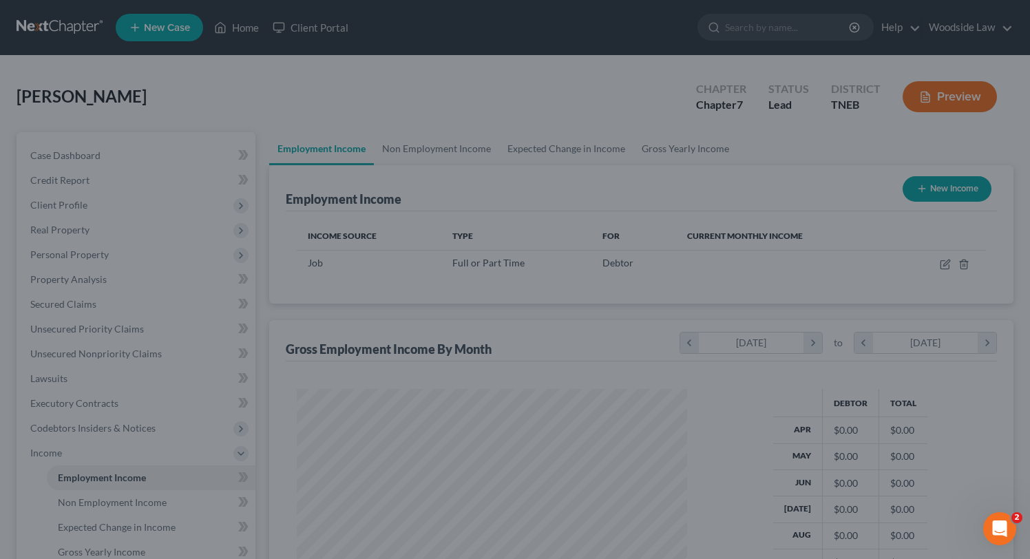
scroll to position [246, 418]
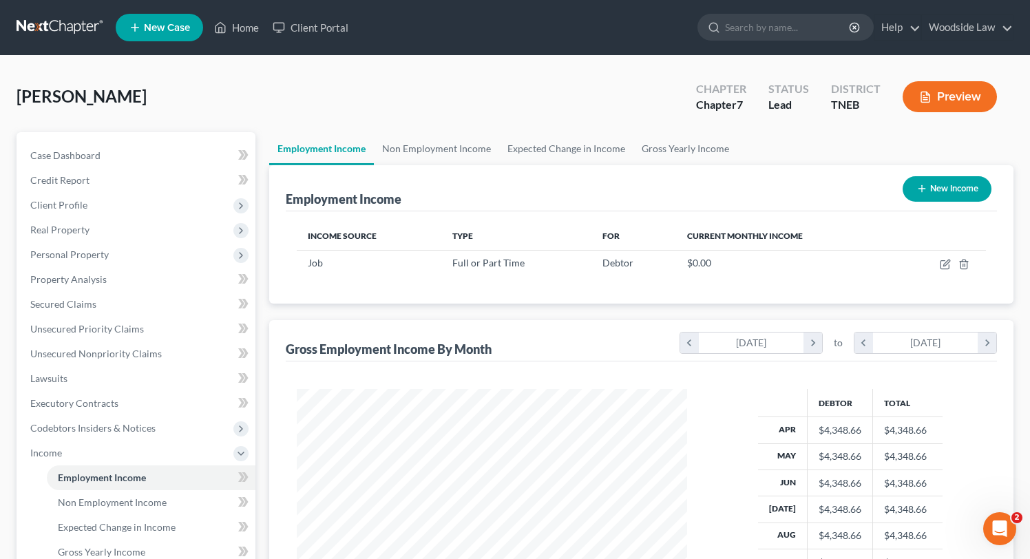
click at [935, 187] on button "New Income" at bounding box center [947, 188] width 89 height 25
select select "0"
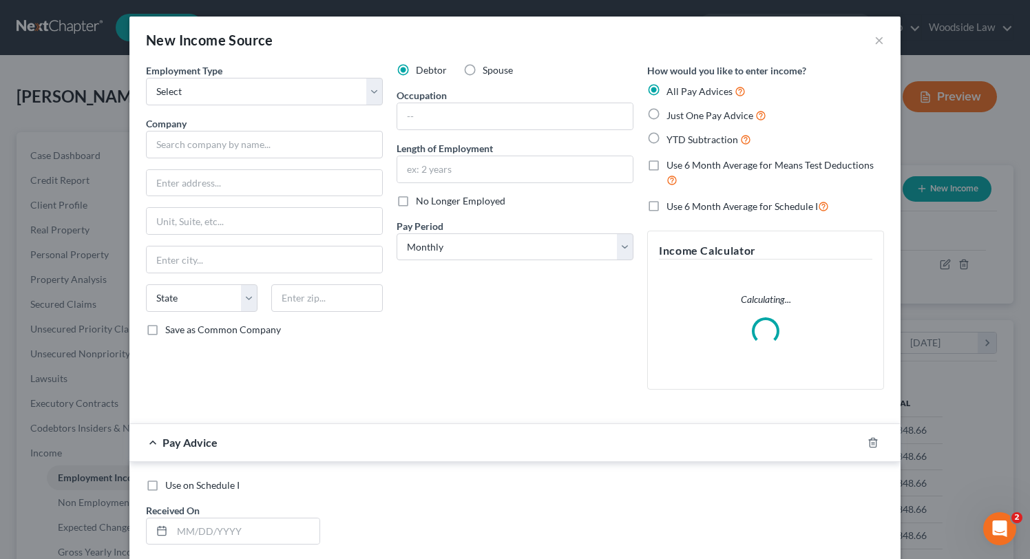
click at [483, 70] on label "Spouse" at bounding box center [498, 70] width 30 height 14
click at [488, 70] on input "Spouse" at bounding box center [492, 67] width 9 height 9
radio input "true"
click at [282, 97] on select "Select Full or [DEMOGRAPHIC_DATA] Employment Self Employment" at bounding box center [264, 92] width 237 height 28
select select "0"
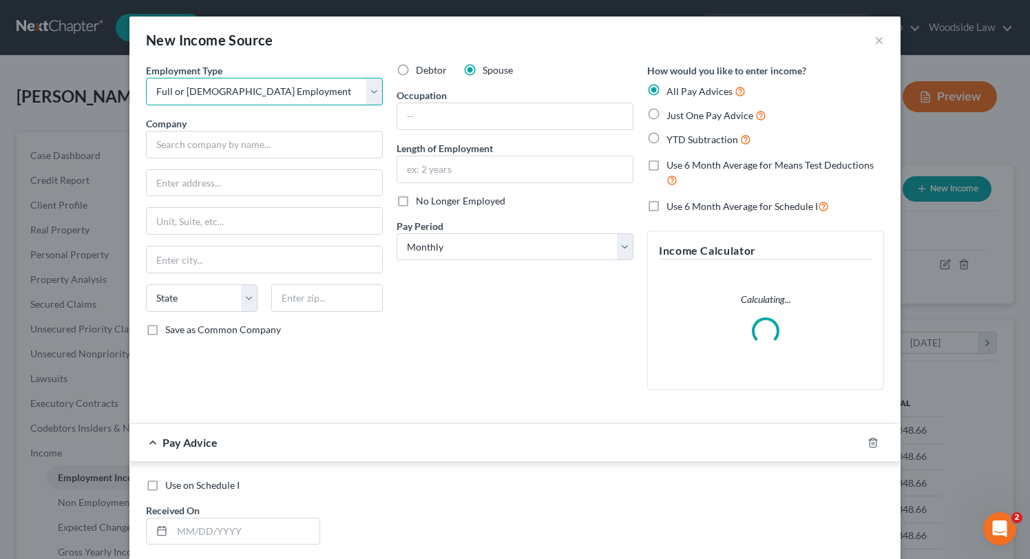
click at [146, 78] on select "Select Full or [DEMOGRAPHIC_DATA] Employment Self Employment" at bounding box center [264, 92] width 237 height 28
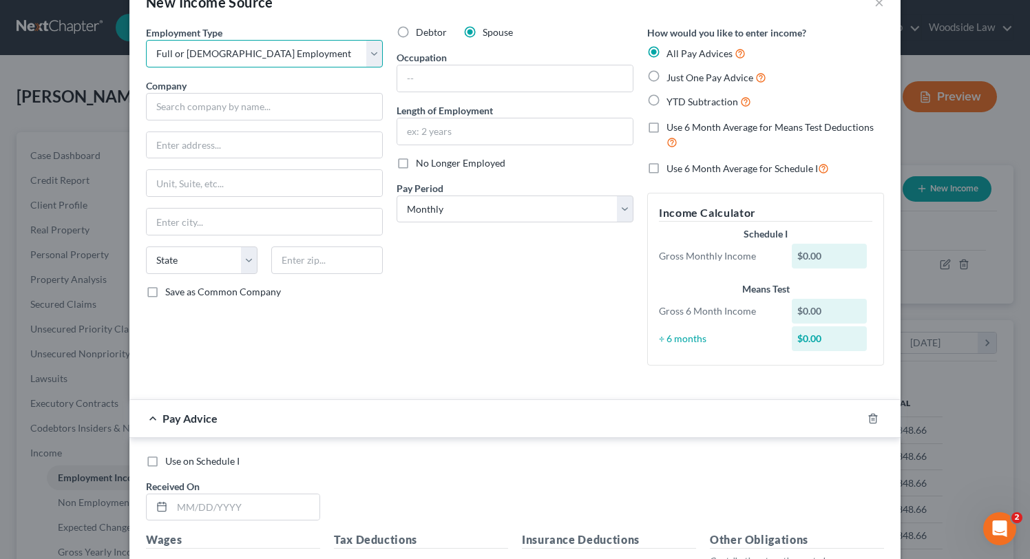
scroll to position [0, 0]
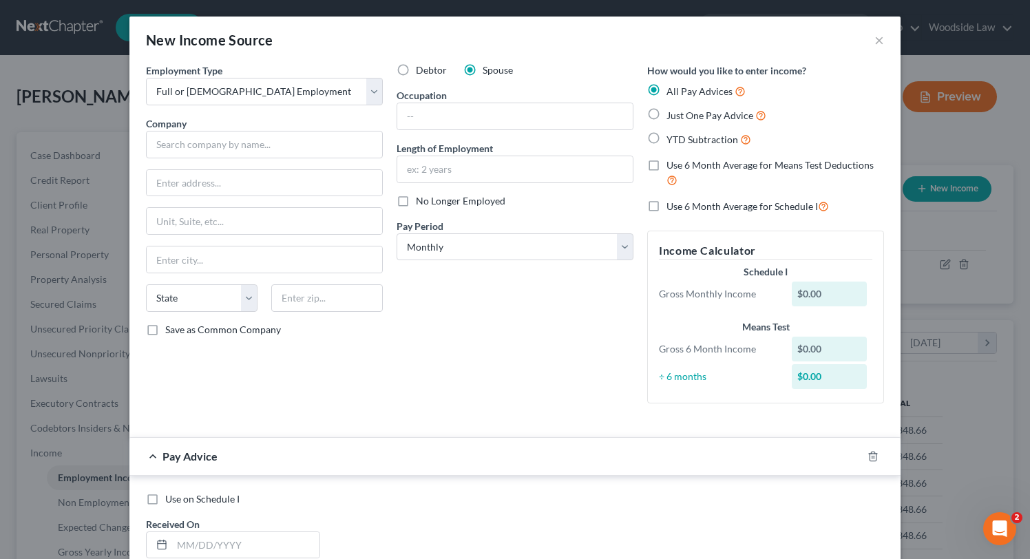
click at [667, 115] on label "Just One Pay Advice" at bounding box center [717, 115] width 100 height 16
click at [672, 115] on input "Just One Pay Advice" at bounding box center [676, 111] width 9 height 9
radio input "true"
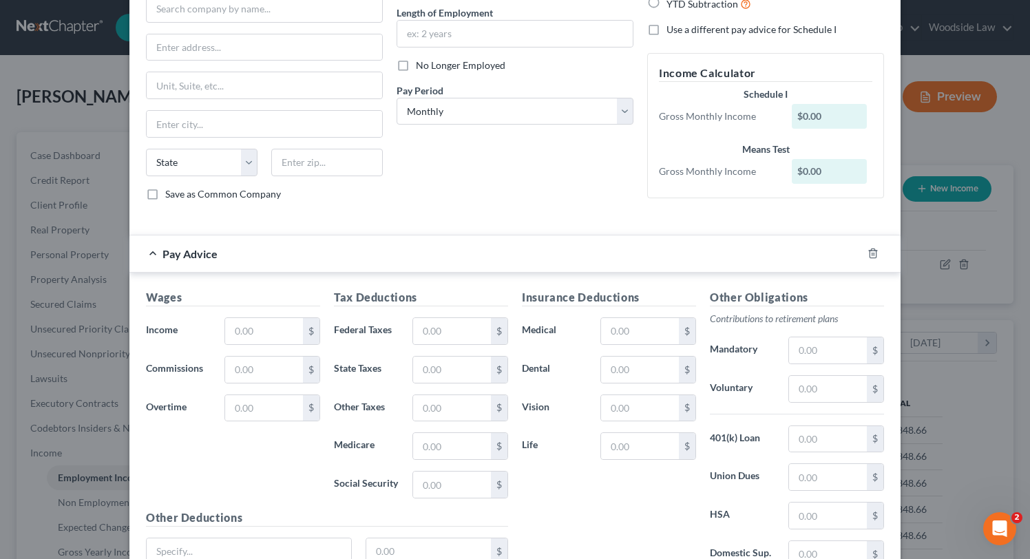
scroll to position [137, 0]
click at [253, 335] on input "text" at bounding box center [264, 330] width 78 height 26
type input "2,373.33"
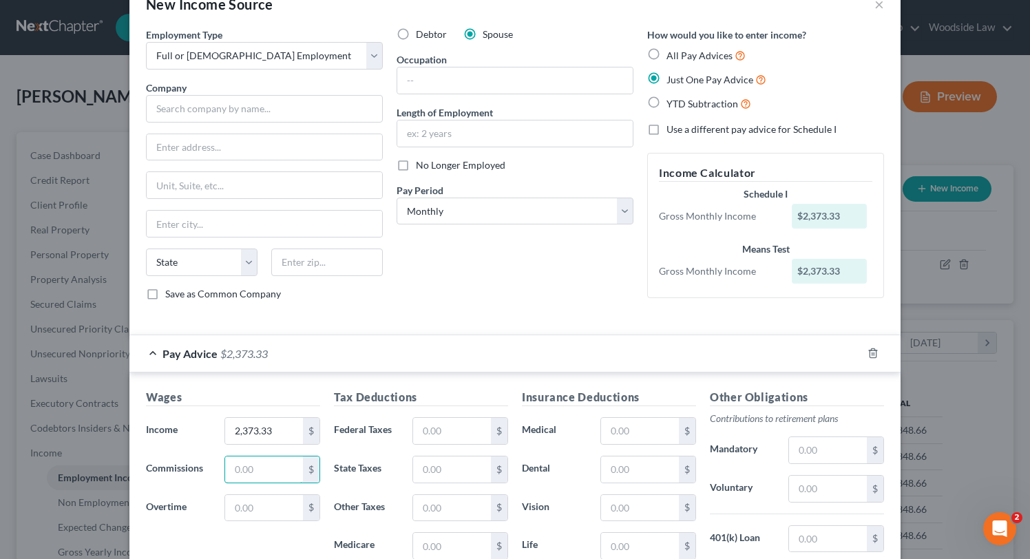
scroll to position [34, 0]
click at [574, 212] on select "Select Monthly Twice Monthly Every Other Week Weekly" at bounding box center [515, 213] width 237 height 28
select select "3"
click at [397, 199] on select "Select Monthly Twice Monthly Every Other Week Weekly" at bounding box center [515, 213] width 237 height 28
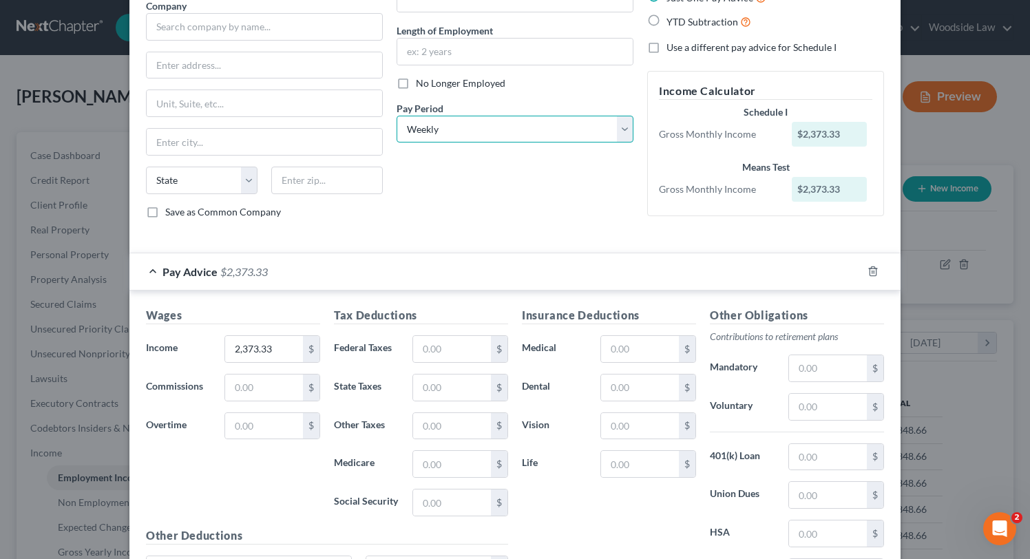
scroll to position [119, 0]
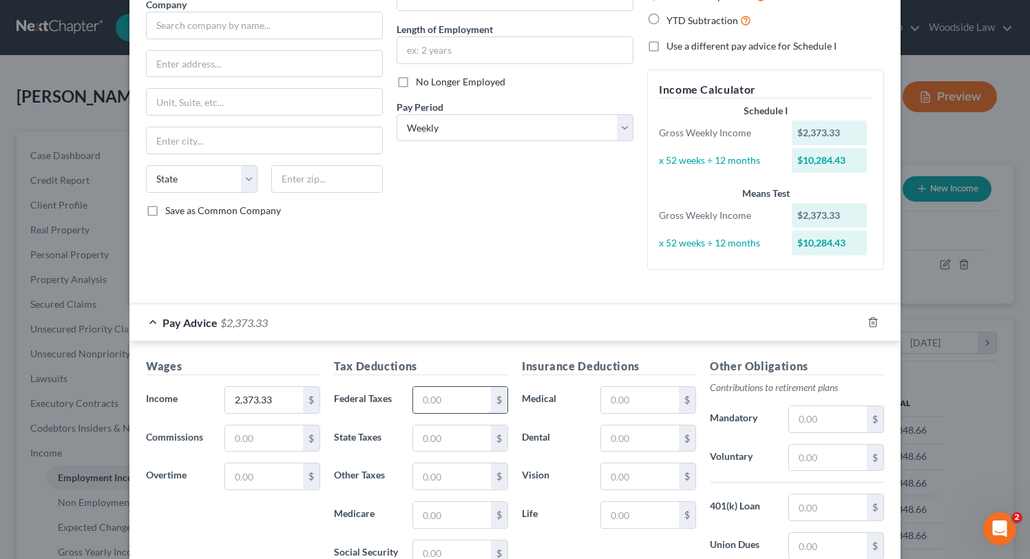
click at [459, 395] on input "text" at bounding box center [452, 400] width 78 height 26
type input "451.87"
click at [616, 472] on input "text" at bounding box center [640, 476] width 78 height 26
type input "38.87"
click at [627, 439] on input "text" at bounding box center [640, 439] width 78 height 26
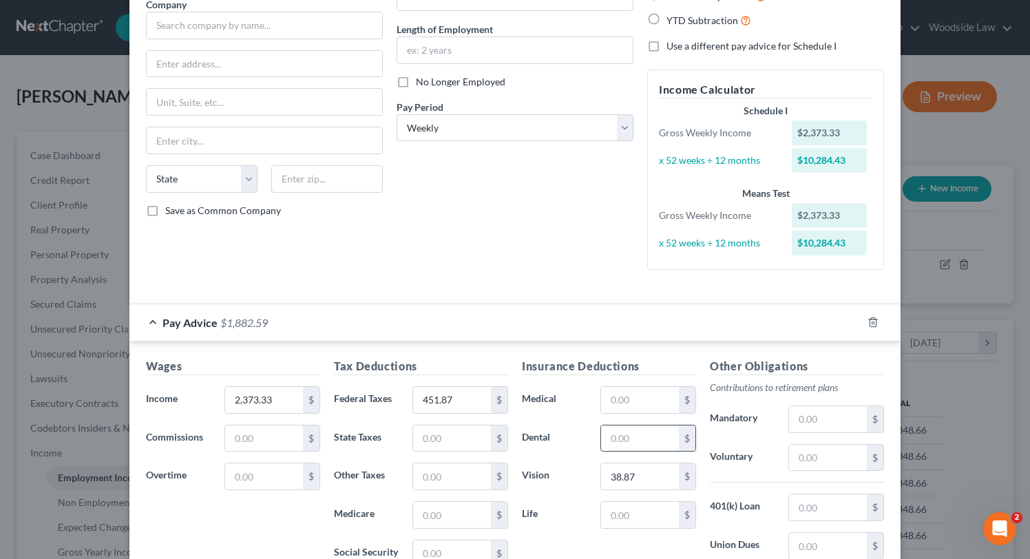
click at [627, 439] on input "text" at bounding box center [640, 439] width 78 height 26
type input "4.84"
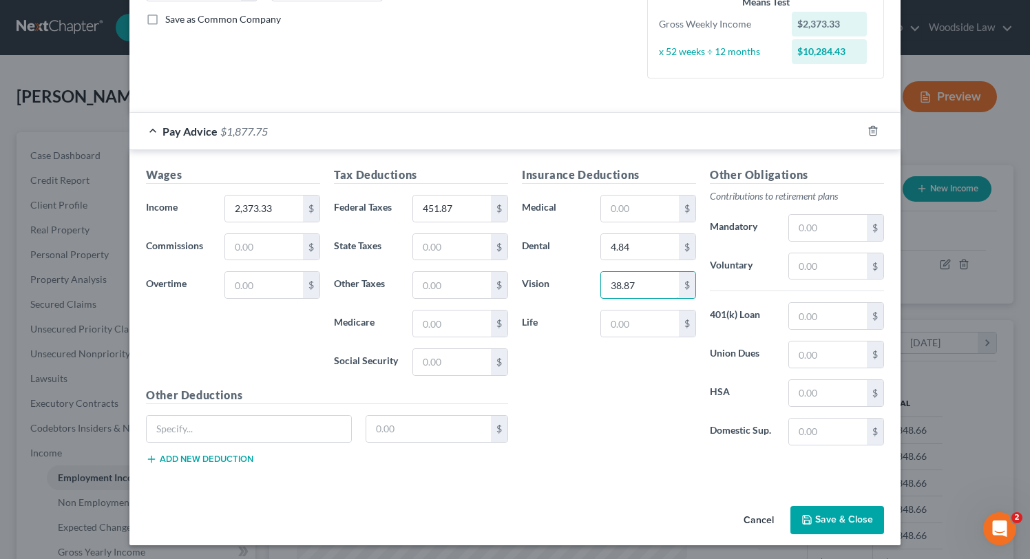
scroll to position [313, 0]
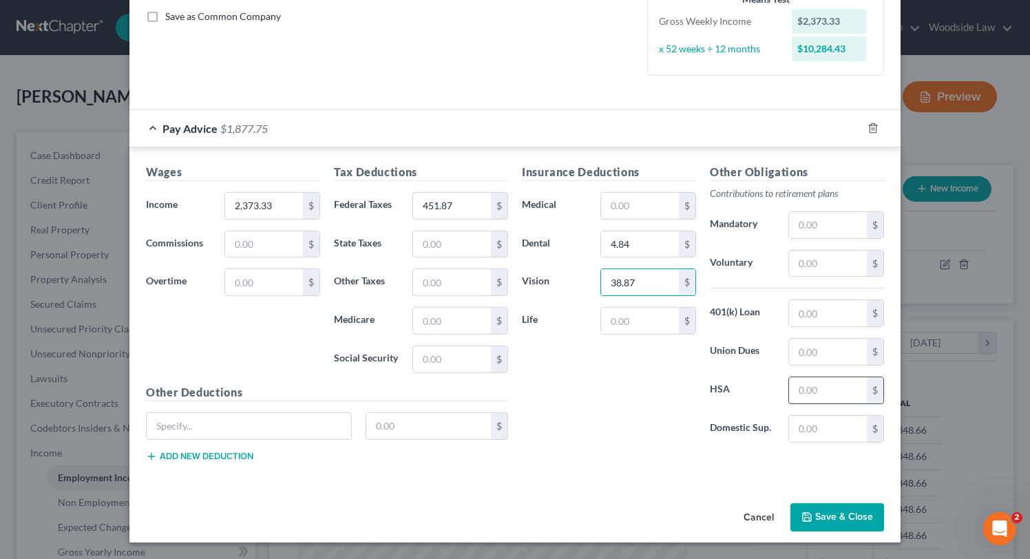
click at [819, 392] on input "text" at bounding box center [828, 390] width 78 height 26
type input "9.44"
click at [846, 227] on input "text" at bounding box center [828, 225] width 78 height 26
type input "4"
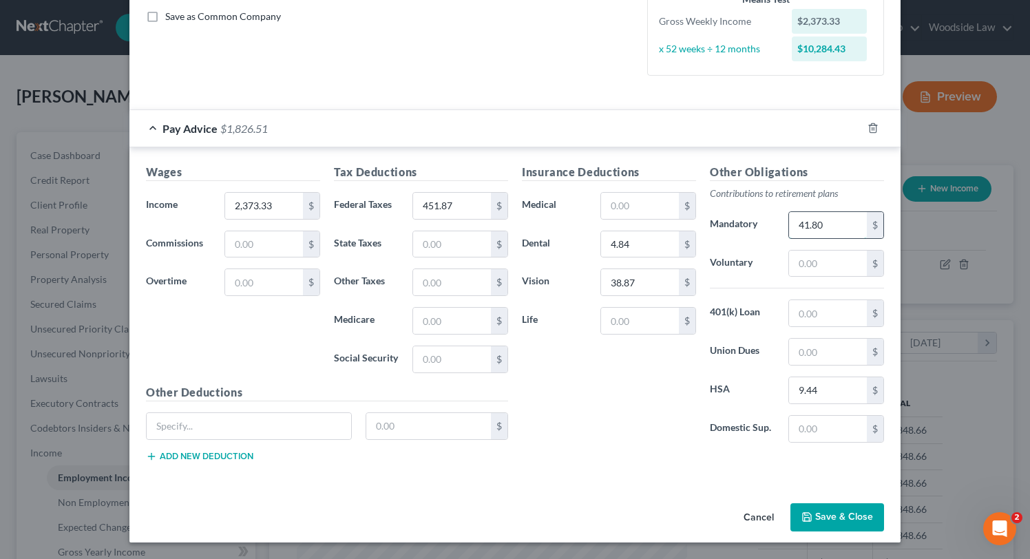
type input "41.80"
type input "125.40"
click at [841, 515] on button "Save & Close" at bounding box center [837, 517] width 94 height 29
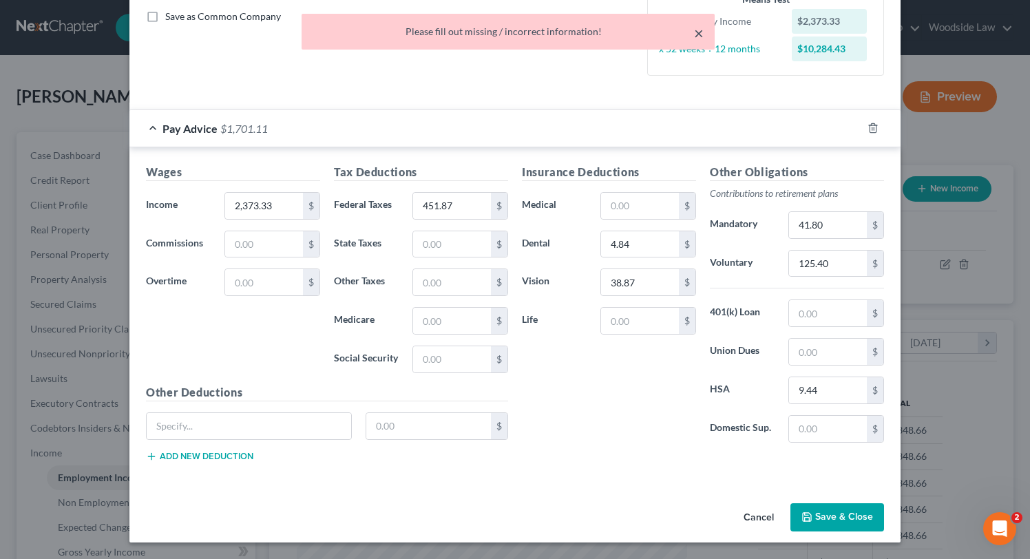
click at [697, 39] on button "×" at bounding box center [699, 33] width 10 height 17
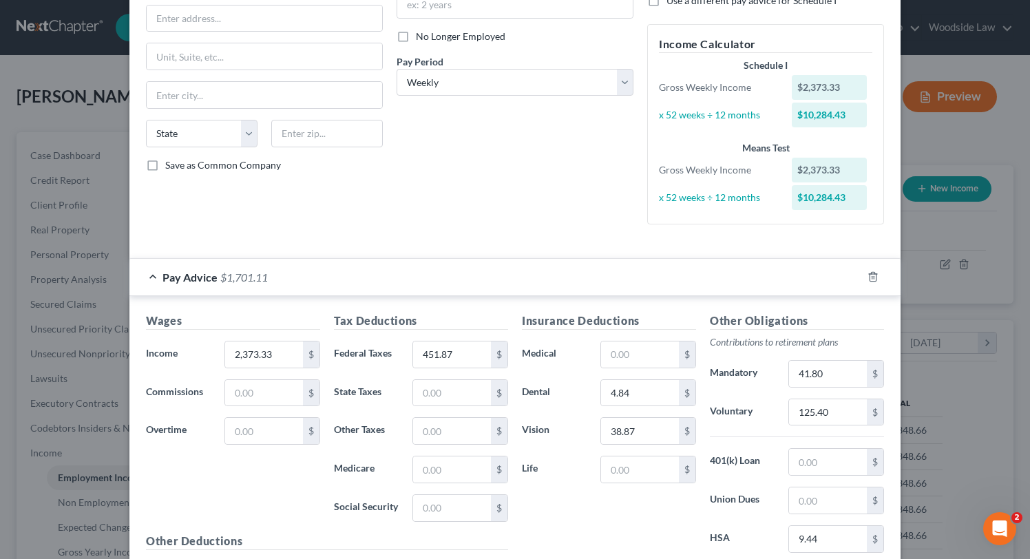
scroll to position [0, 0]
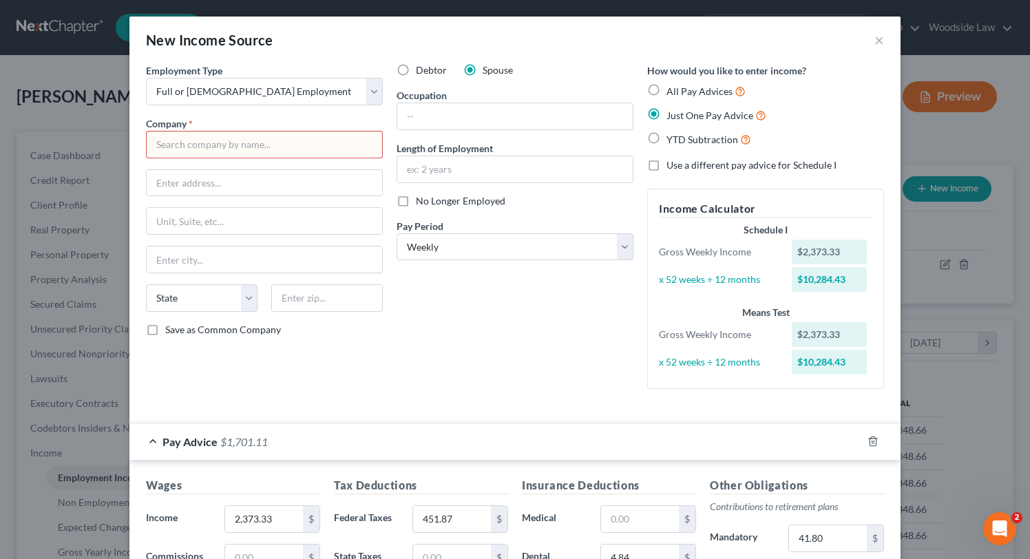
click at [240, 156] on input "text" at bounding box center [264, 145] width 237 height 28
type input "J"
type input "U"
type input "Job"
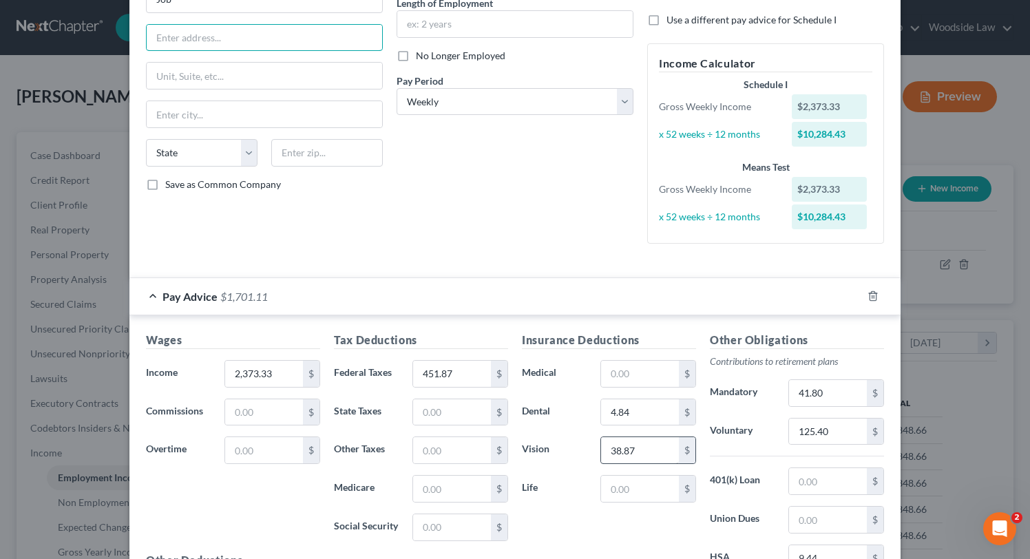
scroll to position [313, 0]
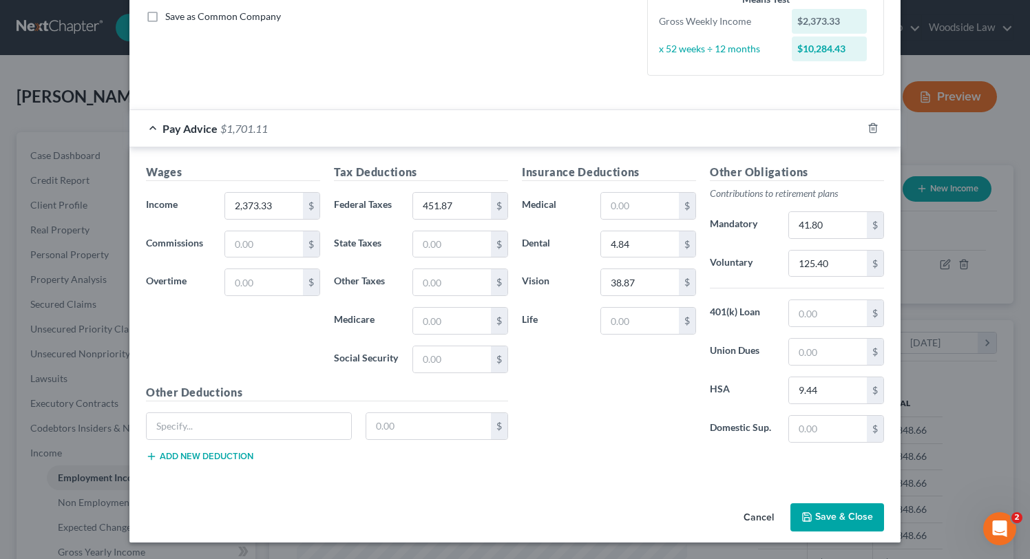
click at [848, 516] on button "Save & Close" at bounding box center [837, 517] width 94 height 29
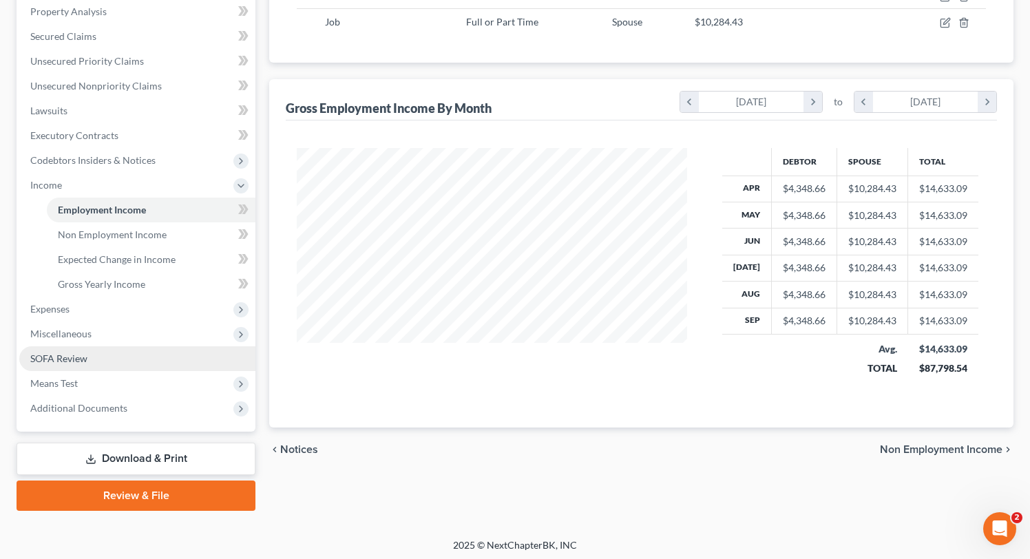
scroll to position [266, 0]
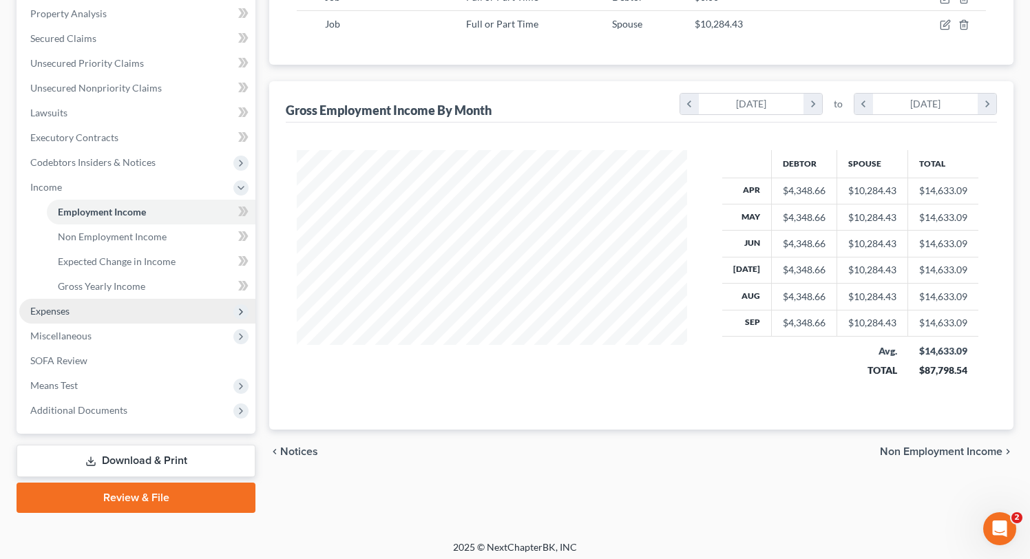
click at [61, 315] on span "Expenses" at bounding box center [49, 311] width 39 height 12
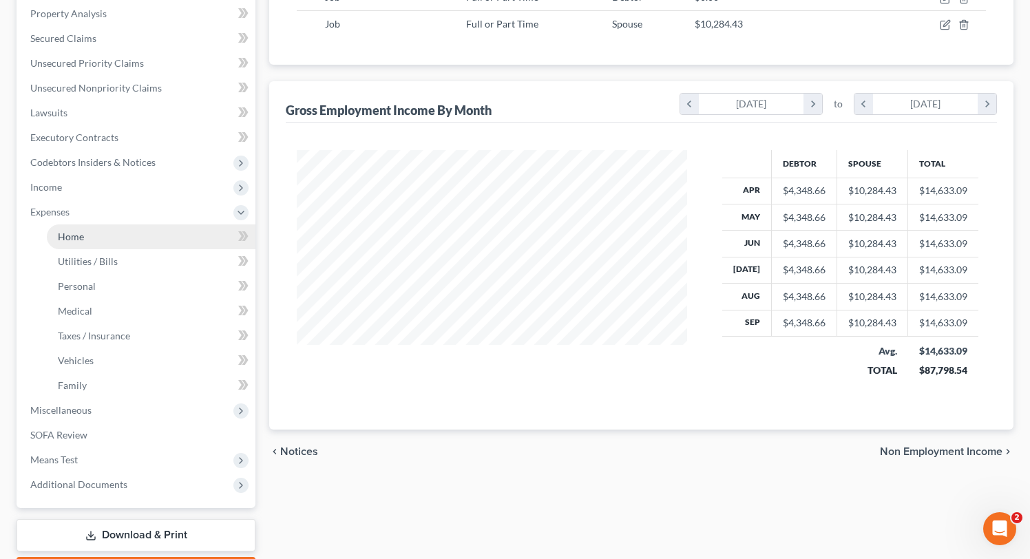
click at [74, 235] on span "Home" at bounding box center [71, 237] width 26 height 12
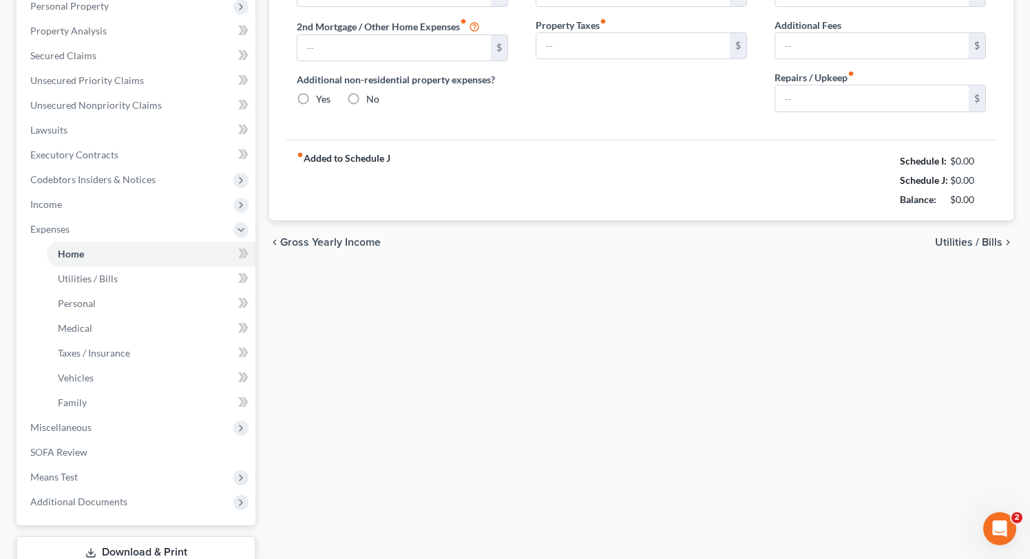
type input "0.00"
radio input "true"
type input "0.00"
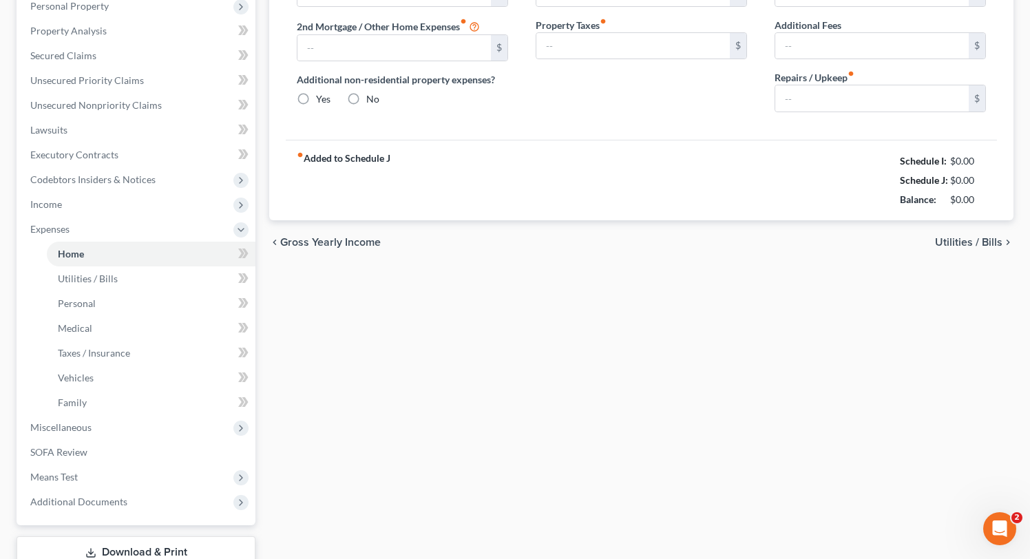
type input "0.00"
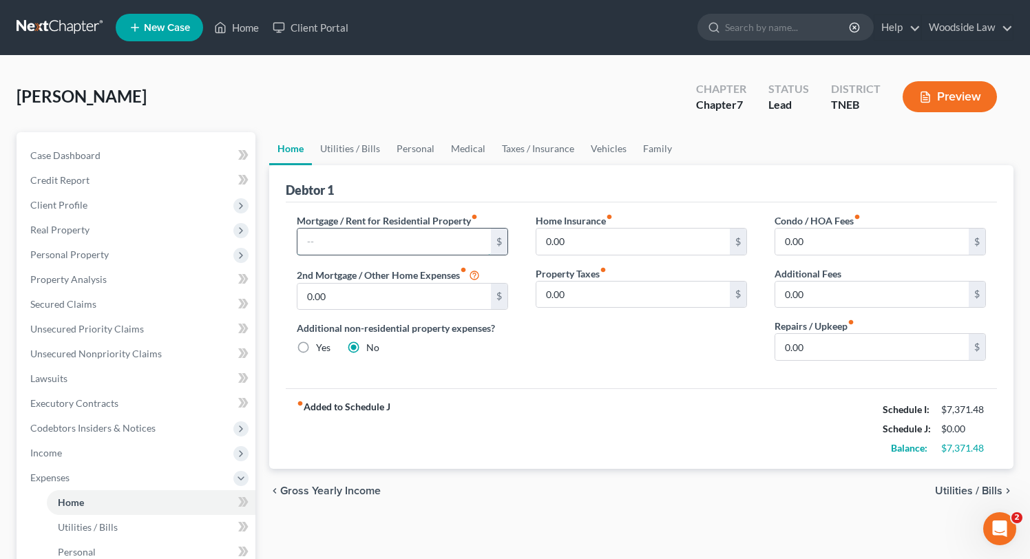
click at [427, 238] on input "text" at bounding box center [393, 242] width 193 height 26
type input "1,500"
click at [837, 344] on input "0.00" at bounding box center [871, 347] width 193 height 26
type input "100.00"
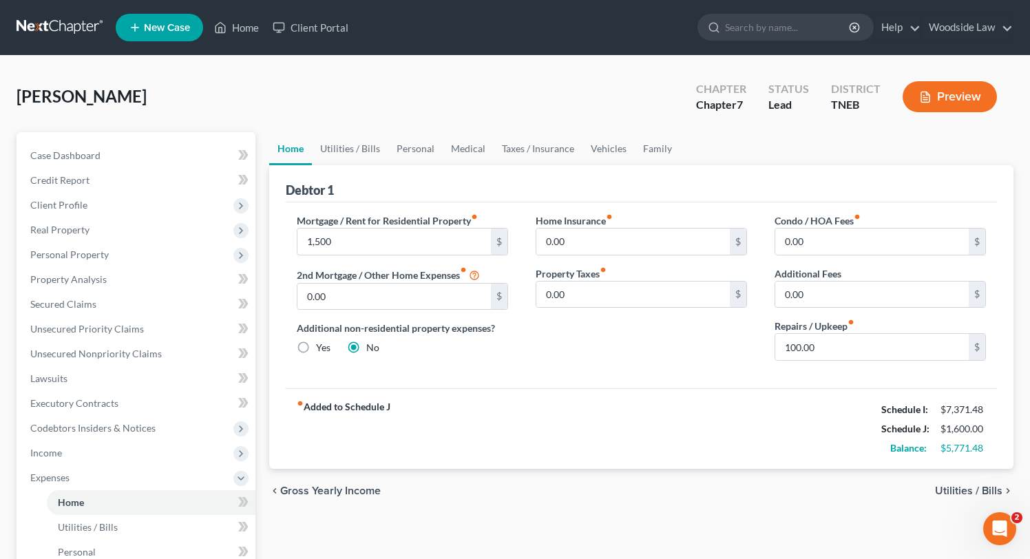
click at [728, 464] on div "fiber_manual_record Added to Schedule J Schedule I: $7,371.48 Schedule J: $1,60…" at bounding box center [641, 428] width 711 height 81
click at [956, 492] on span "Utilities / Bills" at bounding box center [968, 490] width 67 height 11
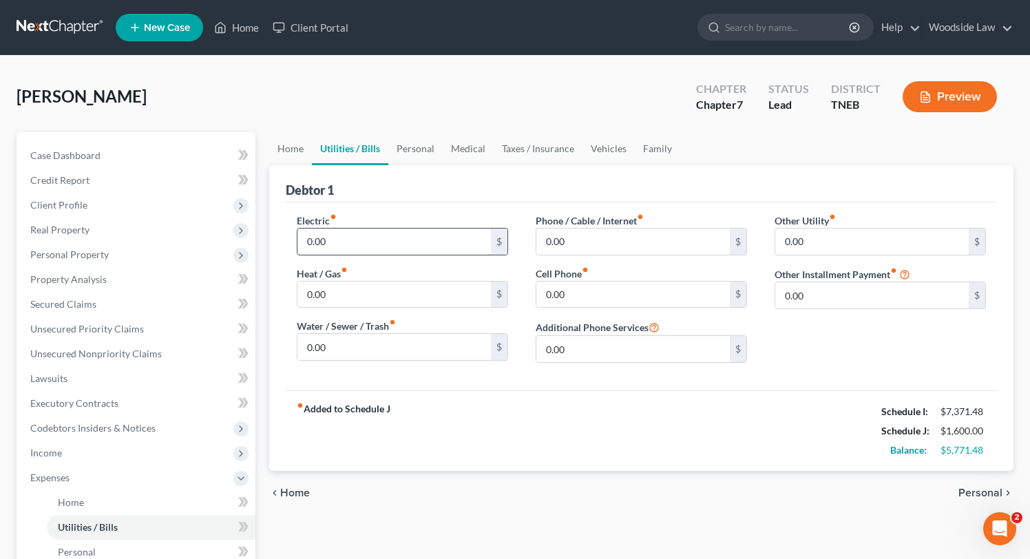
click at [437, 242] on input "0.00" at bounding box center [393, 242] width 193 height 26
type input "250"
type input "20"
type input "50"
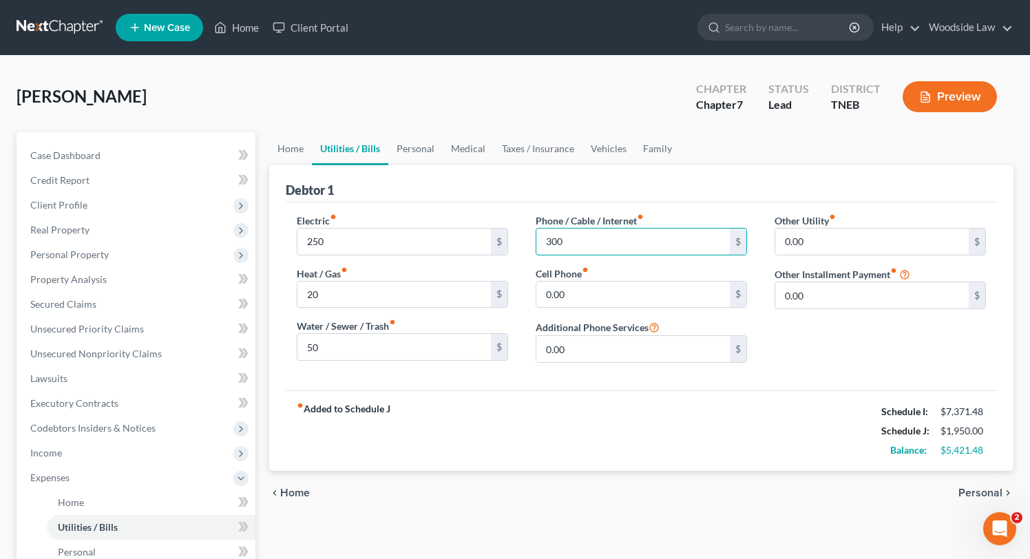
type input "300"
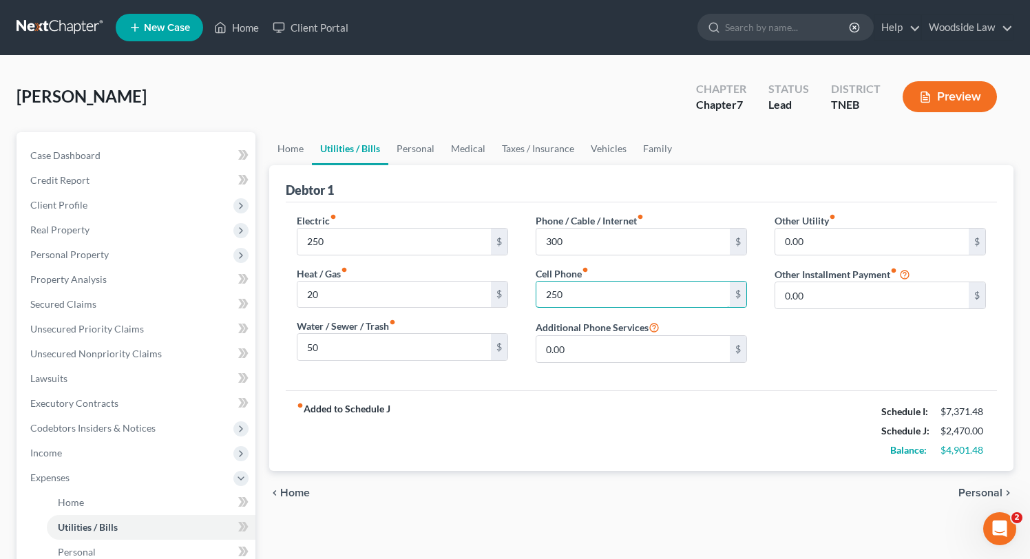
type input "250"
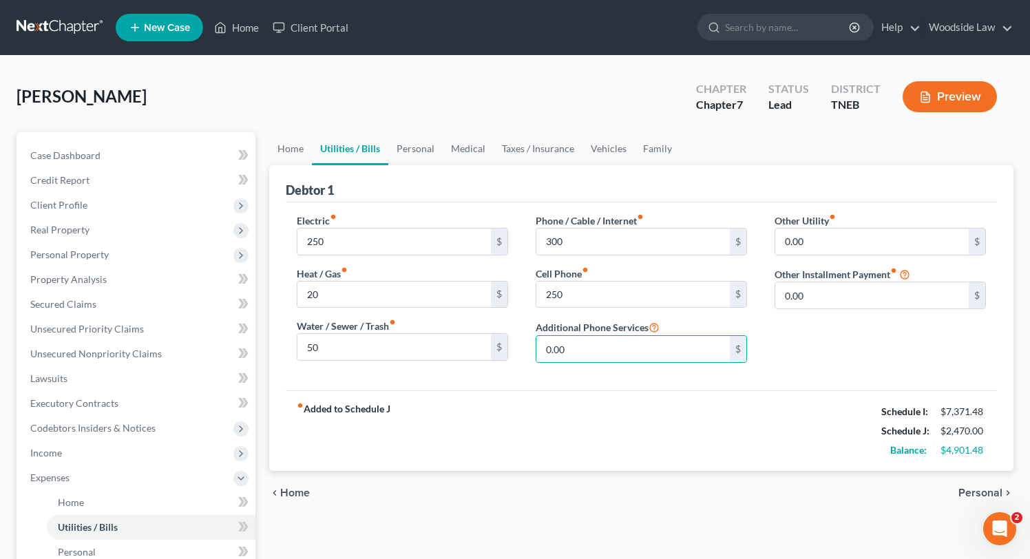
click at [973, 487] on span "Personal" at bounding box center [980, 492] width 44 height 11
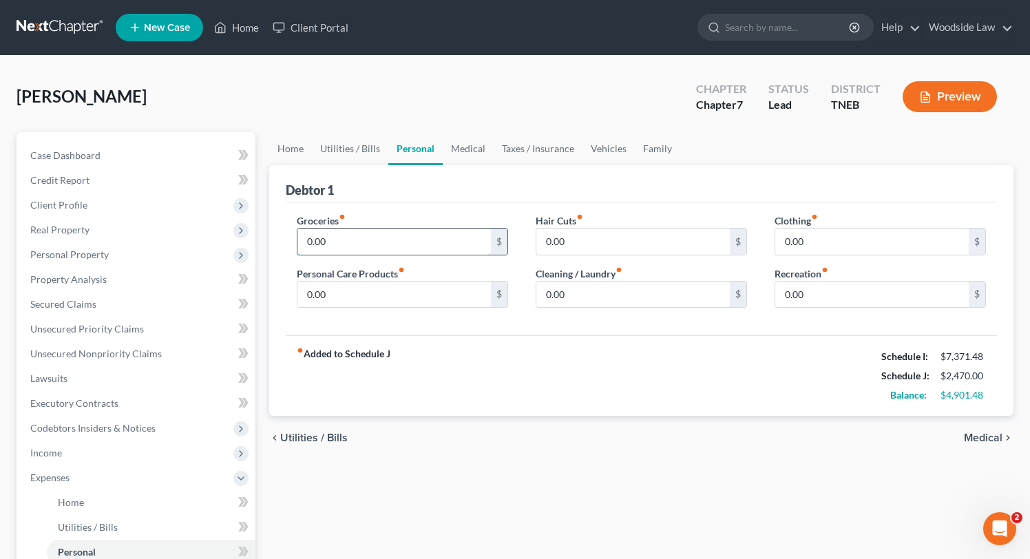
click at [333, 244] on input "0.00" at bounding box center [393, 242] width 193 height 26
type input "1,200"
type input "175"
type input "40"
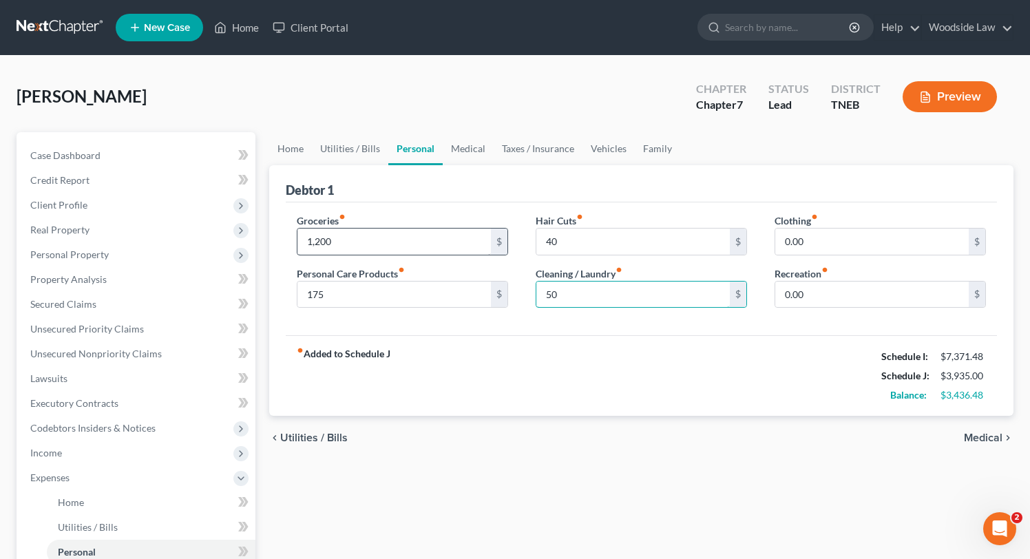
type input "50"
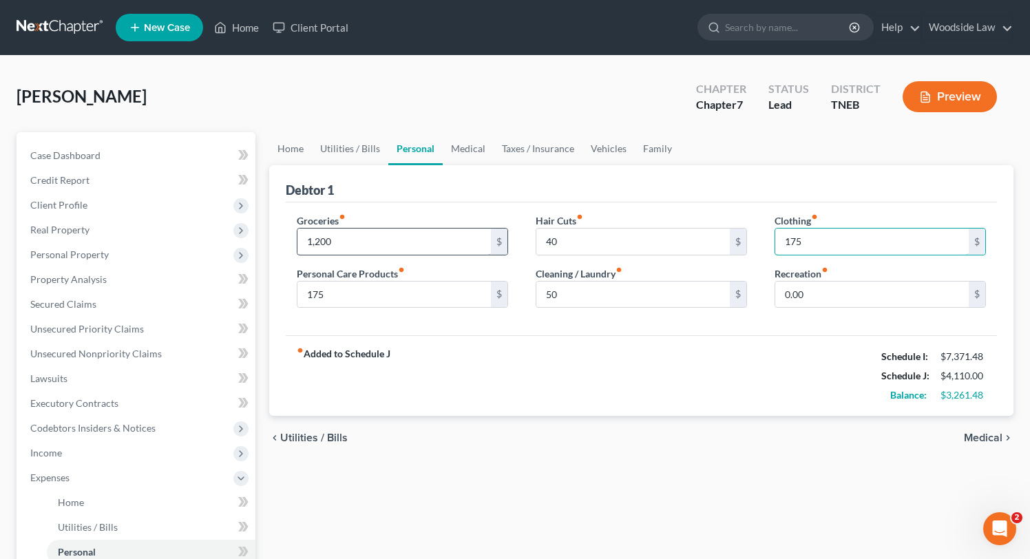
type input "175"
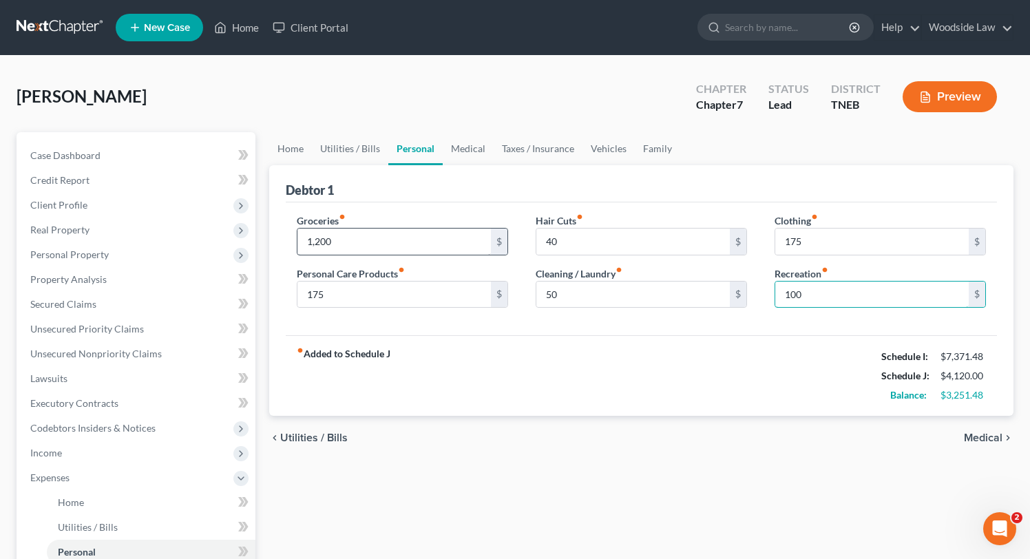
type input "100"
click at [979, 438] on span "Medical" at bounding box center [983, 437] width 39 height 11
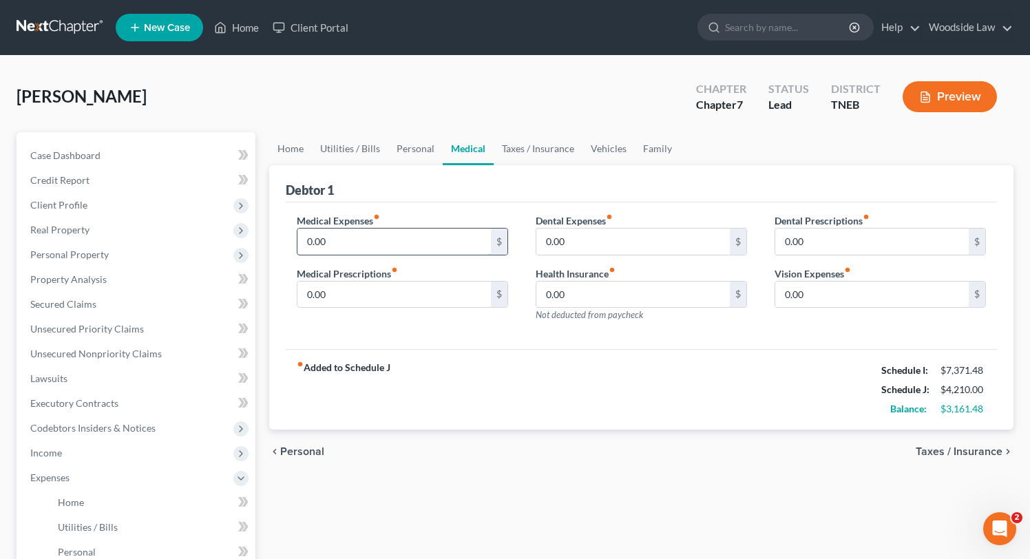
click at [360, 243] on input "0.00" at bounding box center [393, 242] width 193 height 26
type input "150"
type input "75"
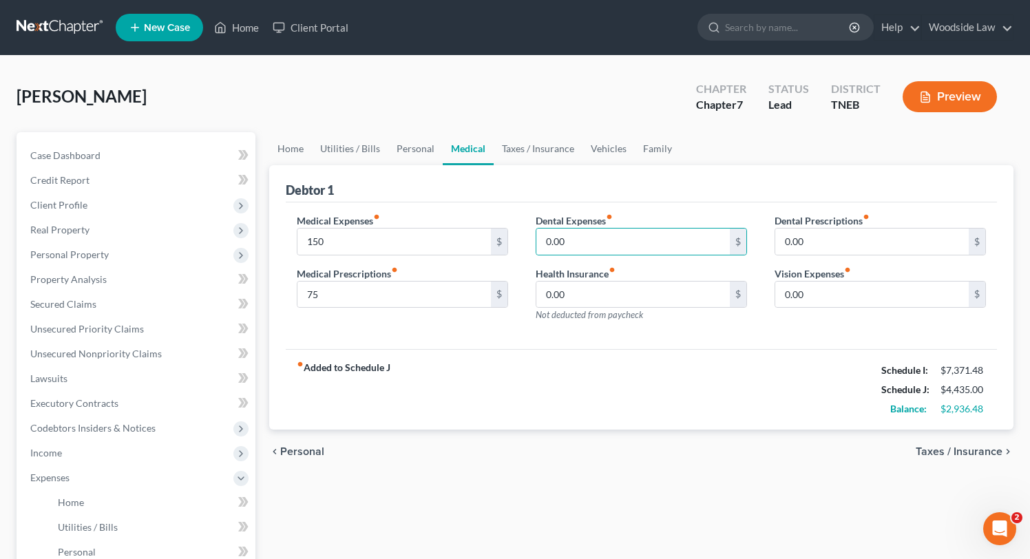
click at [949, 448] on span "Taxes / Insurance" at bounding box center [959, 451] width 87 height 11
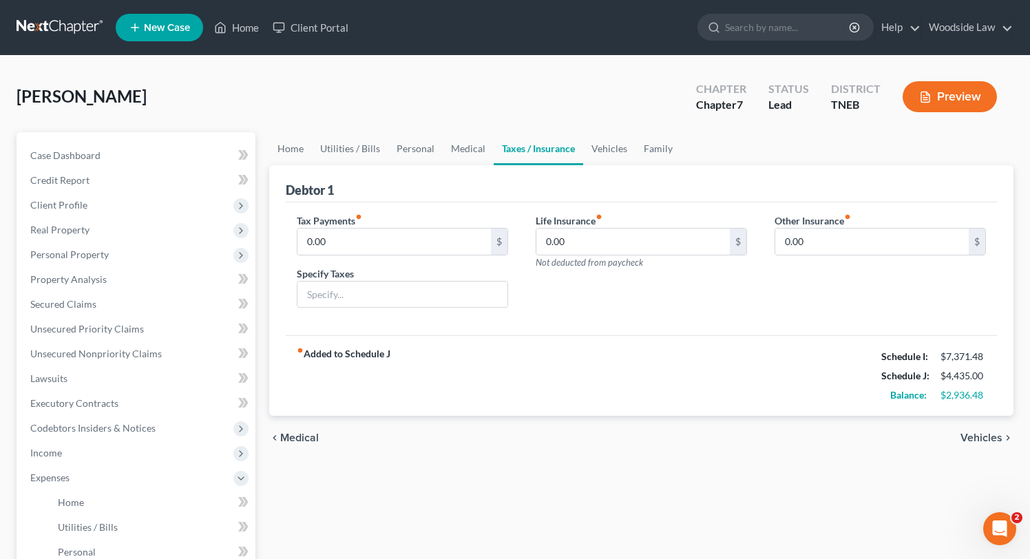
click at [971, 432] on span "Vehicles" at bounding box center [982, 437] width 42 height 11
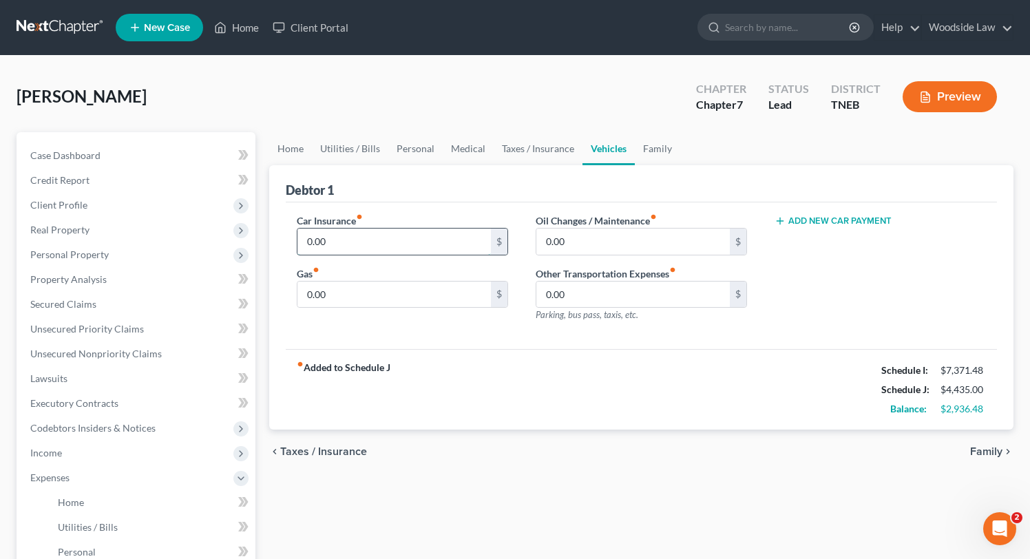
click at [426, 246] on input "0.00" at bounding box center [393, 242] width 193 height 26
type input "230"
type input "250"
type input "150"
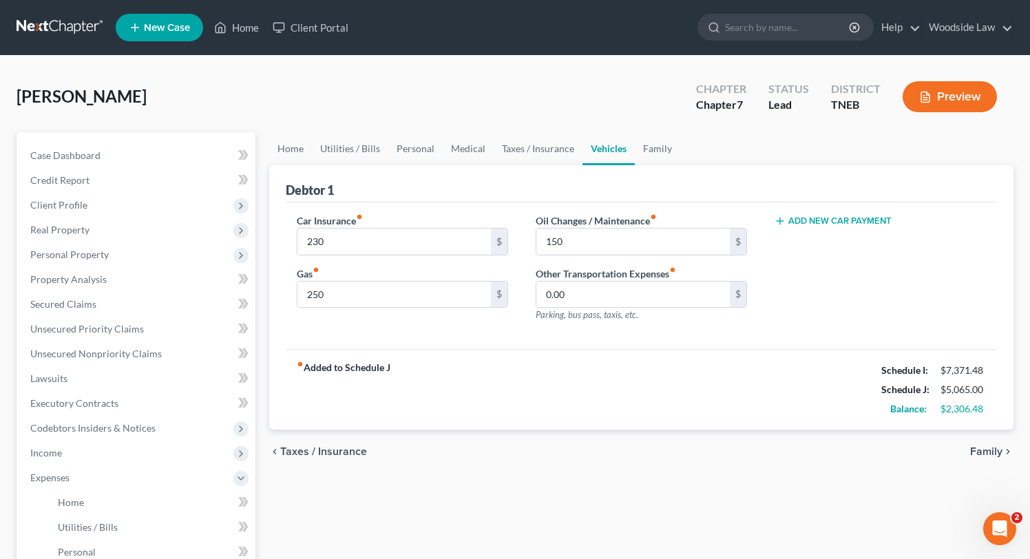
click at [981, 451] on span "Family" at bounding box center [986, 451] width 32 height 11
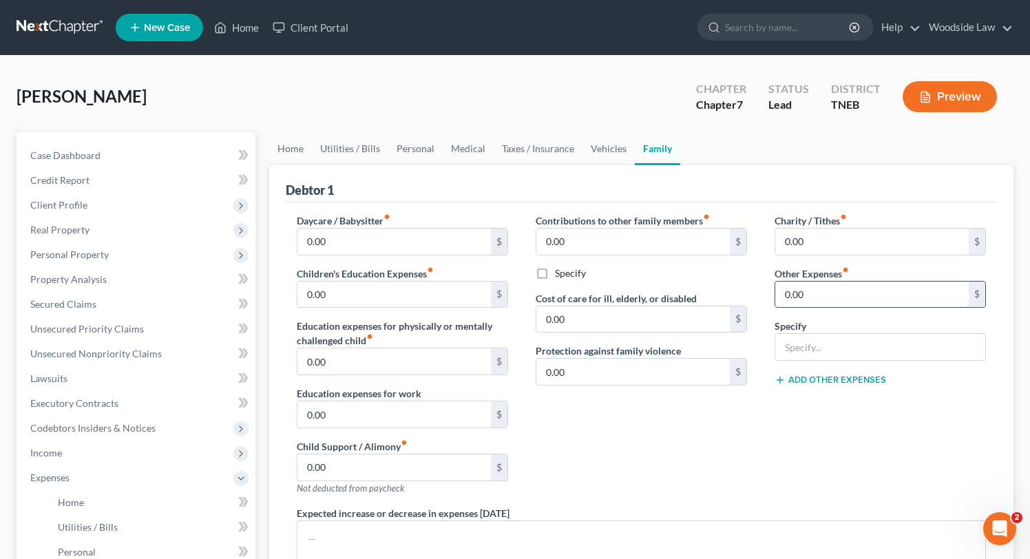
click at [848, 295] on input "0.00" at bounding box center [871, 295] width 193 height 26
type input "350"
type input "Student Loans"
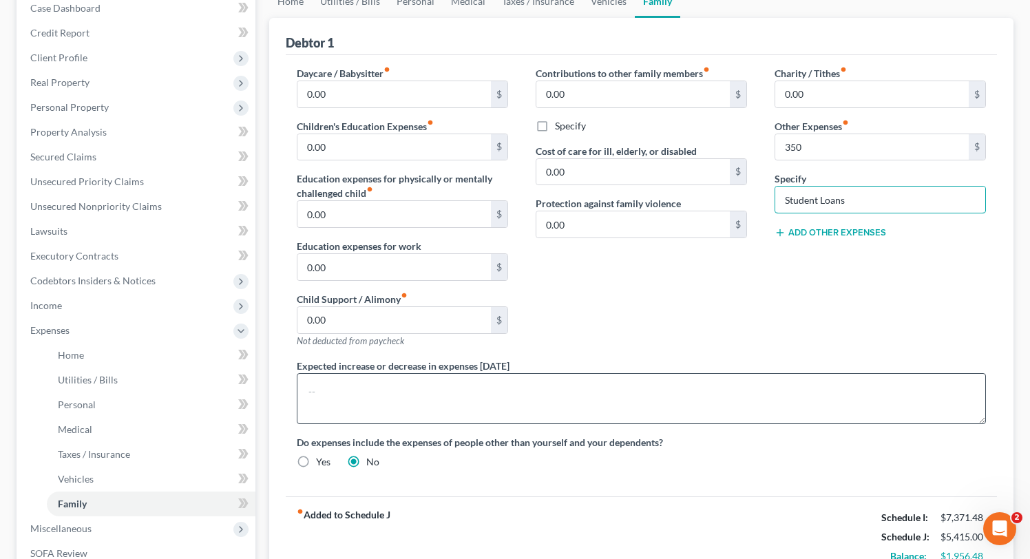
scroll to position [151, 0]
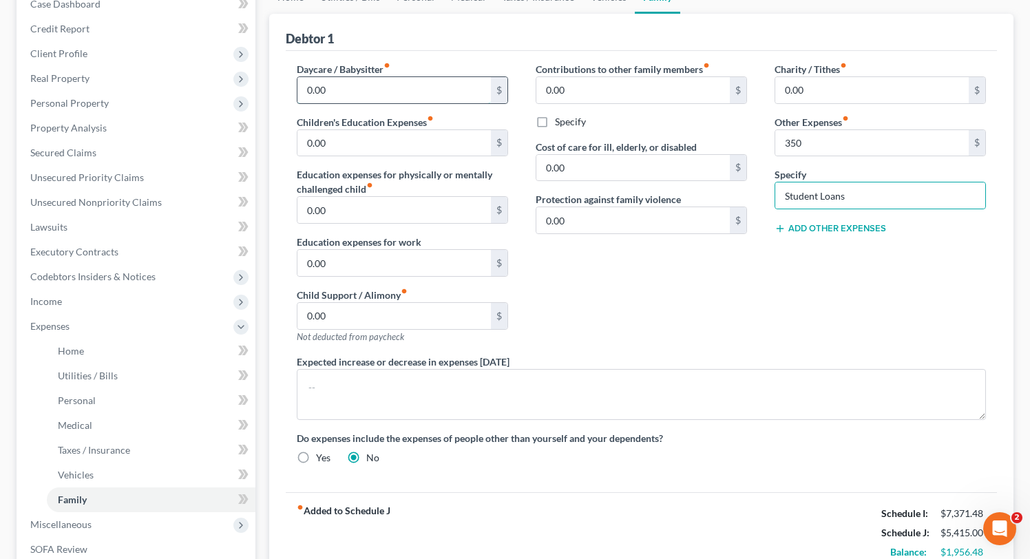
click at [356, 86] on input "0.00" at bounding box center [393, 90] width 193 height 26
type input "165"
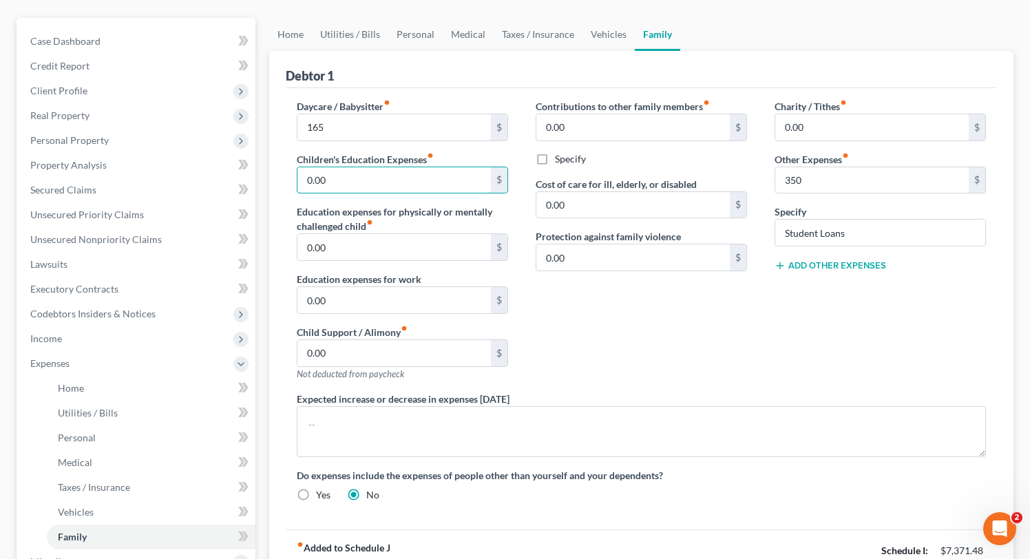
scroll to position [93, 0]
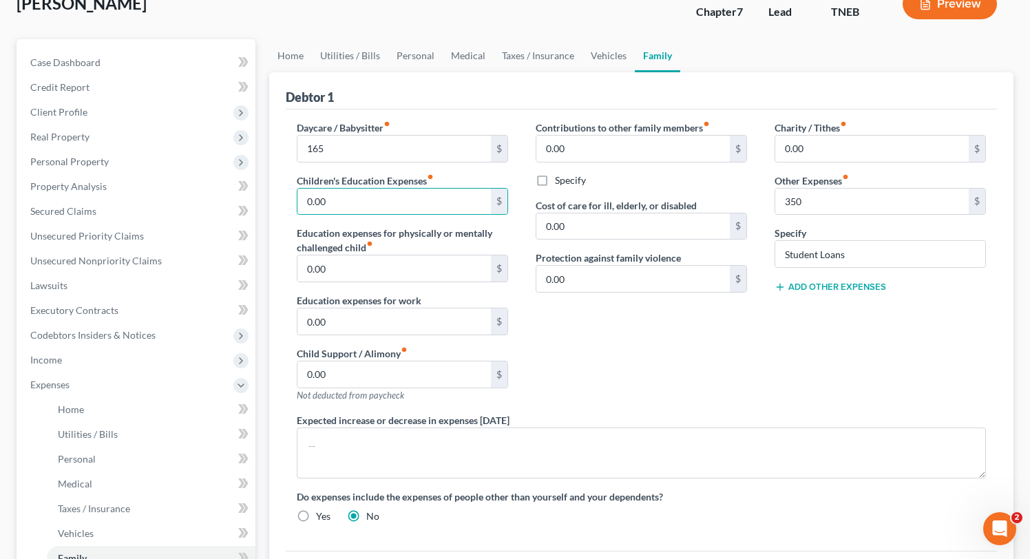
click at [848, 288] on button "Add Other Expenses" at bounding box center [831, 287] width 112 height 11
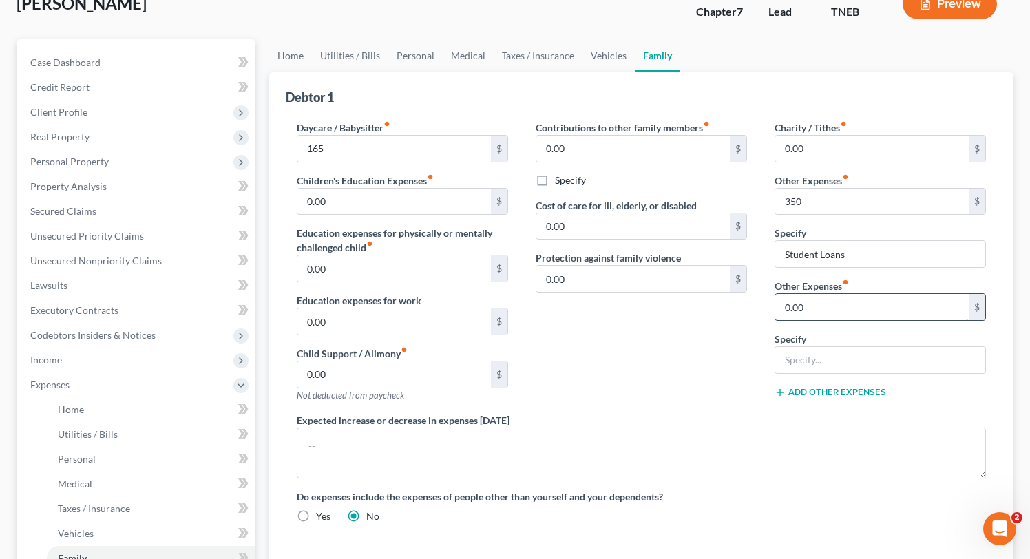
click at [842, 308] on input "0.00" at bounding box center [871, 307] width 193 height 26
type input "750.00"
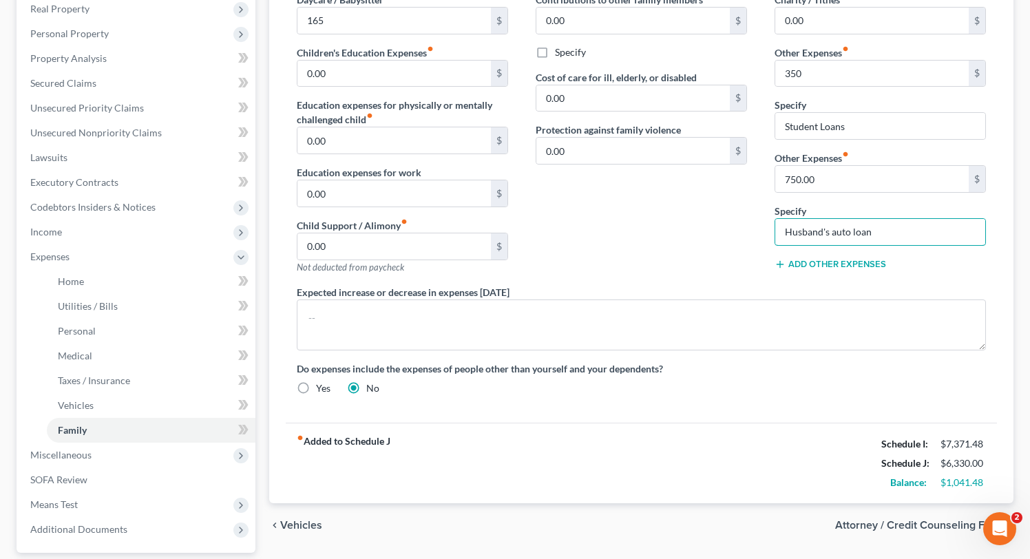
scroll to position [345, 0]
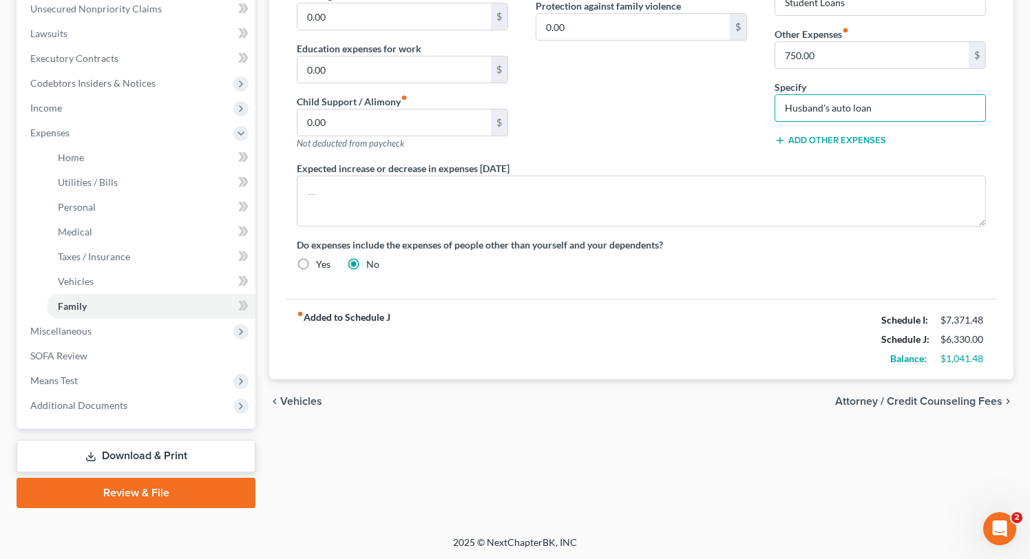
type input "Husband's auto loan"
click at [925, 398] on span "Attorney / Credit Counseling Fees" at bounding box center [918, 401] width 167 height 11
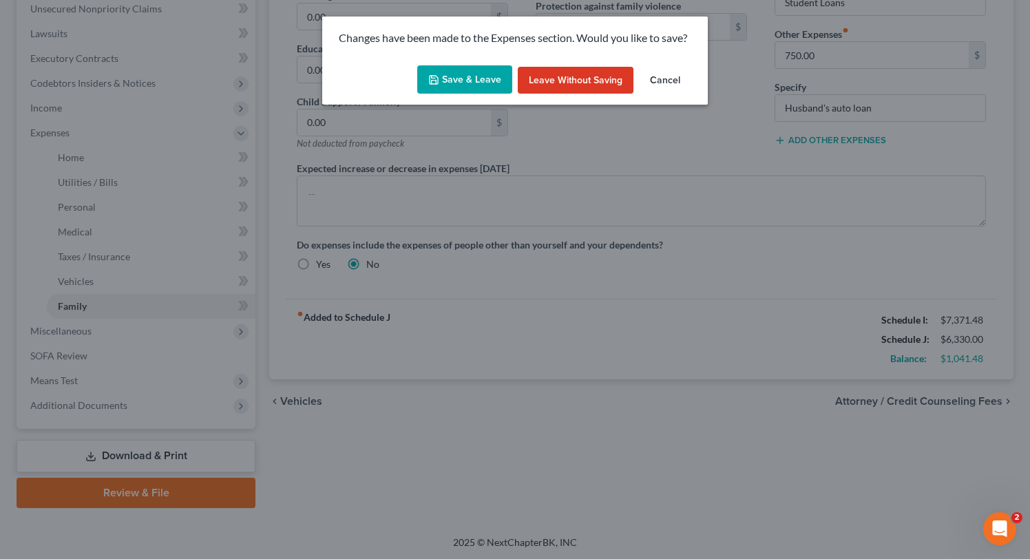
click at [478, 91] on button "Save & Leave" at bounding box center [464, 79] width 95 height 29
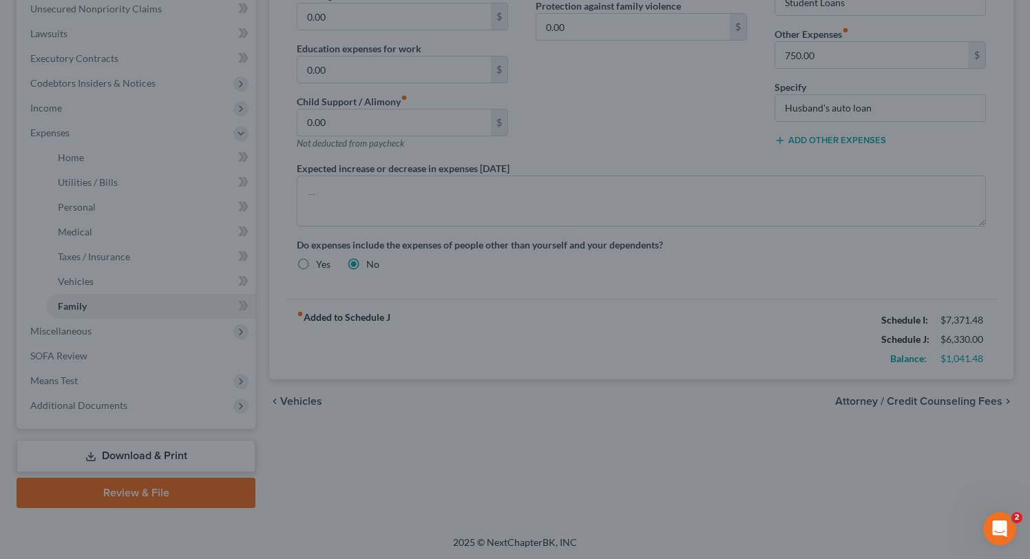
type input "165.00"
type input "350.00"
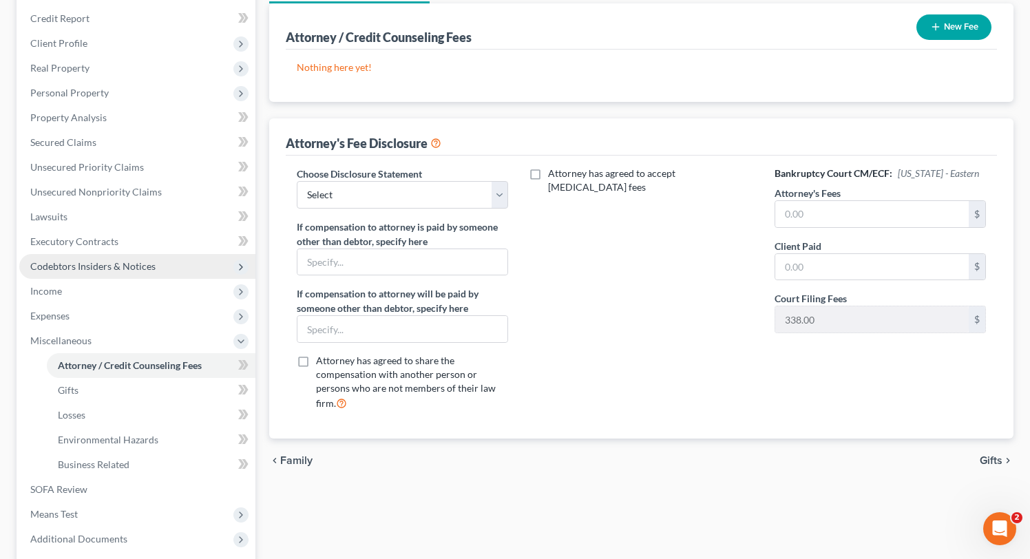
scroll to position [154, 0]
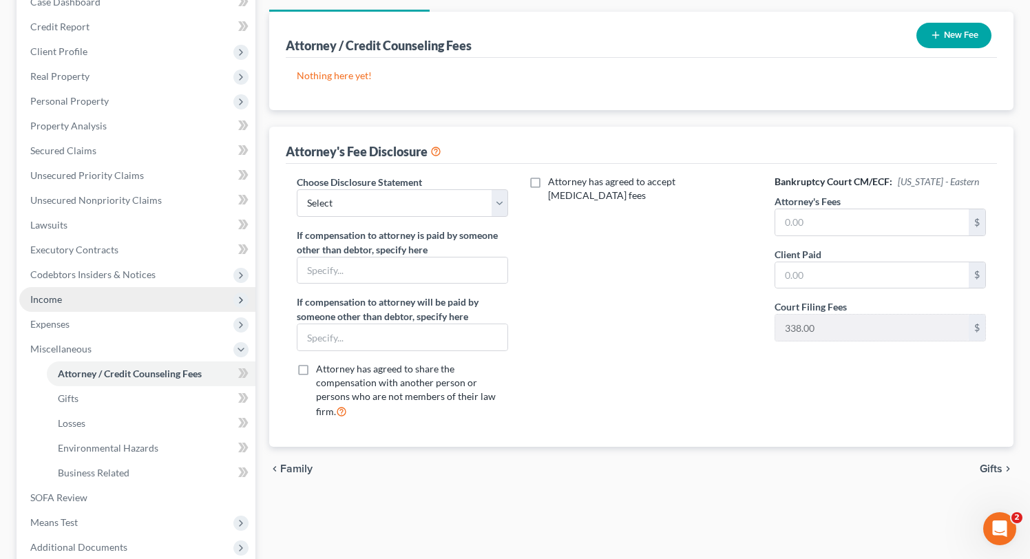
click at [67, 293] on span "Income" at bounding box center [137, 299] width 236 height 25
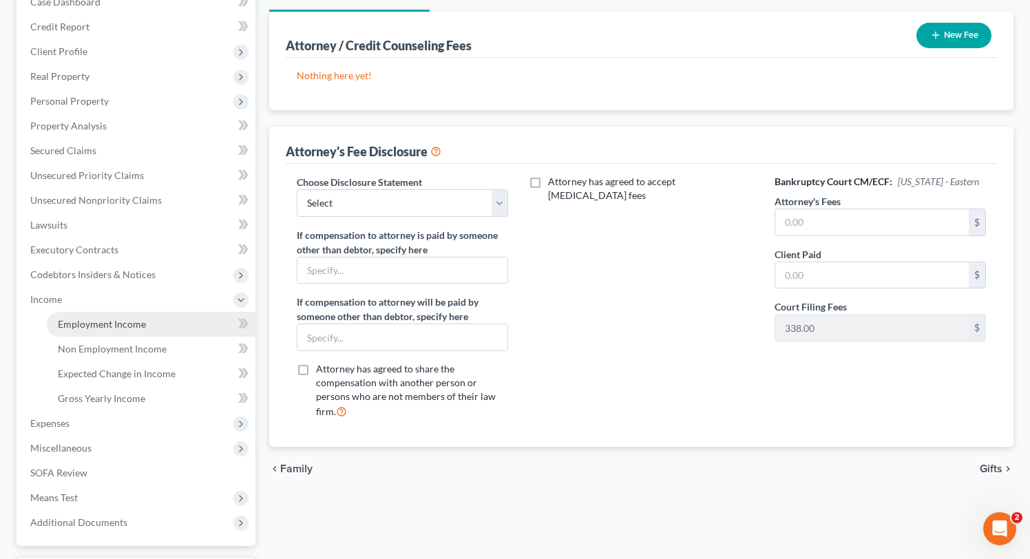
click at [124, 317] on link "Employment Income" at bounding box center [151, 324] width 209 height 25
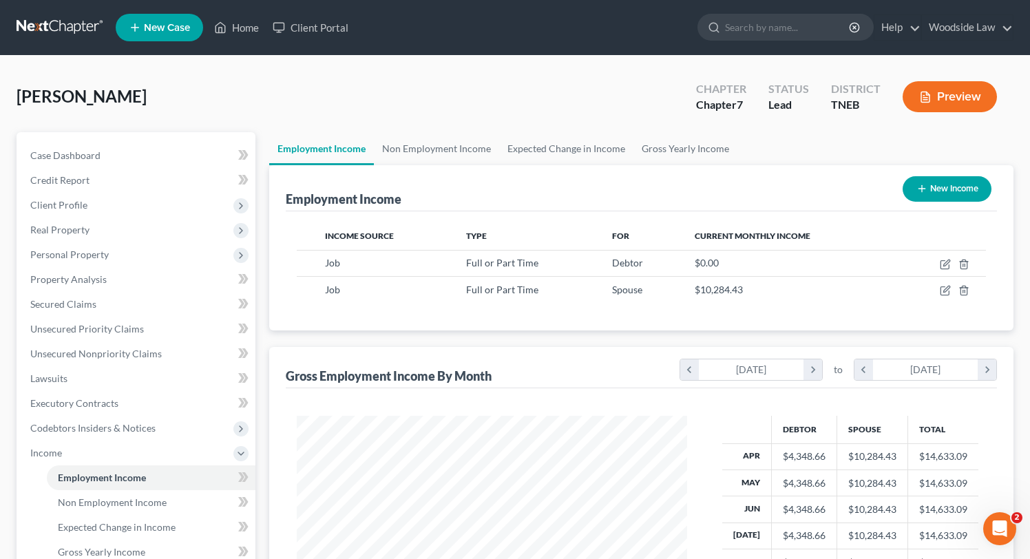
scroll to position [246, 418]
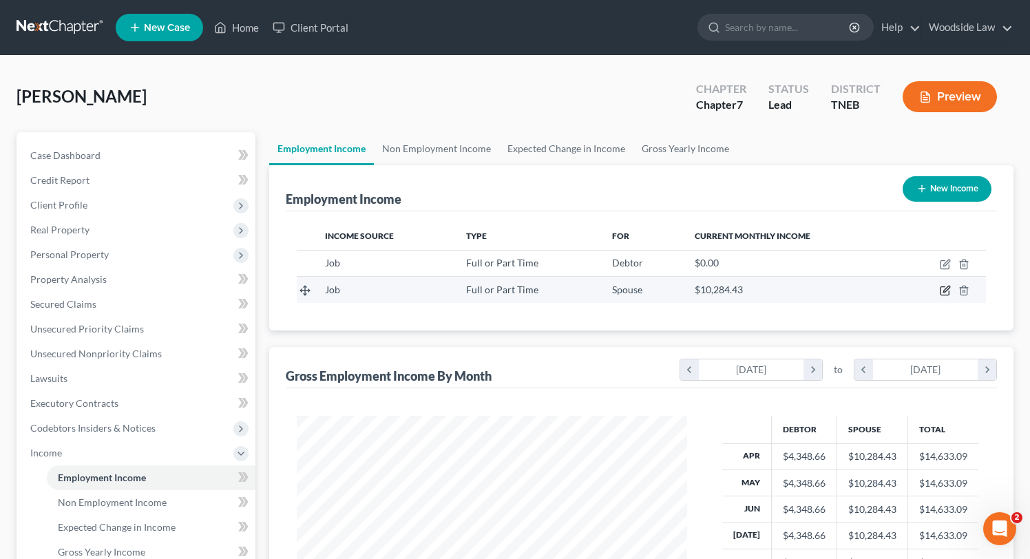
click at [941, 290] on icon "button" at bounding box center [945, 291] width 8 height 8
select select "0"
select select "3"
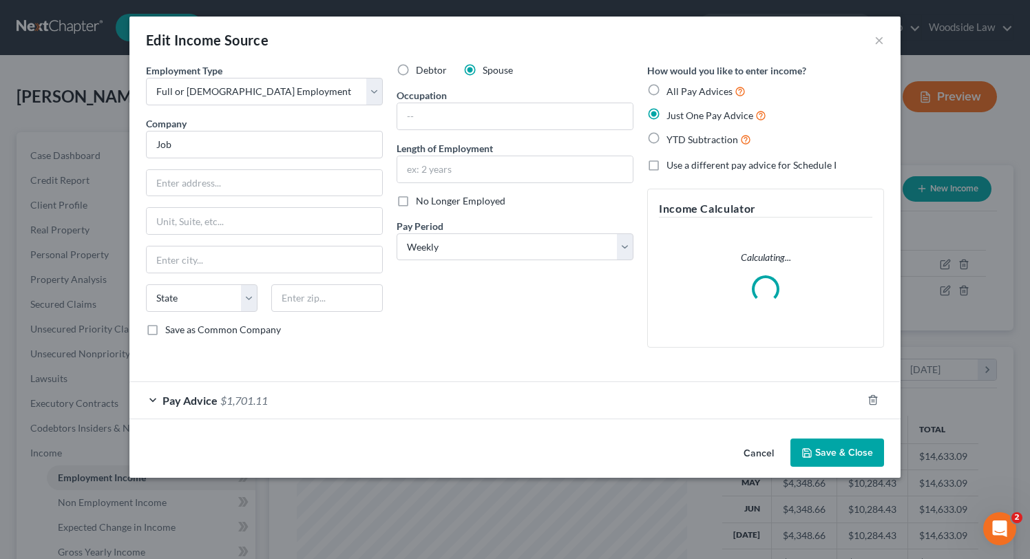
click at [523, 402] on div "Pay Advice $1,701.11" at bounding box center [495, 400] width 733 height 36
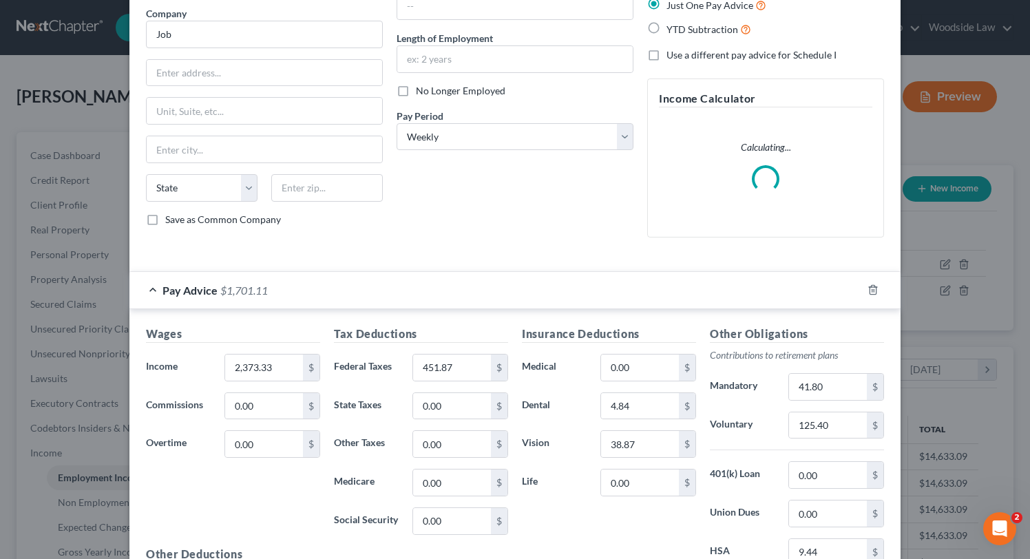
scroll to position [125, 0]
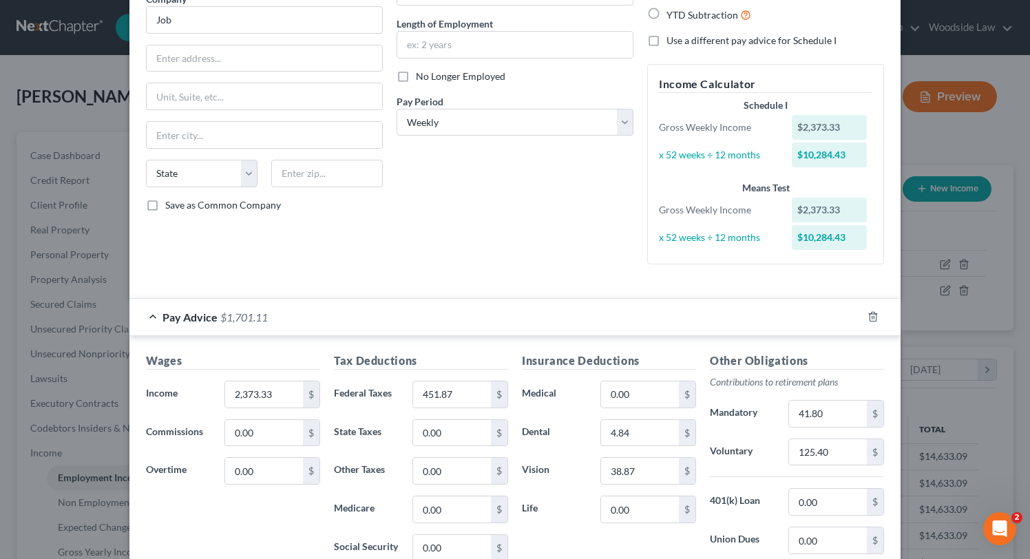
click at [551, 235] on div "Debtor Spouse Occupation Length of Employment No Longer Employed Pay Period * S…" at bounding box center [515, 107] width 251 height 337
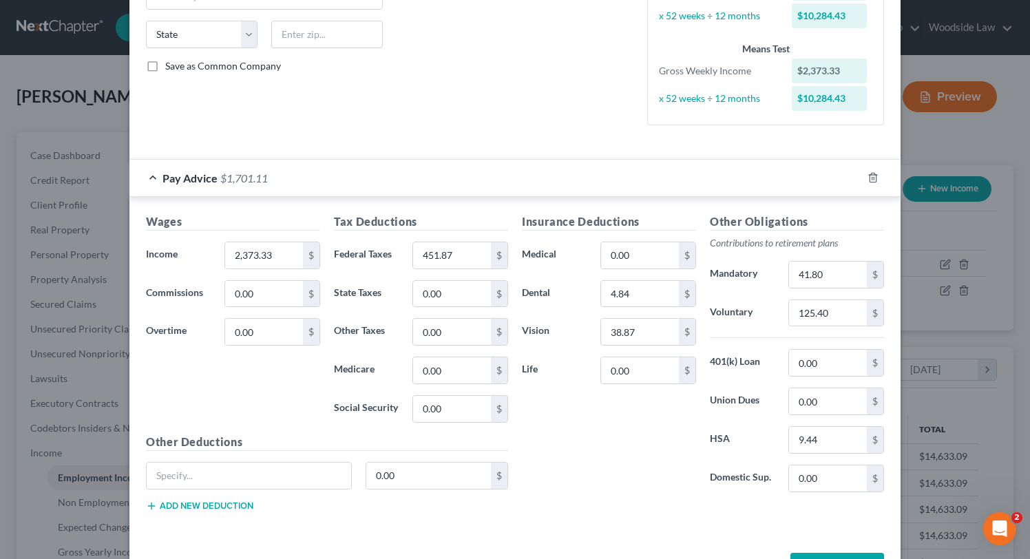
scroll to position [313, 0]
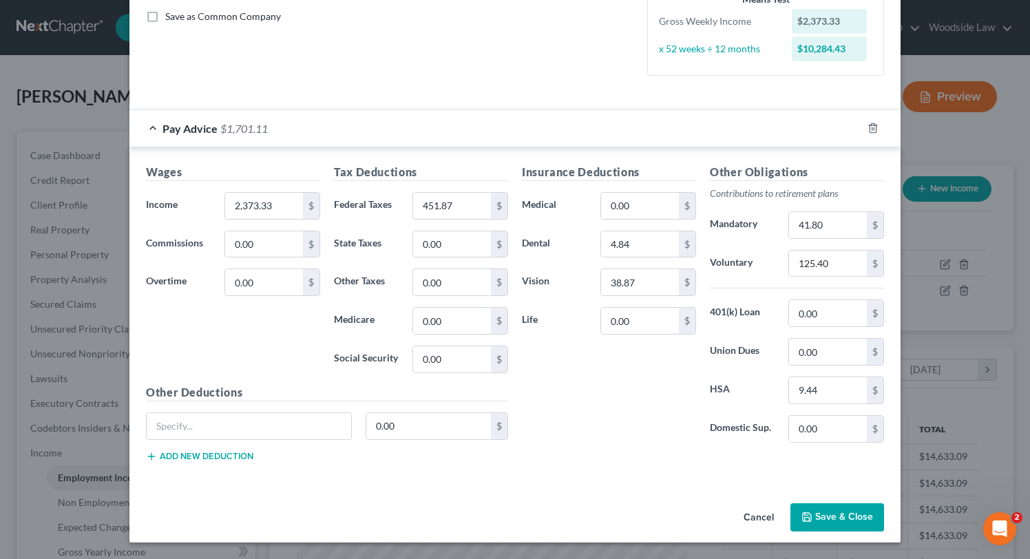
click at [857, 520] on button "Save & Close" at bounding box center [837, 517] width 94 height 29
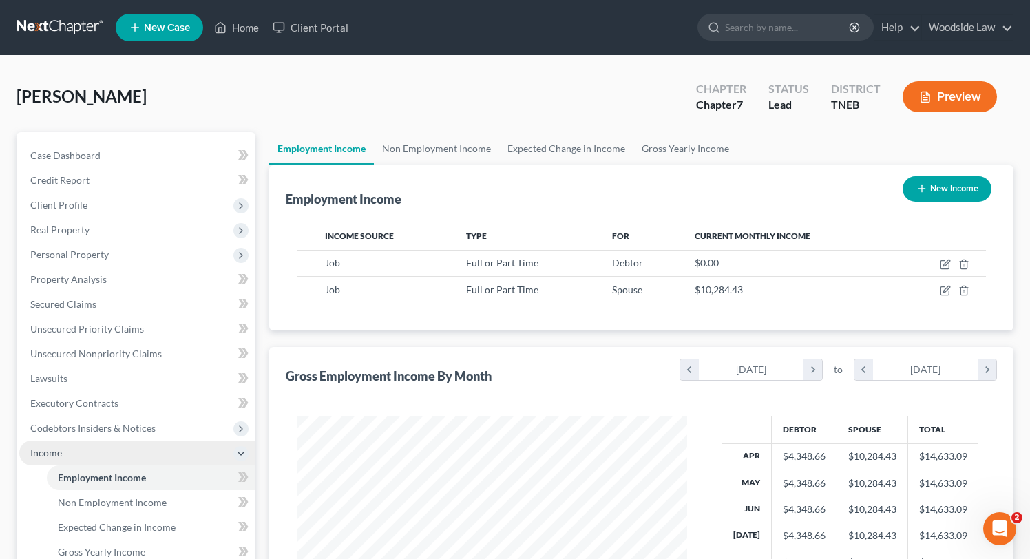
scroll to position [271, 0]
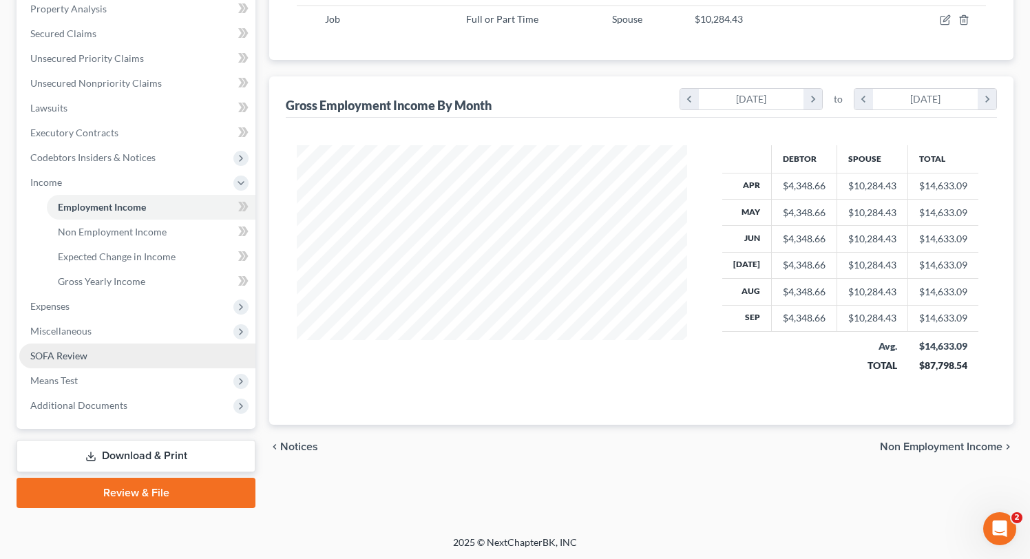
click at [64, 350] on span "SOFA Review" at bounding box center [58, 356] width 57 height 12
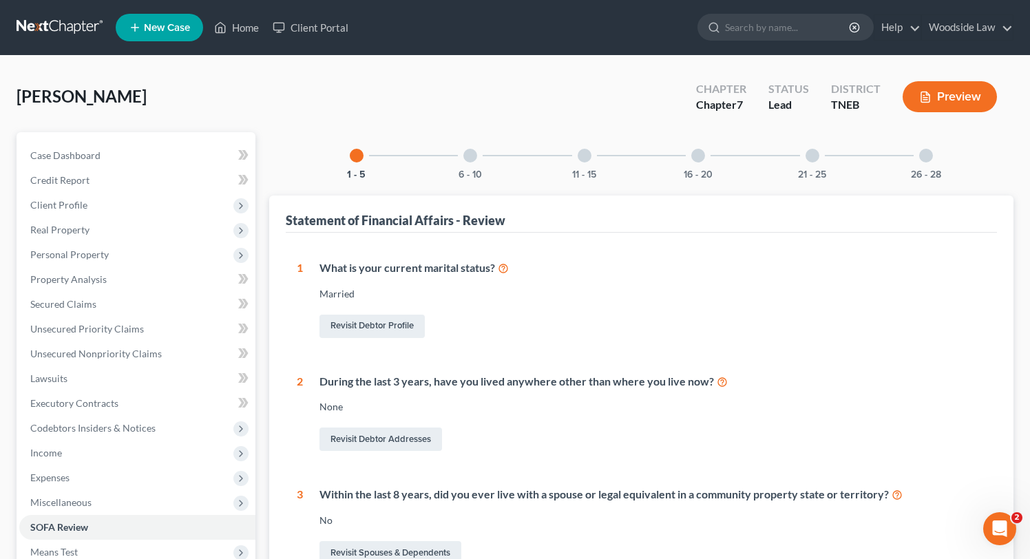
scroll to position [381, 0]
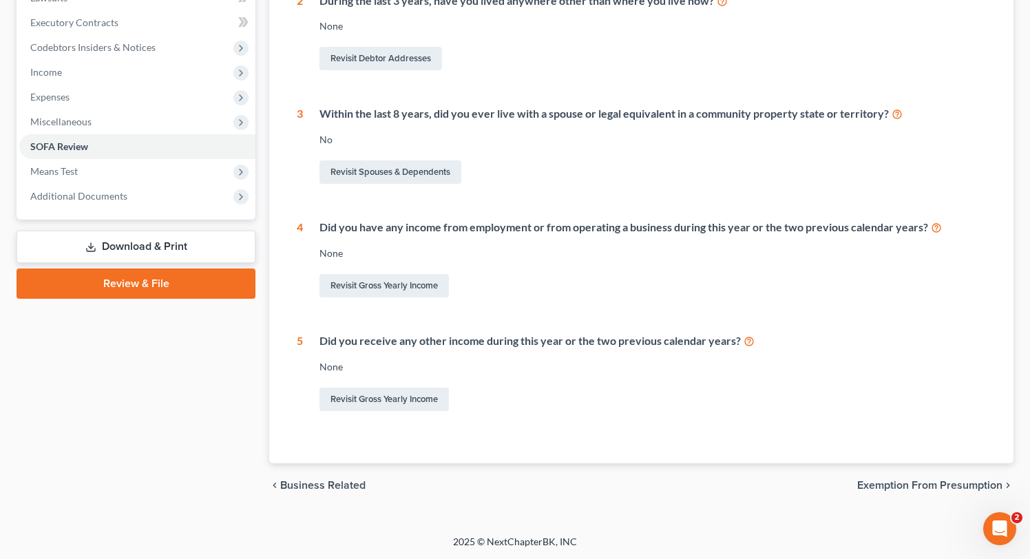
click at [923, 482] on span "Exemption from Presumption" at bounding box center [929, 485] width 145 height 11
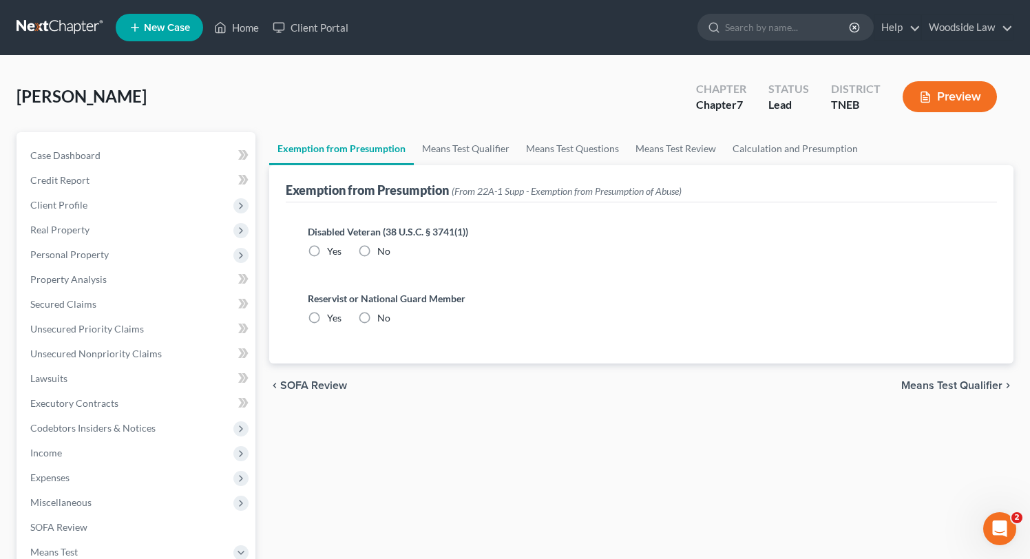
click at [377, 249] on label "No" at bounding box center [383, 251] width 13 height 14
click at [383, 249] on input "No" at bounding box center [387, 248] width 9 height 9
radio input "true"
click at [377, 315] on label "No" at bounding box center [383, 318] width 13 height 14
click at [383, 315] on input "No" at bounding box center [387, 315] width 9 height 9
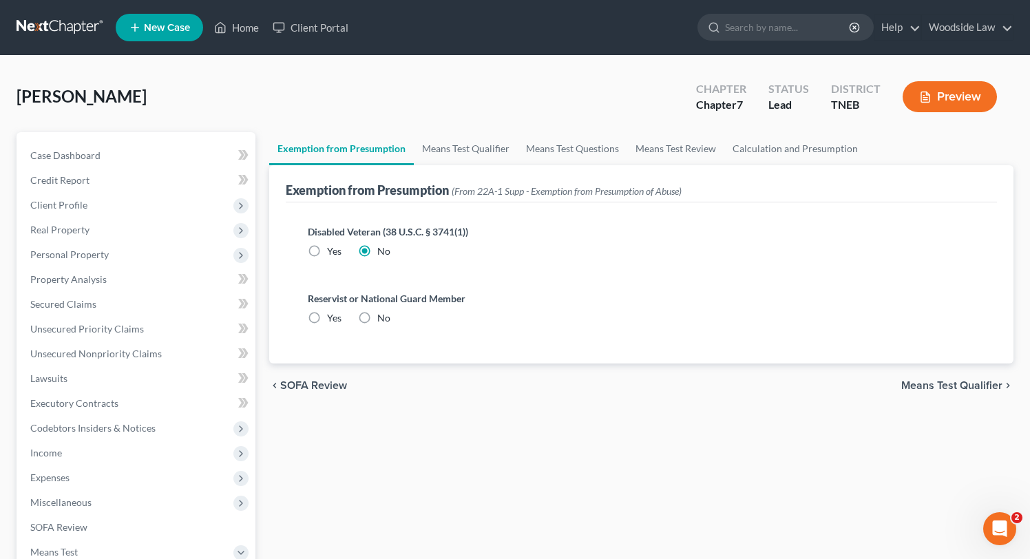
radio input "true"
click at [923, 383] on span "Means Test Qualifier" at bounding box center [951, 385] width 101 height 11
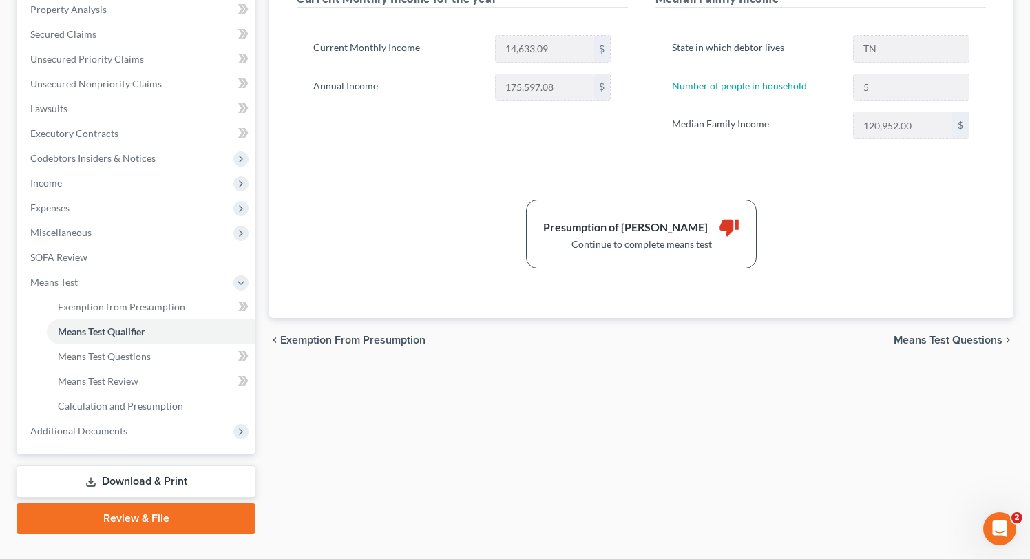
scroll to position [295, 0]
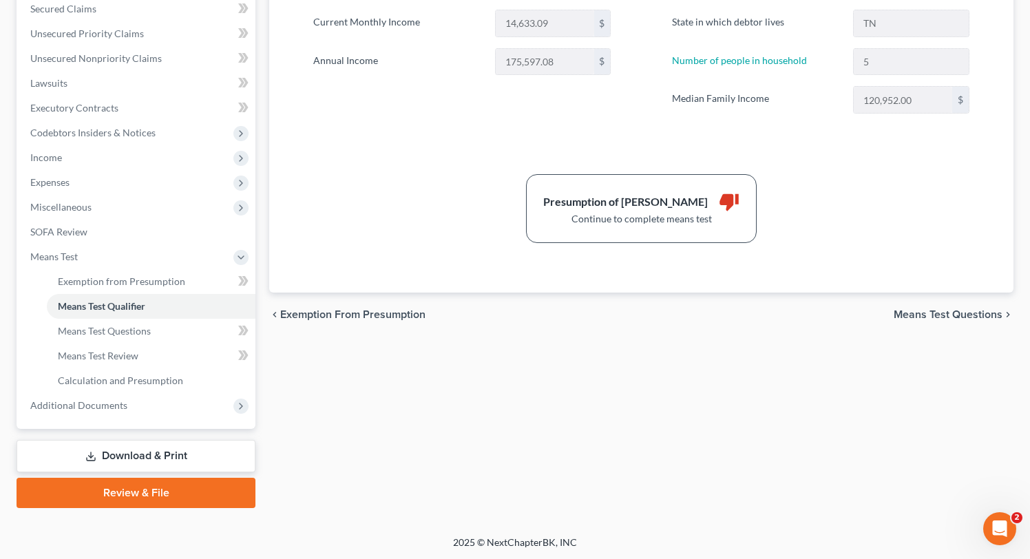
click at [907, 314] on span "Means Test Questions" at bounding box center [948, 314] width 109 height 11
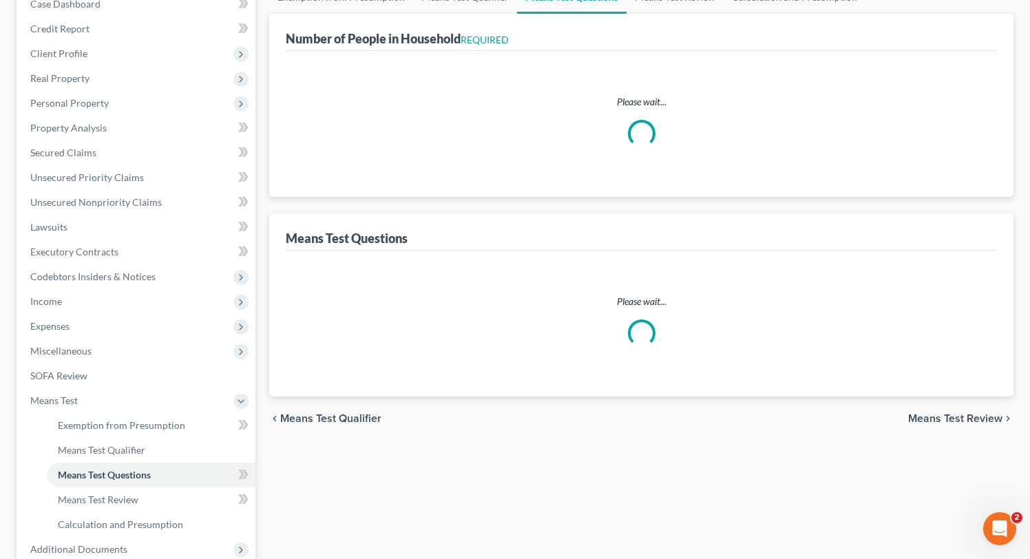
select select "1"
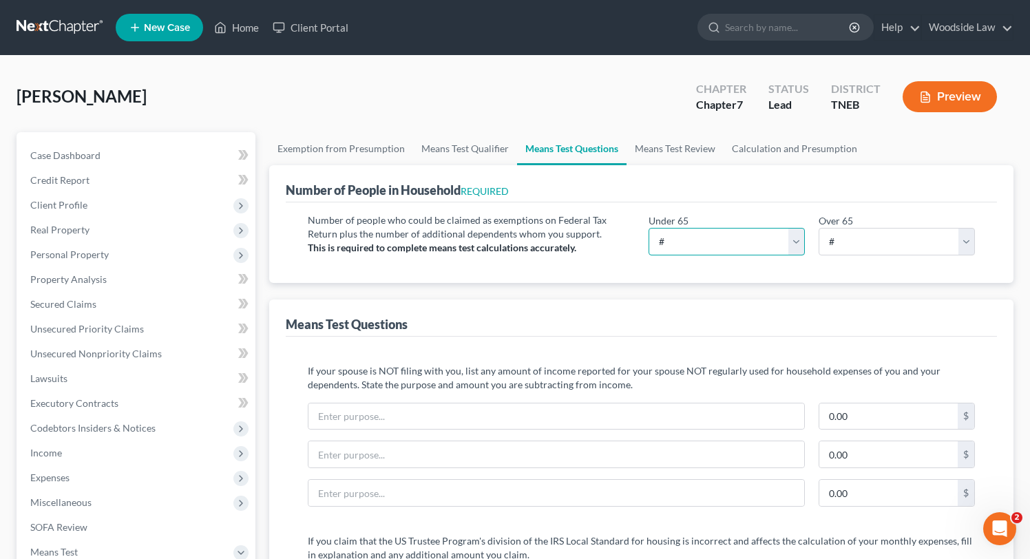
click at [757, 240] on select "# 0 1 2 3 4 5 6 7 8 9 10" at bounding box center [727, 242] width 156 height 28
select select "5"
click at [649, 228] on select "# 0 1 2 3 4 5 6 7 8 9 10" at bounding box center [727, 242] width 156 height 28
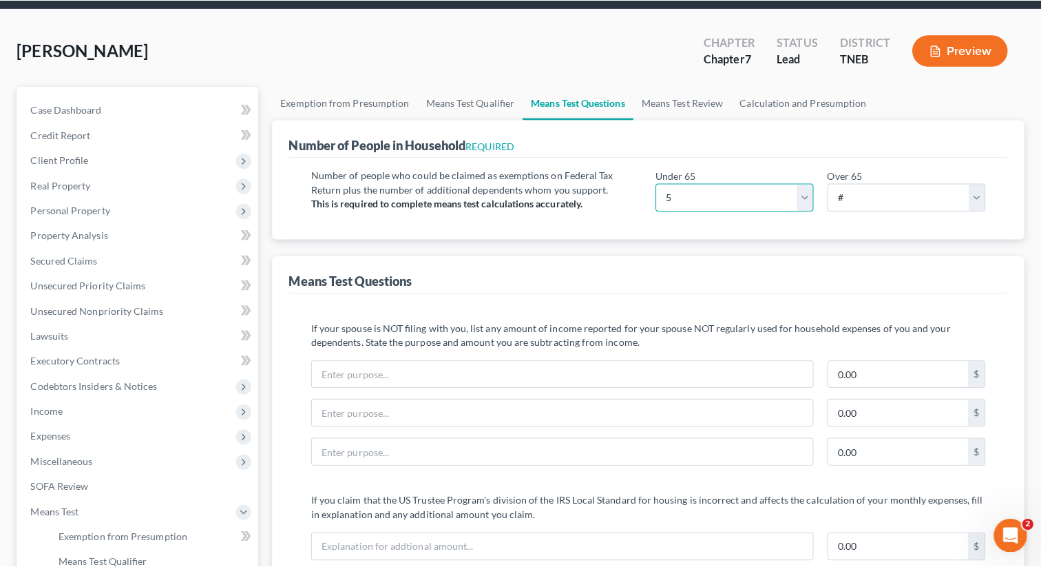
scroll to position [48, 0]
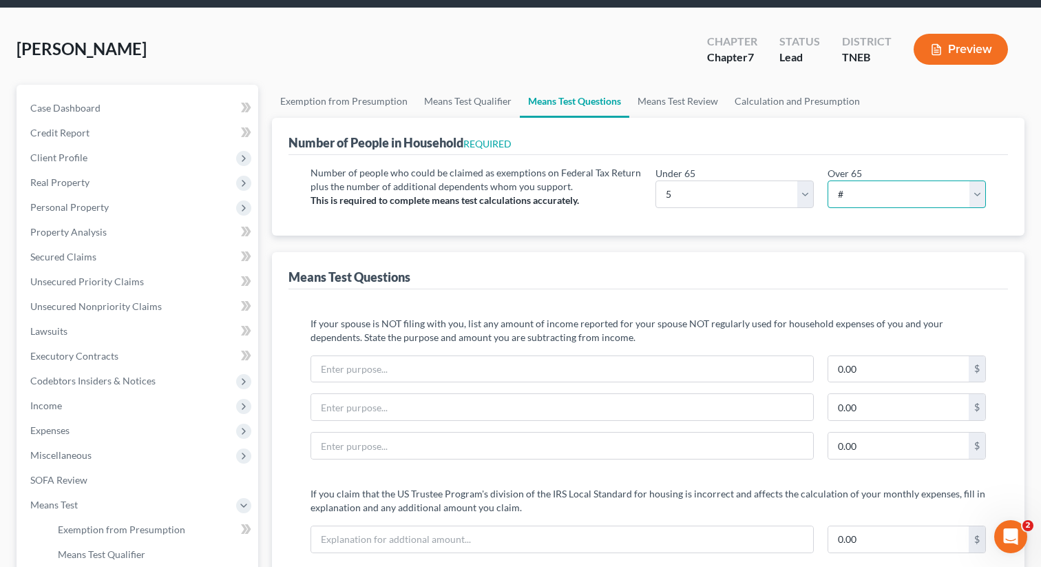
click at [916, 202] on select "# 0 1 2 3 4 5 6 7 8 9 10" at bounding box center [907, 194] width 158 height 28
select select "0"
click at [828, 180] on select "# 0 1 2 3 4 5 6 7 8 9 10" at bounding box center [907, 194] width 158 height 28
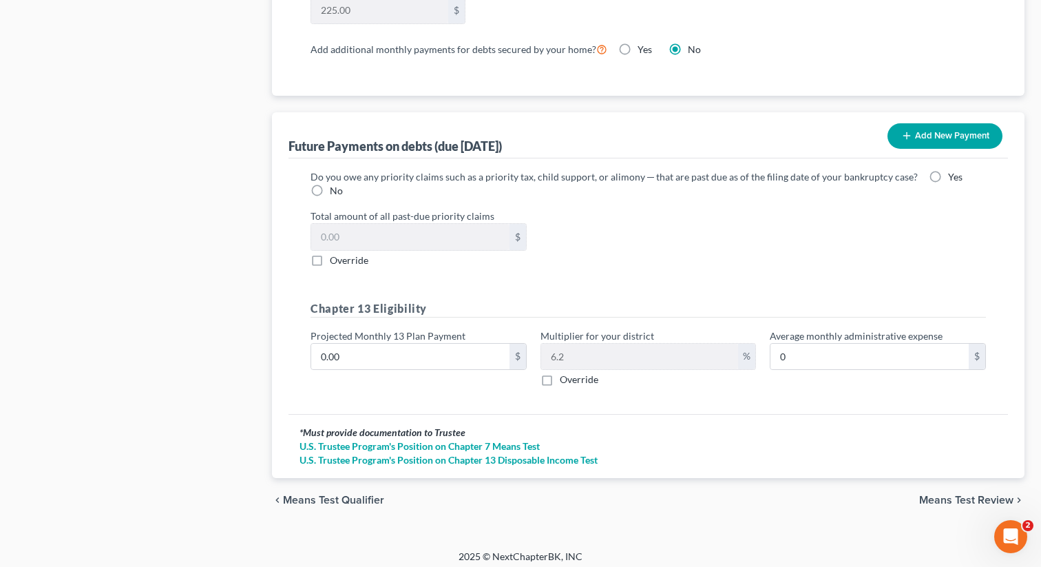
scroll to position [1294, 0]
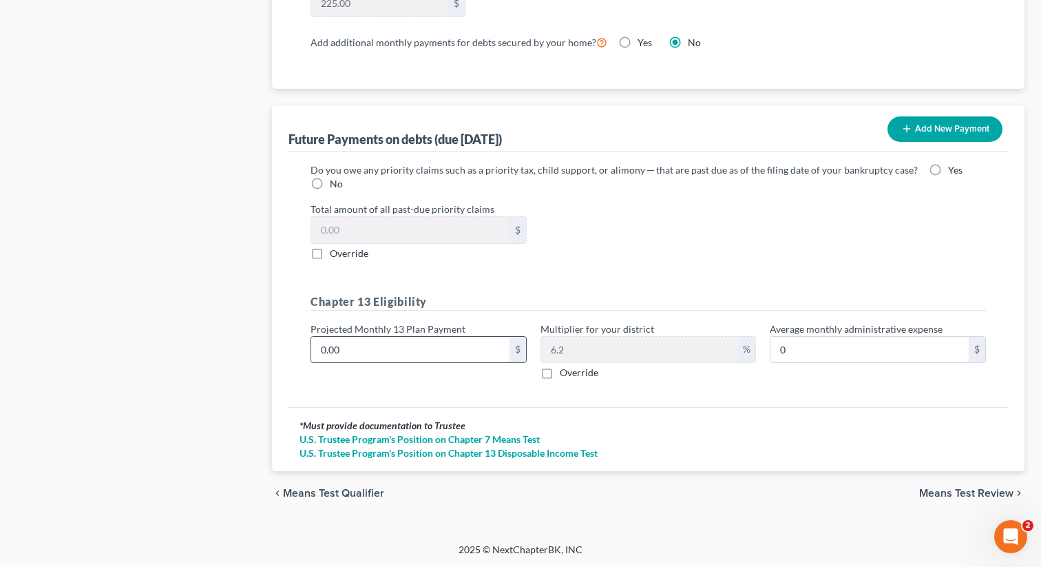
click at [375, 345] on input "0.00" at bounding box center [410, 350] width 198 height 26
type input "5"
type input "0.31"
type input "54"
type input "3.34"
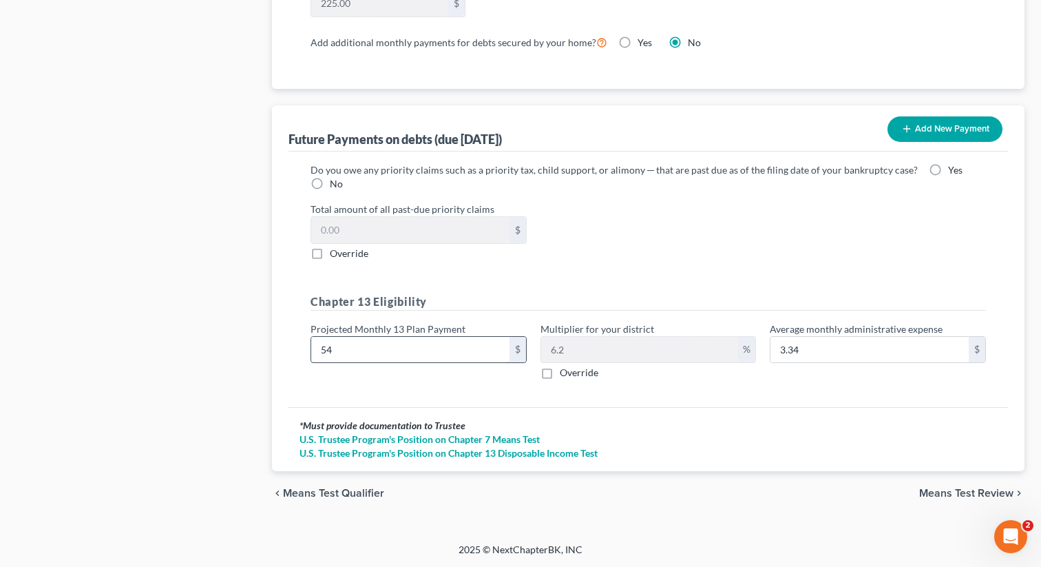
type input "540"
type input "33.48"
type input "54"
type input "3.34"
type input "541"
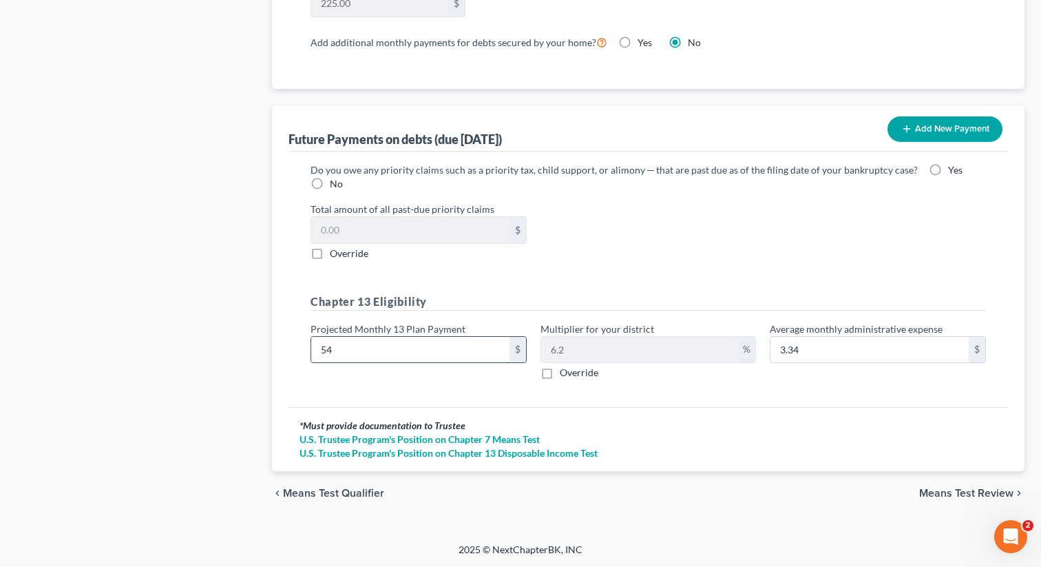
type input "33.54"
type input "541.00"
click at [560, 375] on label "Override" at bounding box center [579, 373] width 39 height 14
click at [565, 375] on input "Override" at bounding box center [569, 370] width 9 height 9
checkbox input "true"
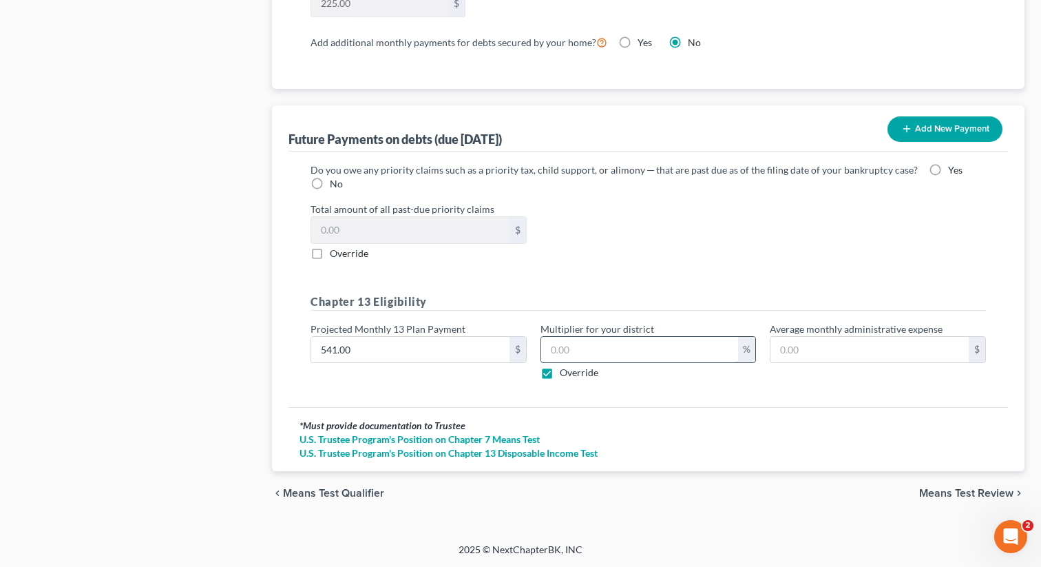
click at [589, 357] on input "text" at bounding box center [640, 350] width 198 height 26
type input "6.5"
type input "35.16"
click at [996, 490] on span "Means Test Review" at bounding box center [966, 492] width 94 height 11
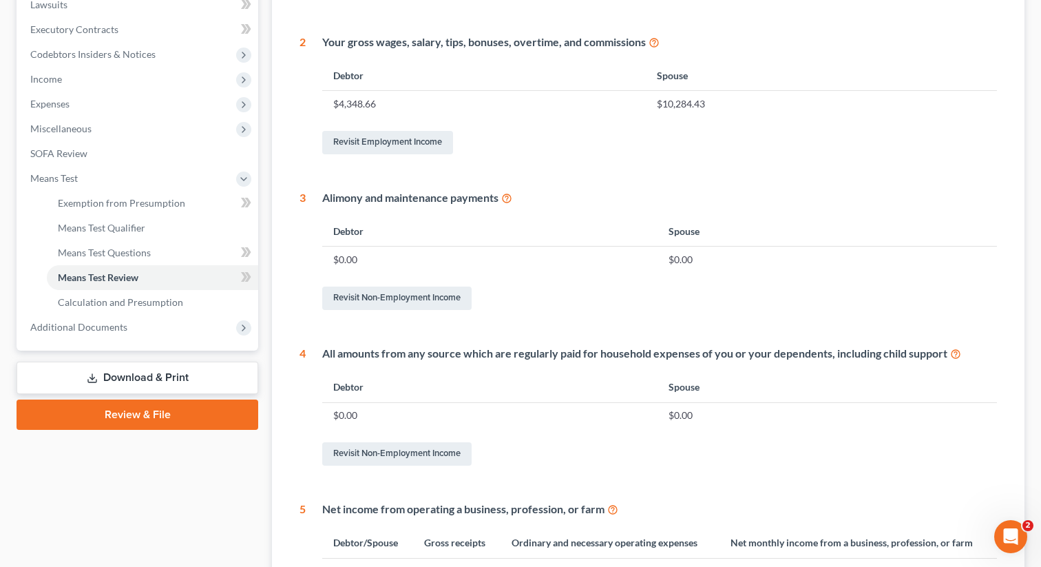
scroll to position [602, 0]
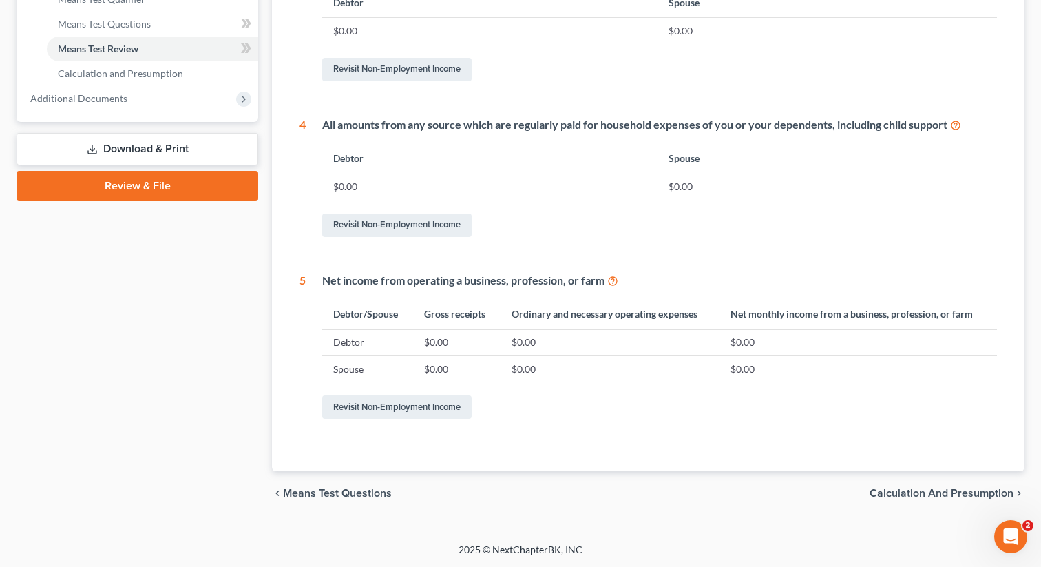
click at [967, 493] on span "Calculation and Presumption" at bounding box center [942, 492] width 144 height 11
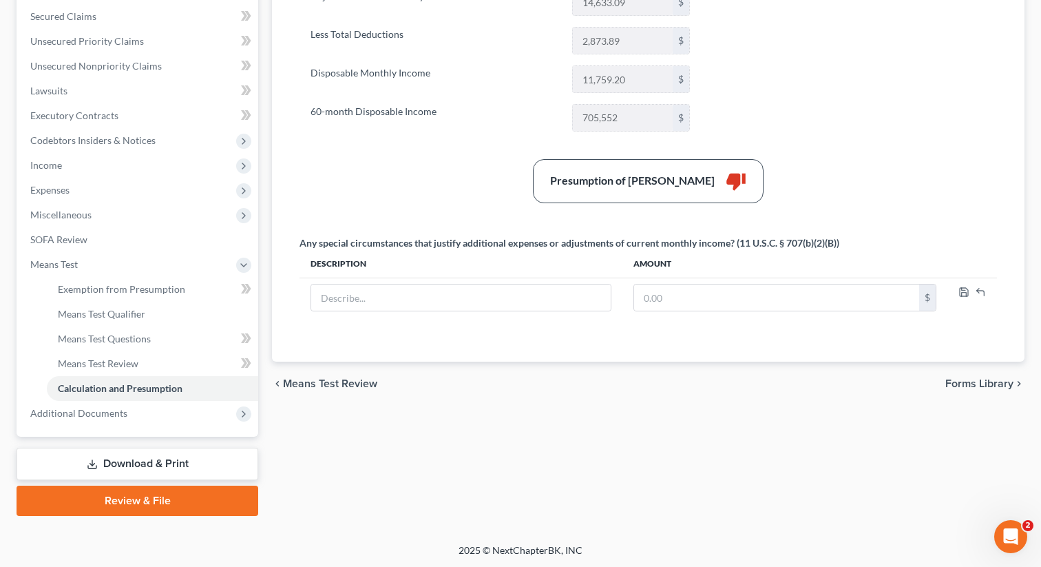
scroll to position [288, 0]
click at [368, 180] on div "Presumption of Abuse Arises thumb_down" at bounding box center [648, 181] width 711 height 44
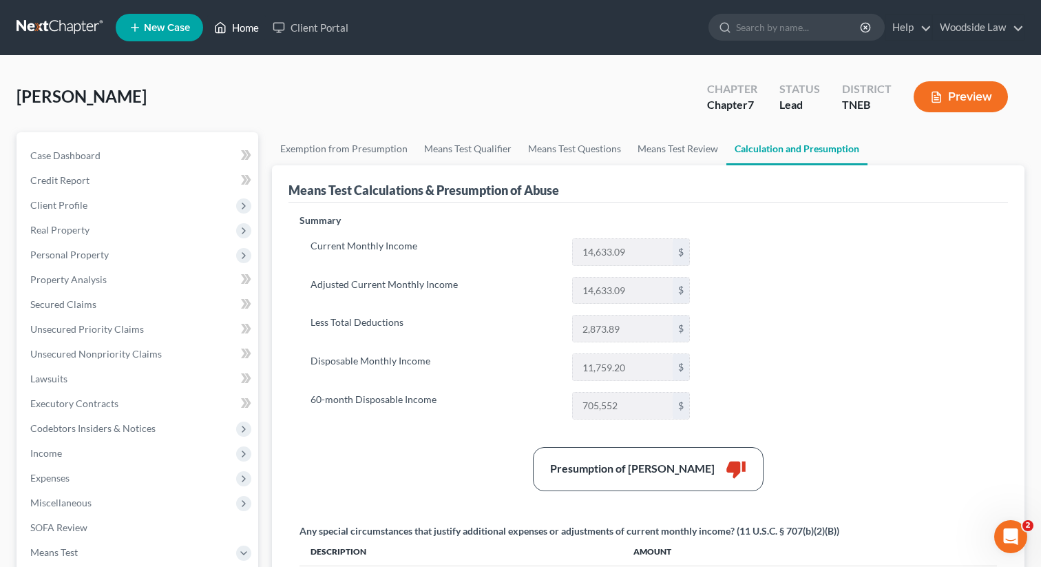
click at [250, 31] on link "Home" at bounding box center [236, 27] width 59 height 25
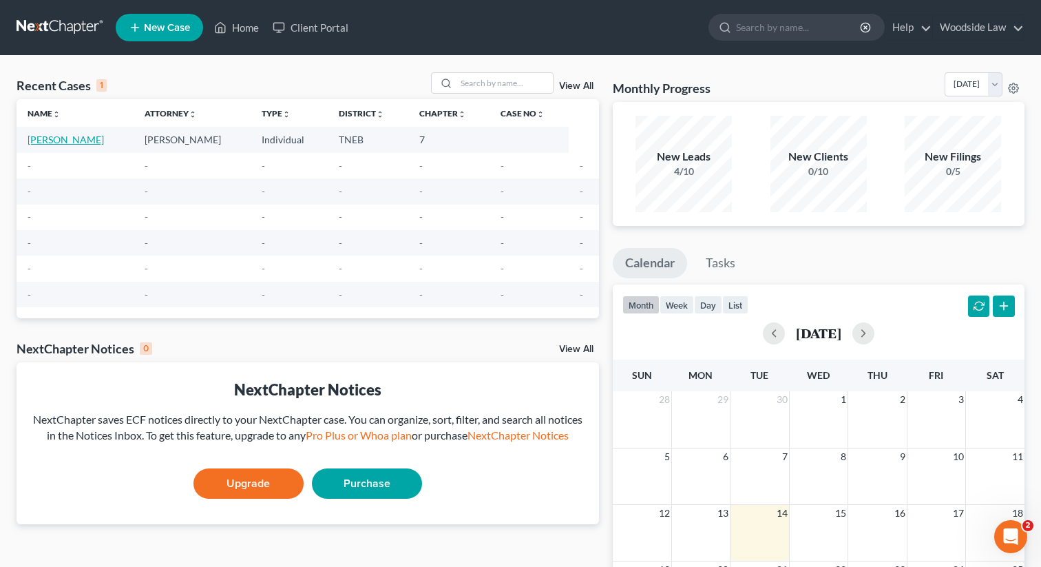
click at [73, 140] on link "[PERSON_NAME]" at bounding box center [66, 140] width 76 height 12
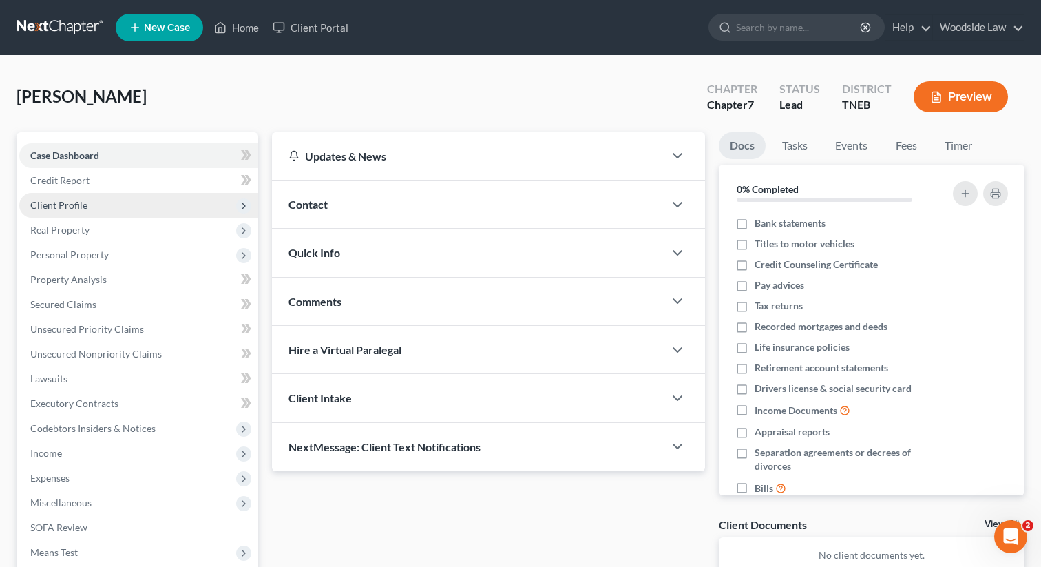
click at [69, 202] on span "Client Profile" at bounding box center [58, 205] width 57 height 12
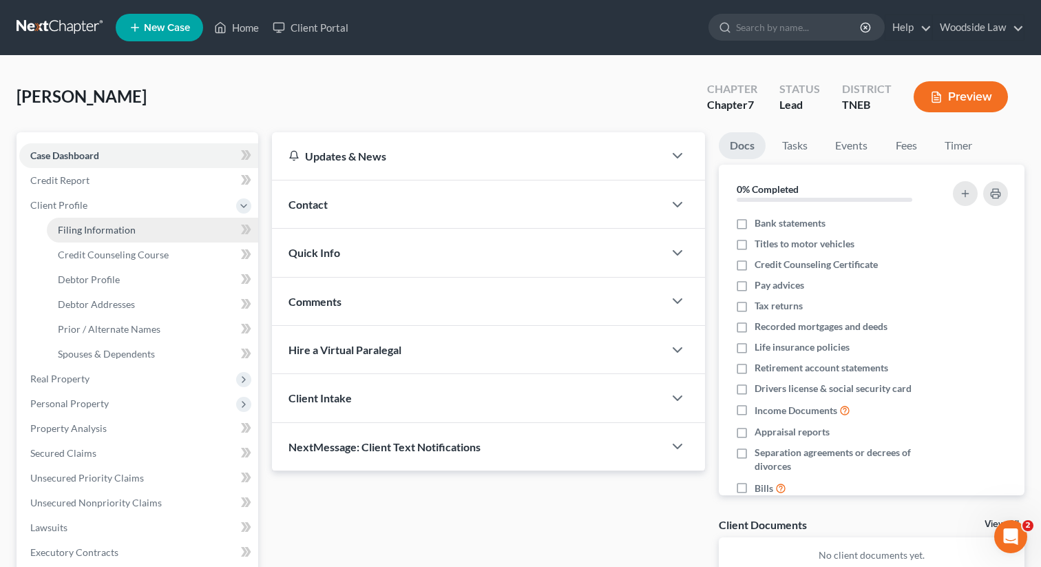
click at [103, 225] on span "Filing Information" at bounding box center [97, 230] width 78 height 12
select select "1"
select select "0"
select select "74"
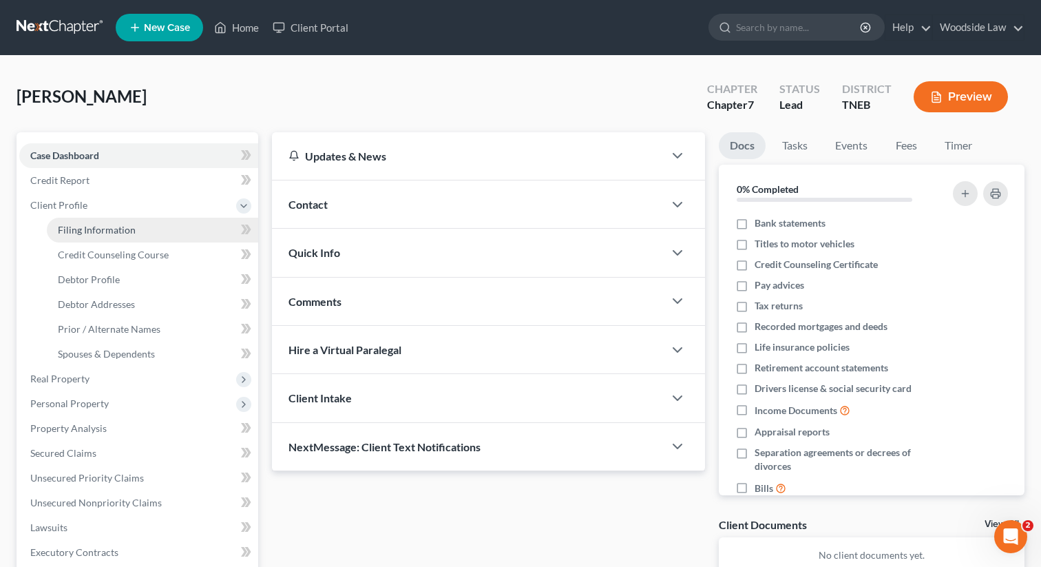
select select "0"
select select "44"
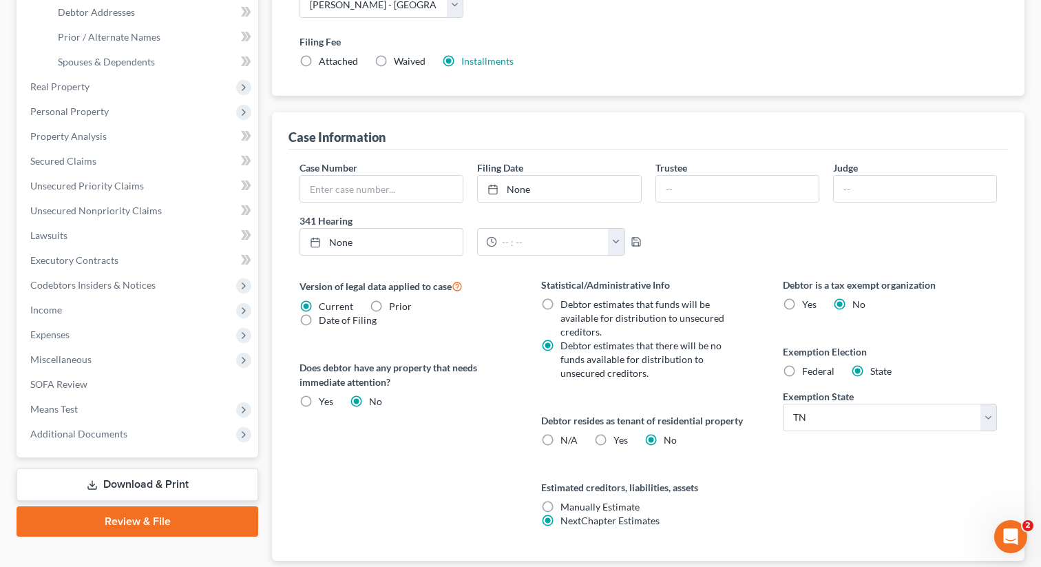
scroll to position [381, 0]
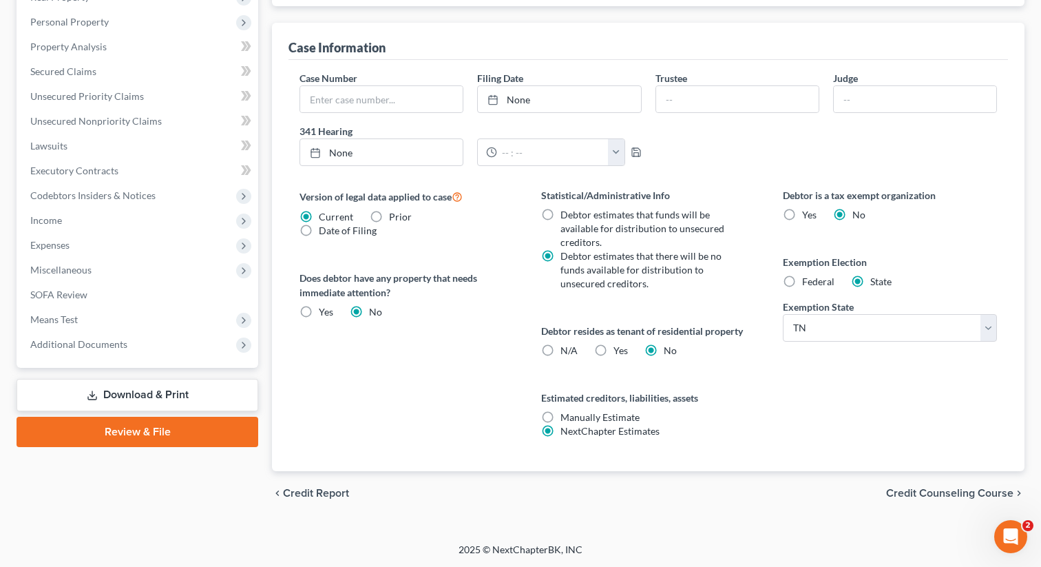
click at [969, 490] on span "Credit Counseling Course" at bounding box center [949, 492] width 127 height 11
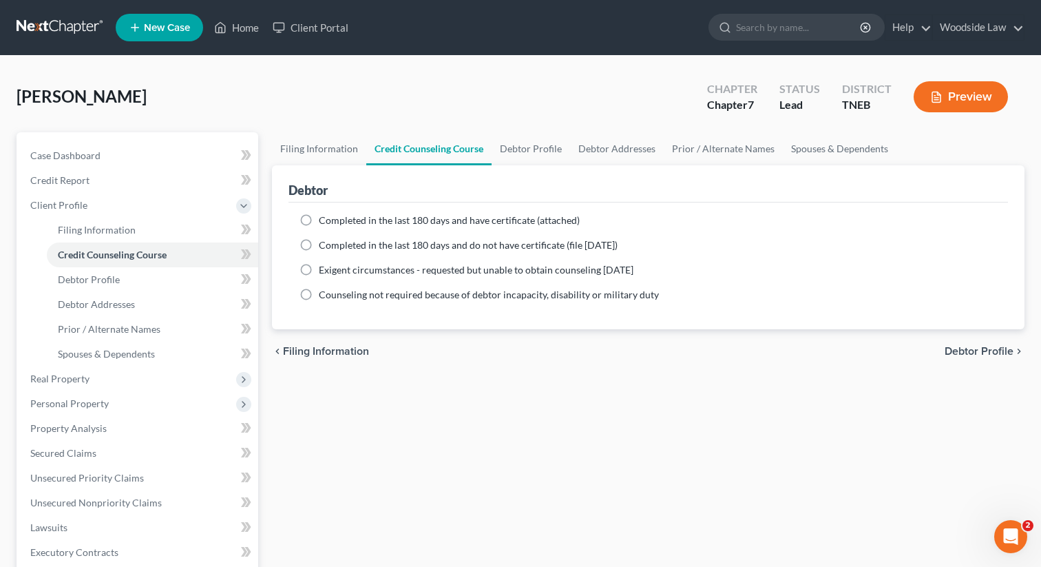
click at [1000, 346] on span "Debtor Profile" at bounding box center [979, 351] width 69 height 11
select select "1"
select select "4"
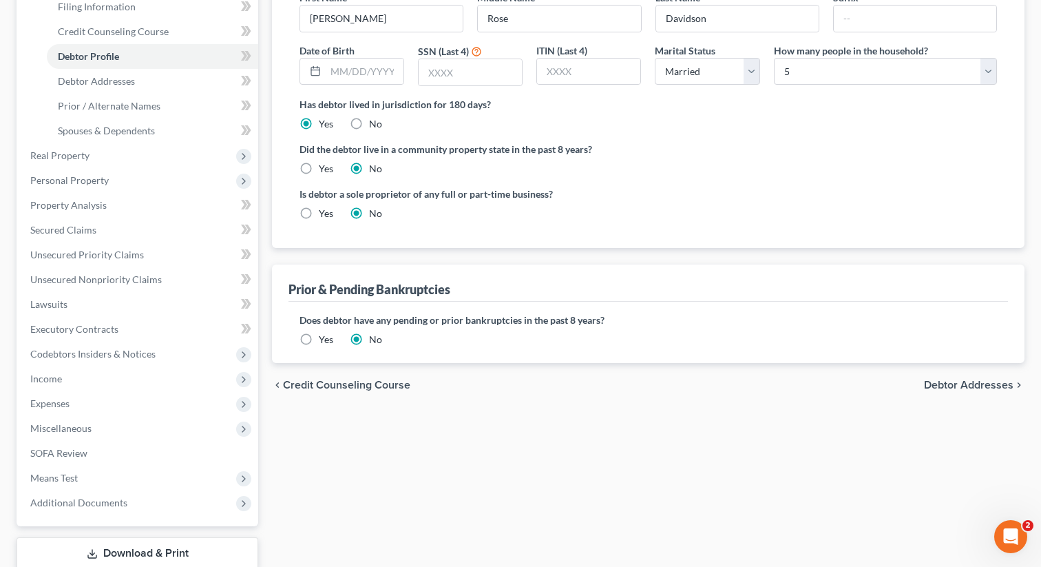
scroll to position [313, 0]
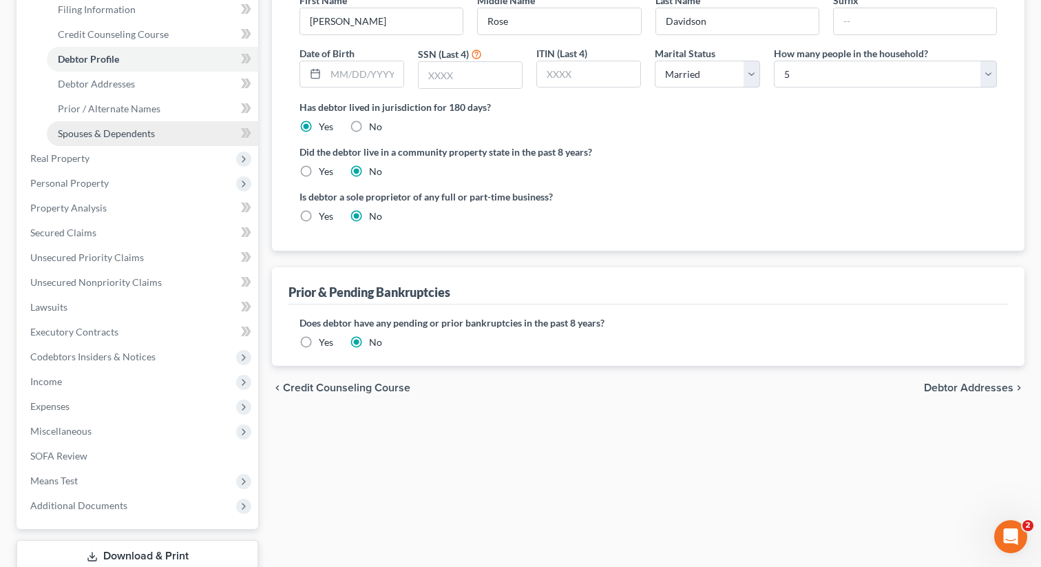
click at [145, 137] on span "Spouses & Dependents" at bounding box center [106, 133] width 97 height 12
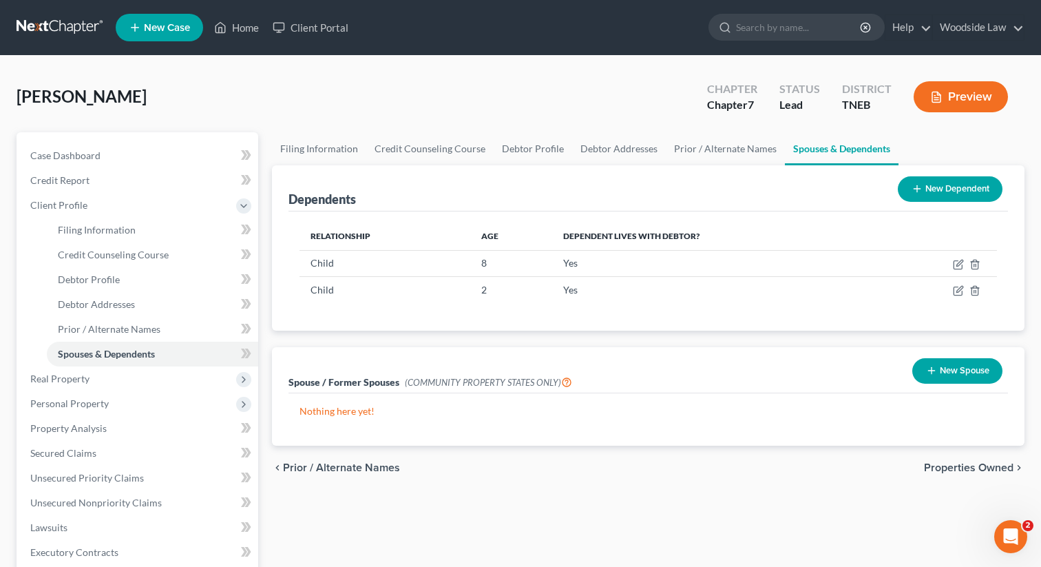
click at [954, 188] on button "New Dependent" at bounding box center [950, 188] width 105 height 25
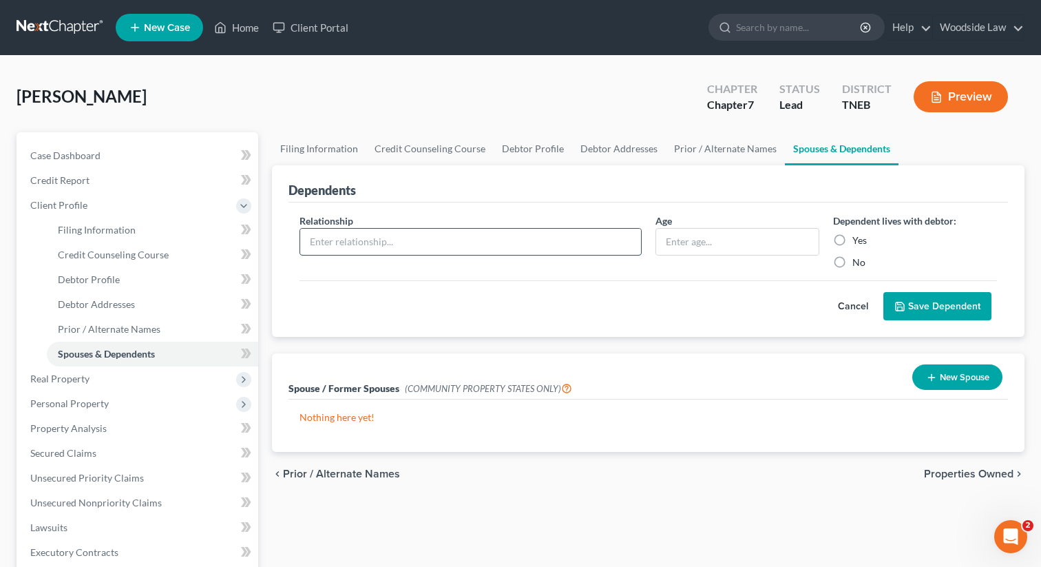
click at [544, 239] on input "text" at bounding box center [470, 242] width 341 height 26
type input "Child"
click at [713, 245] on input "text" at bounding box center [737, 242] width 162 height 26
type input "0"
click at [852, 238] on label "Yes" at bounding box center [859, 240] width 14 height 14
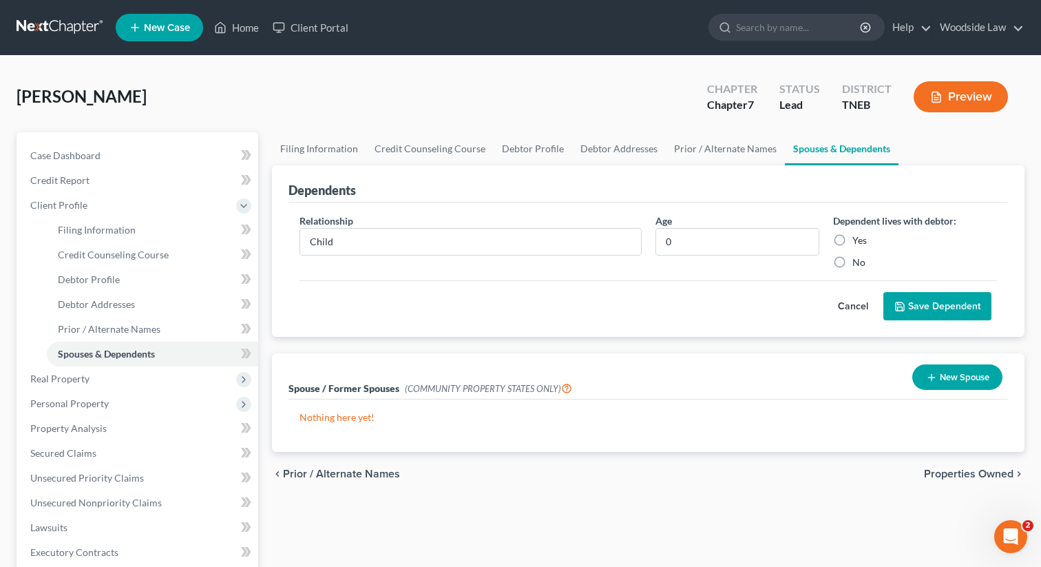
click at [858, 238] on input "Yes" at bounding box center [862, 237] width 9 height 9
radio input "true"
click at [942, 299] on button "Save Dependent" at bounding box center [937, 306] width 108 height 29
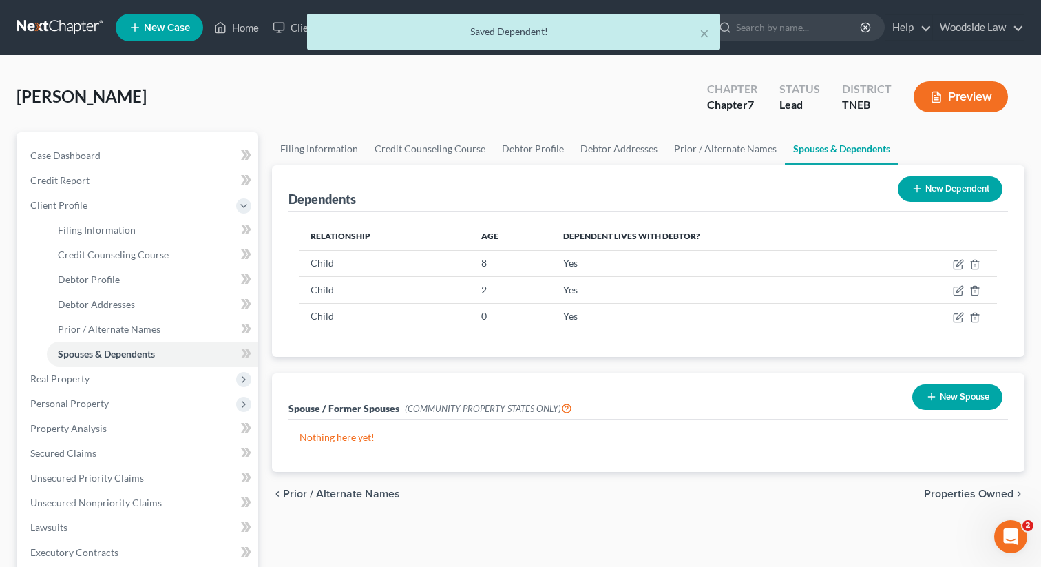
click at [967, 490] on span "Properties Owned" at bounding box center [969, 493] width 90 height 11
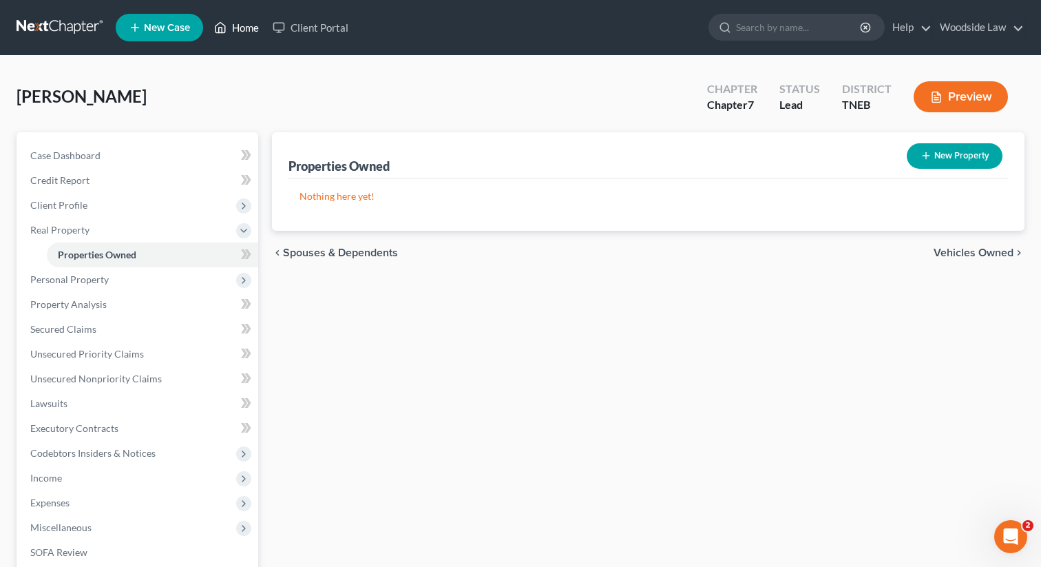
click at [240, 23] on link "Home" at bounding box center [236, 27] width 59 height 25
